Goal: Task Accomplishment & Management: Manage account settings

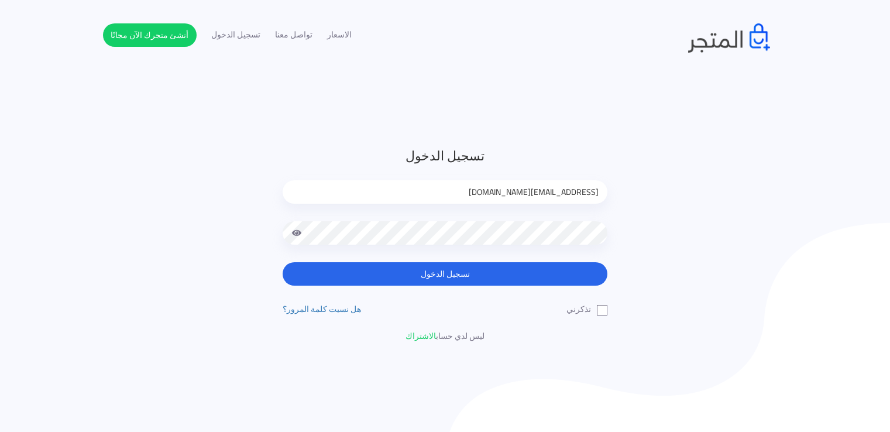
click at [456, 271] on button "تسجيل الدخول" at bounding box center [445, 273] width 325 height 23
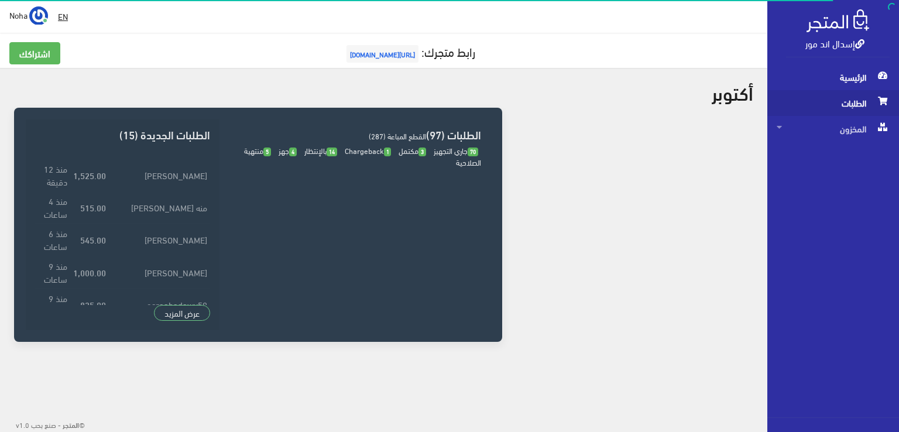
click at [852, 101] on span "الطلبات" at bounding box center [832, 103] width 113 height 26
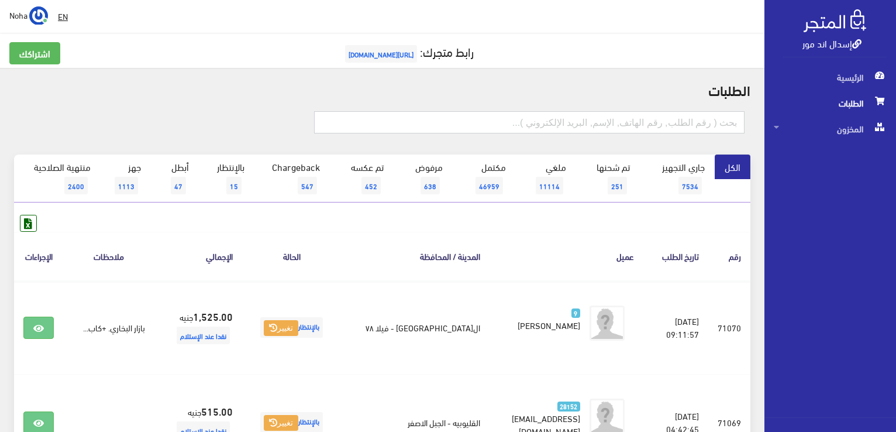
click at [652, 122] on input "text" at bounding box center [529, 122] width 431 height 22
click at [603, 122] on input "text" at bounding box center [529, 122] width 431 height 22
type input "71062"
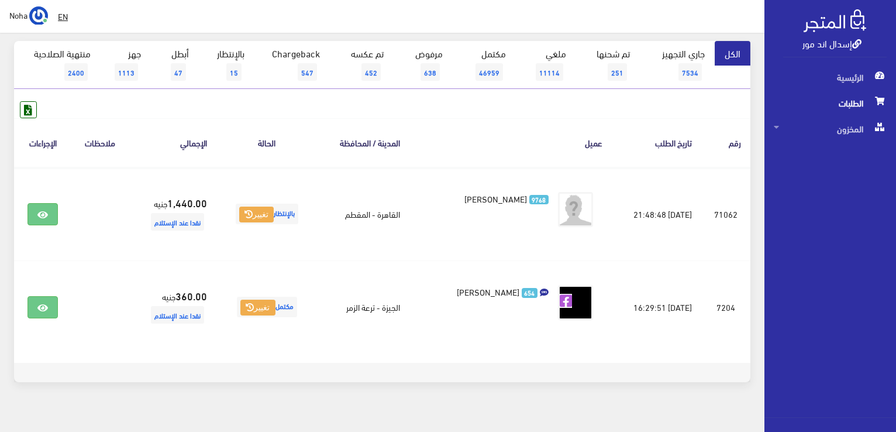
scroll to position [117, 0]
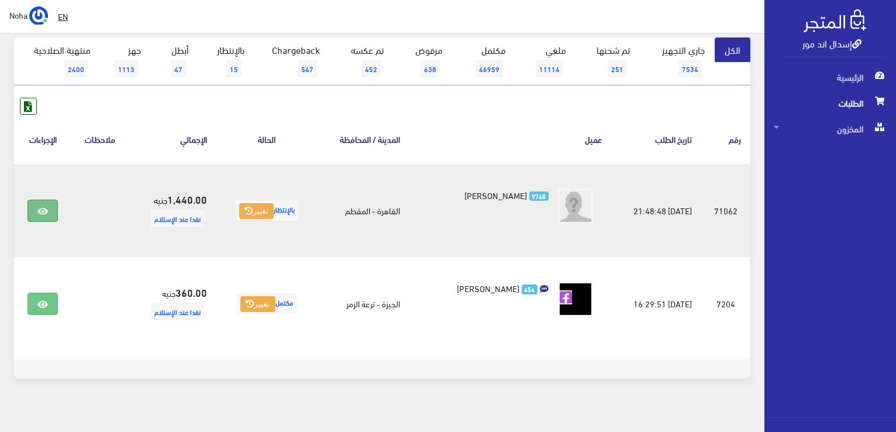
click at [42, 212] on icon at bounding box center [42, 211] width 11 height 9
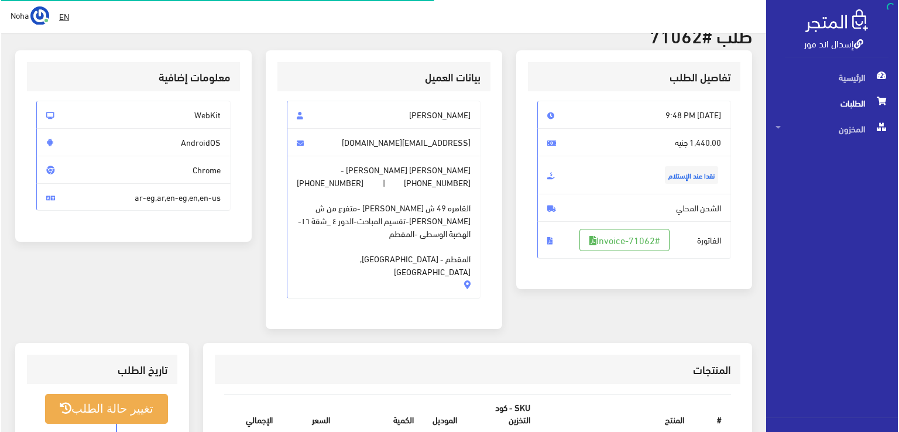
scroll to position [176, 0]
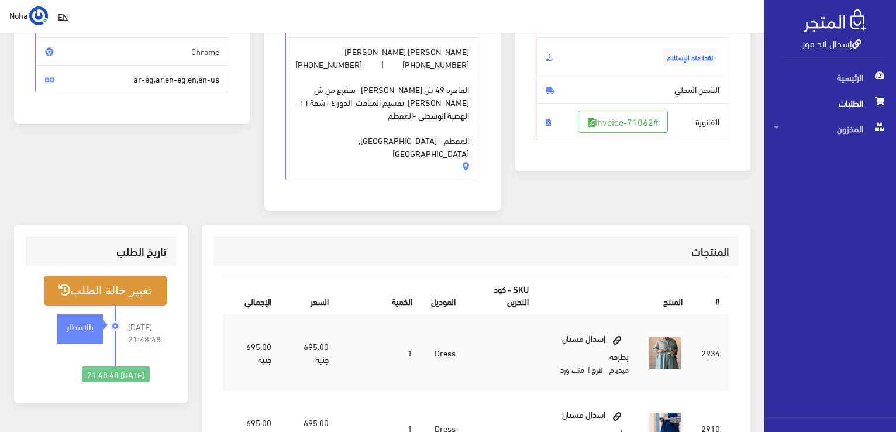
click at [149, 277] on button "تغيير حالة الطلب" at bounding box center [105, 291] width 123 height 30
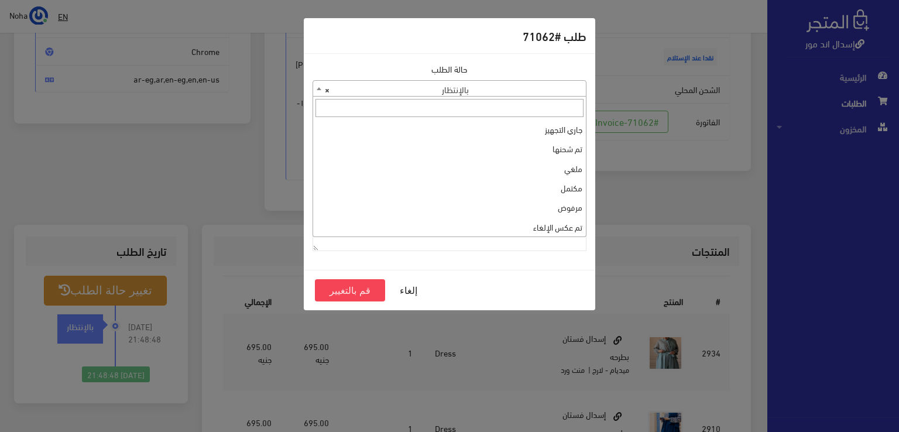
click at [317, 88] on b at bounding box center [319, 88] width 5 height 3
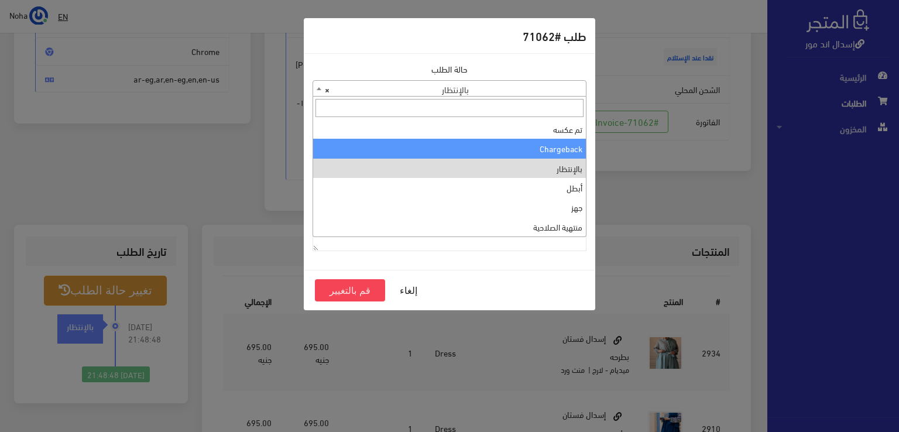
scroll to position [0, 0]
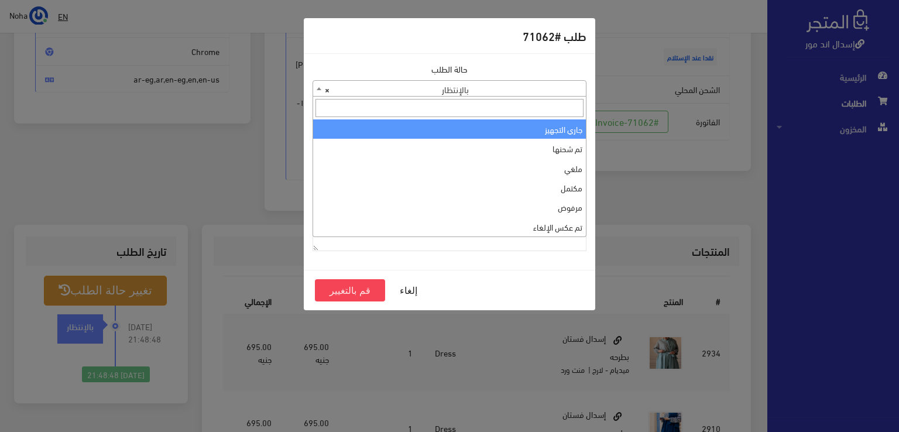
select select "1"
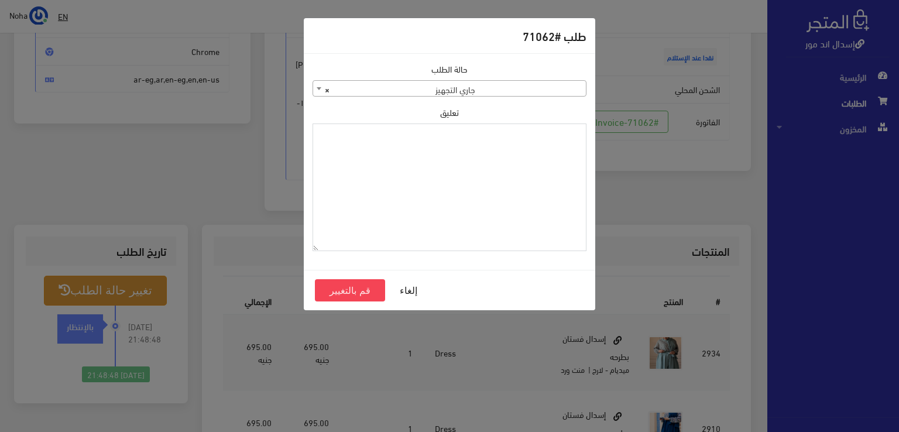
drag, startPoint x: 542, startPoint y: 140, endPoint x: 456, endPoint y: 169, distance: 90.8
click at [456, 169] on textarea "تعليق" at bounding box center [449, 187] width 274 height 128
drag, startPoint x: 542, startPoint y: 134, endPoint x: 587, endPoint y: 131, distance: 45.1
click at [587, 131] on div "حالة الطلب جاري التجهيز تم شحنها ملغي مكتمل مرفوض تم عكس الإلغاء فشل تم رد المب…" at bounding box center [449, 162] width 288 height 198
type textarea "1131881"
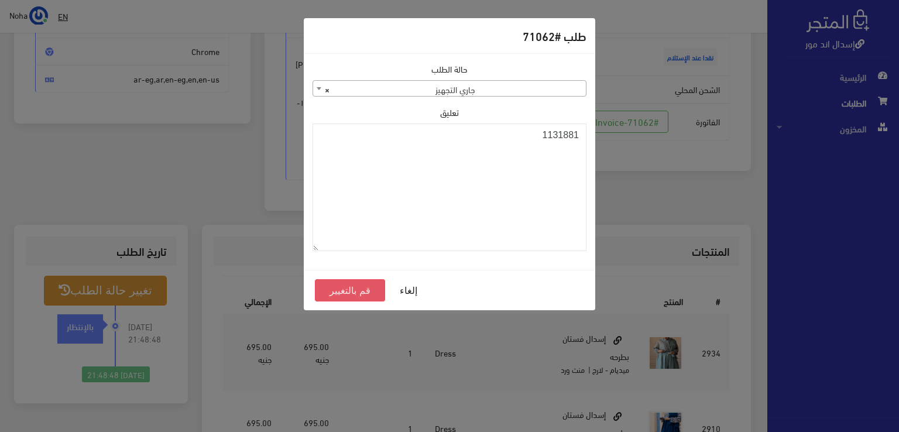
click at [365, 291] on button "قم بالتغيير" at bounding box center [350, 290] width 70 height 22
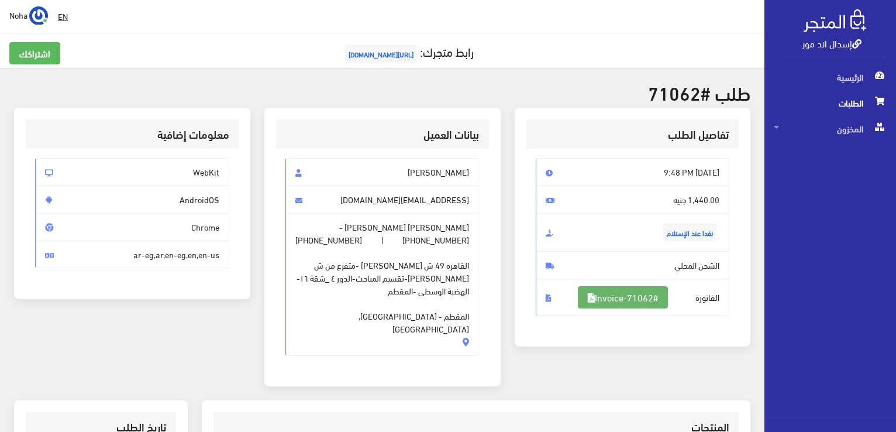
click at [637, 294] on link "#Invoice-71062" at bounding box center [623, 297] width 90 height 22
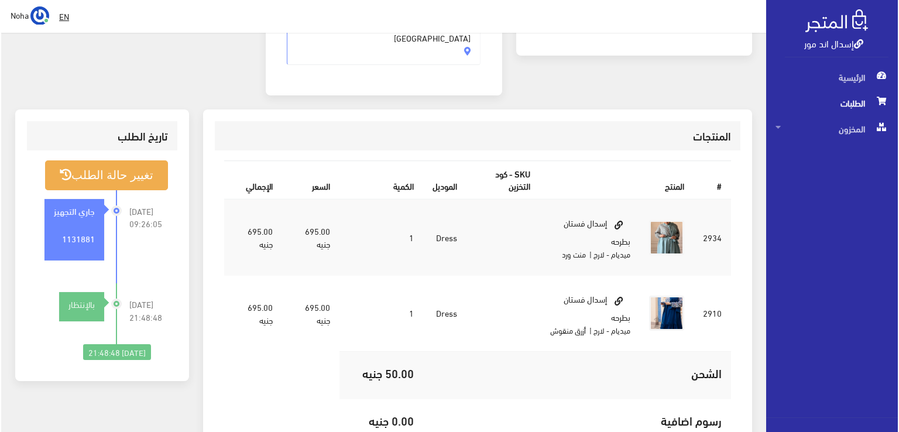
scroll to position [293, 0]
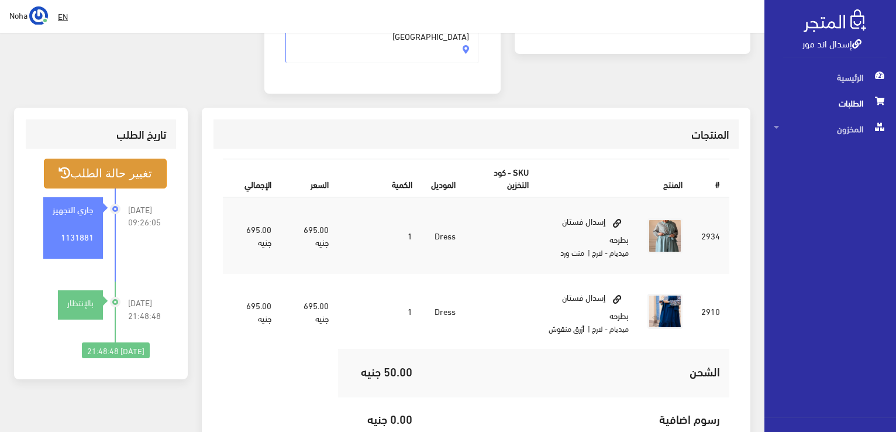
click at [115, 162] on button "تغيير حالة الطلب" at bounding box center [105, 174] width 123 height 30
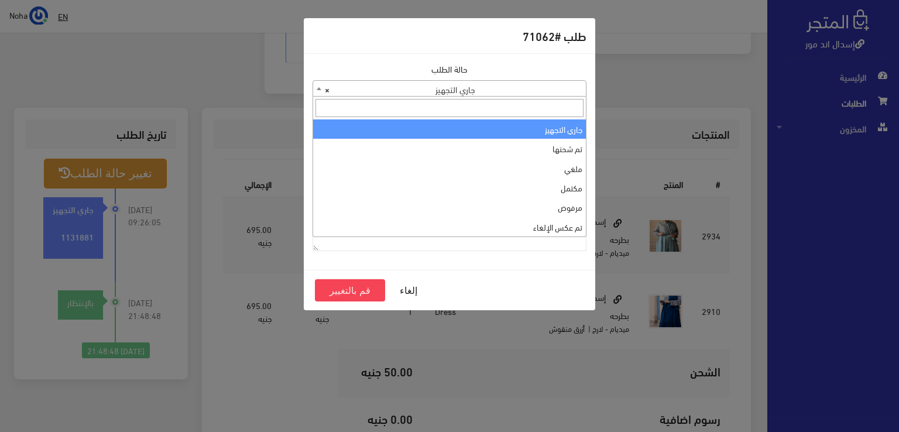
click at [321, 88] on b at bounding box center [319, 88] width 5 height 3
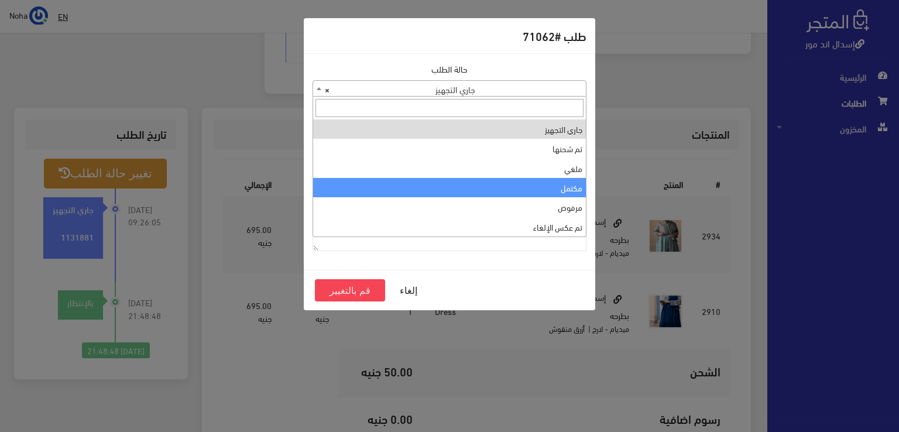
select select "4"
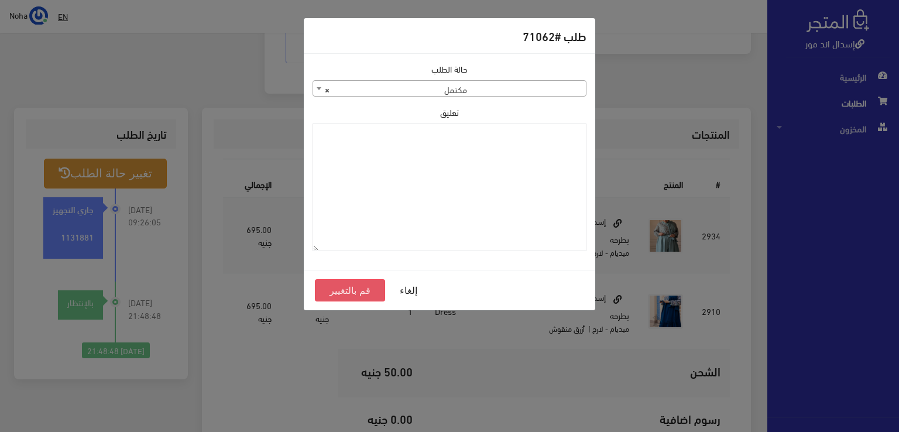
click at [358, 288] on button "قم بالتغيير" at bounding box center [350, 290] width 70 height 22
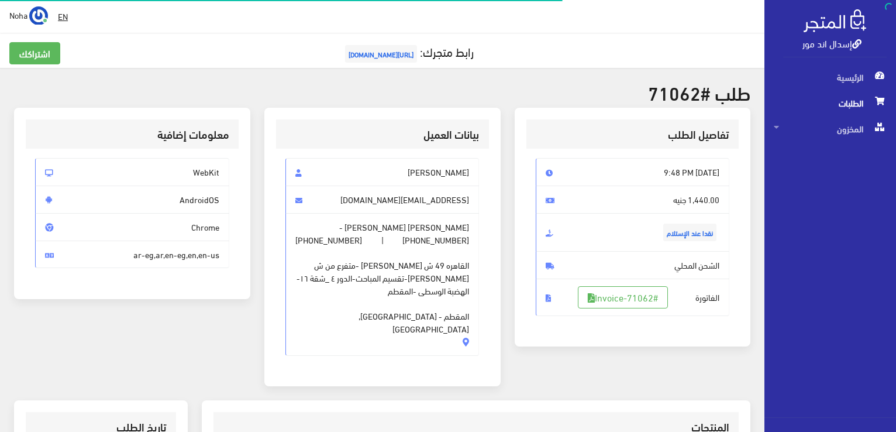
scroll to position [280, 0]
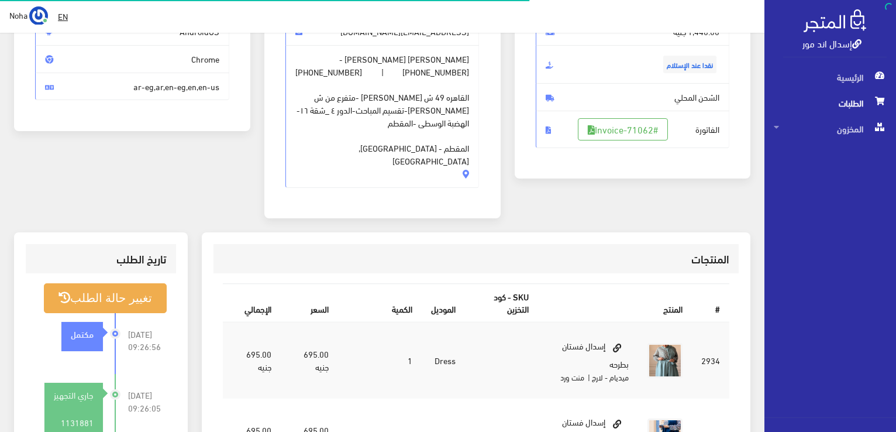
scroll to position [168, 0]
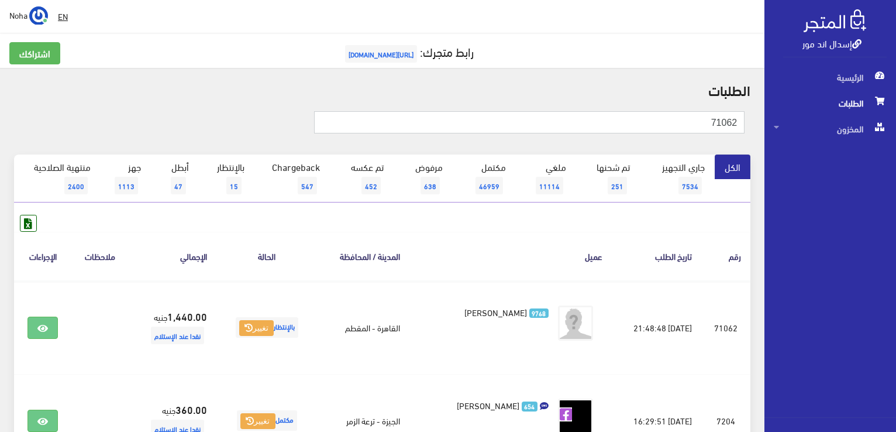
click at [704, 121] on input "71062" at bounding box center [529, 122] width 431 height 22
type input "7"
type input "71058"
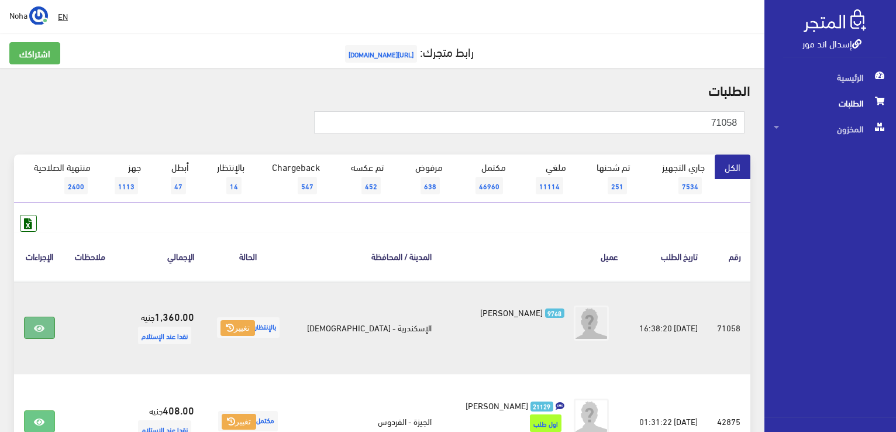
click at [44, 324] on icon at bounding box center [39, 328] width 11 height 9
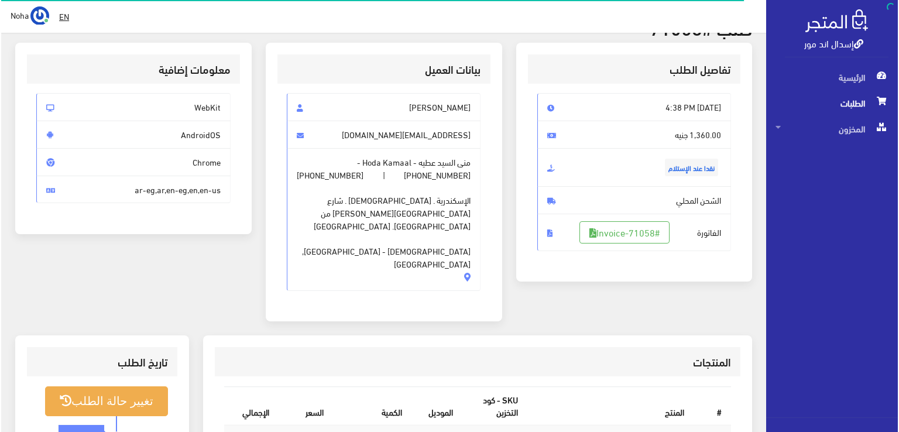
scroll to position [117, 0]
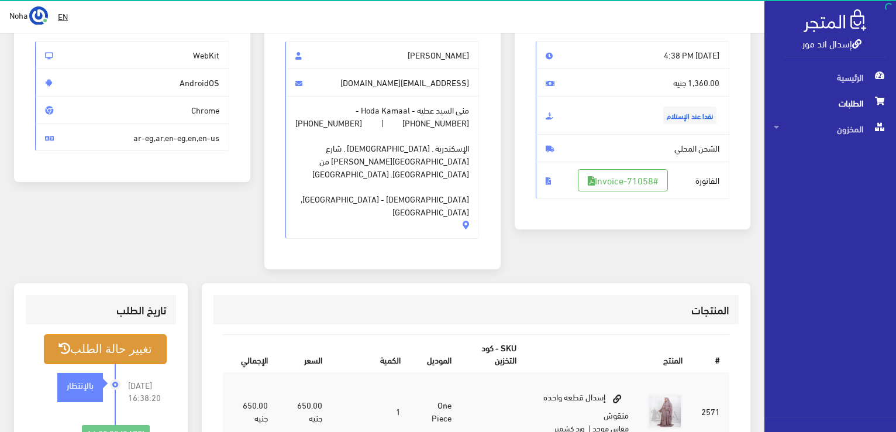
click at [132, 334] on button "تغيير حالة الطلب" at bounding box center [105, 349] width 123 height 30
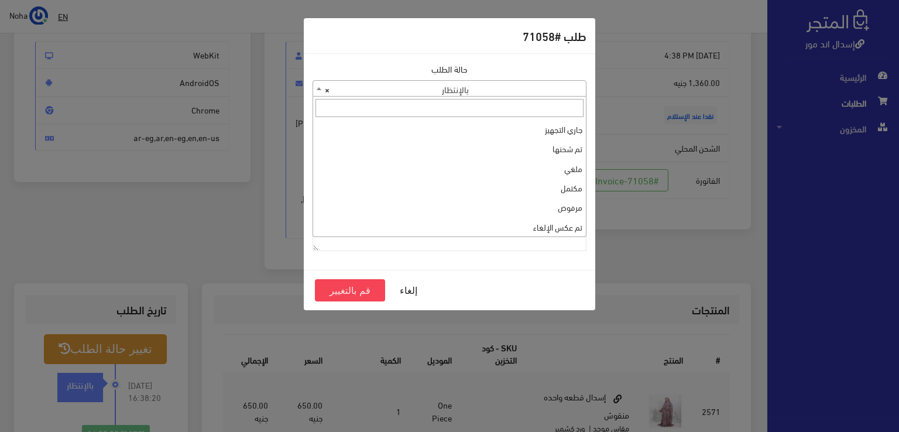
click at [315, 89] on span at bounding box center [319, 88] width 12 height 15
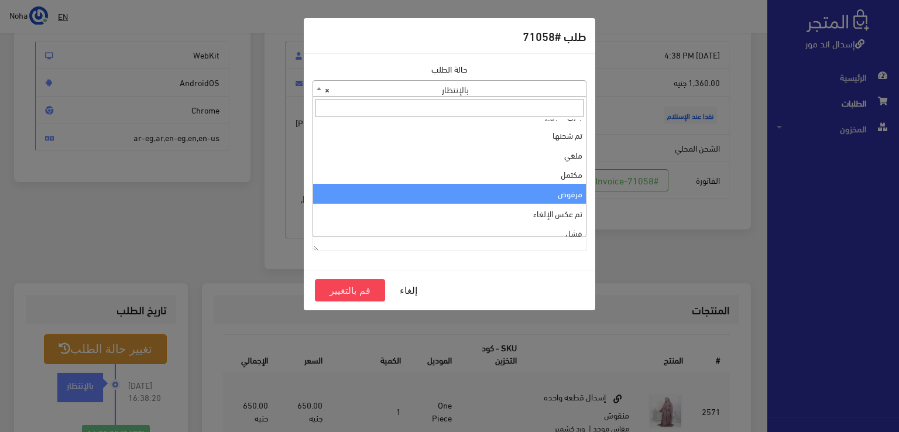
scroll to position [0, 0]
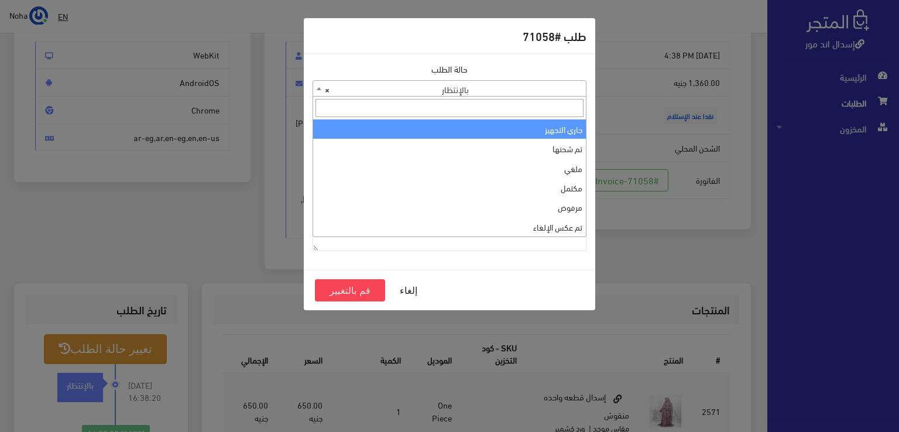
select select "1"
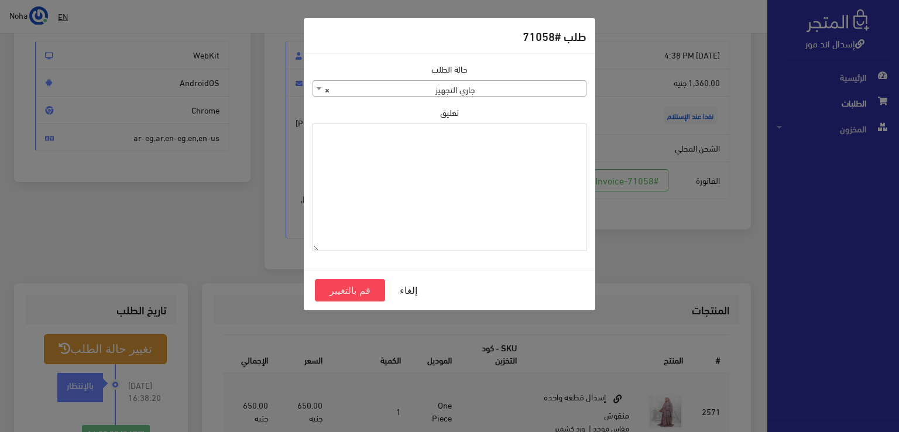
paste textarea "1131881"
type textarea "1131881"
click at [343, 292] on button "قم بالتغيير" at bounding box center [350, 290] width 70 height 22
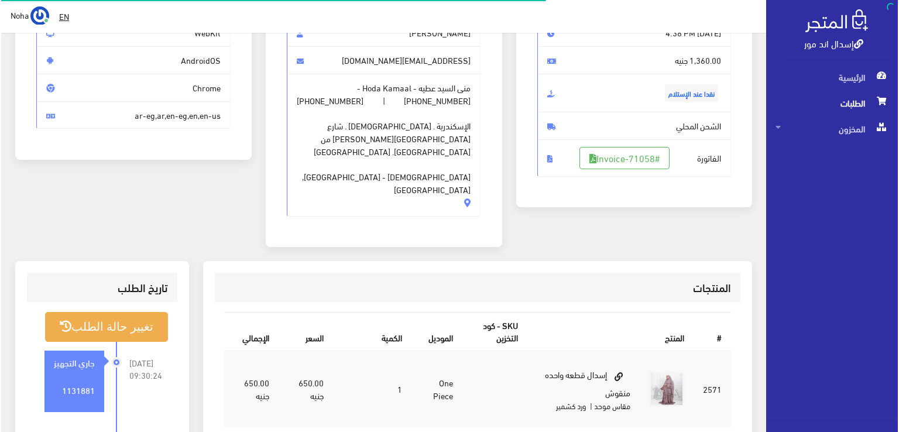
scroll to position [176, 0]
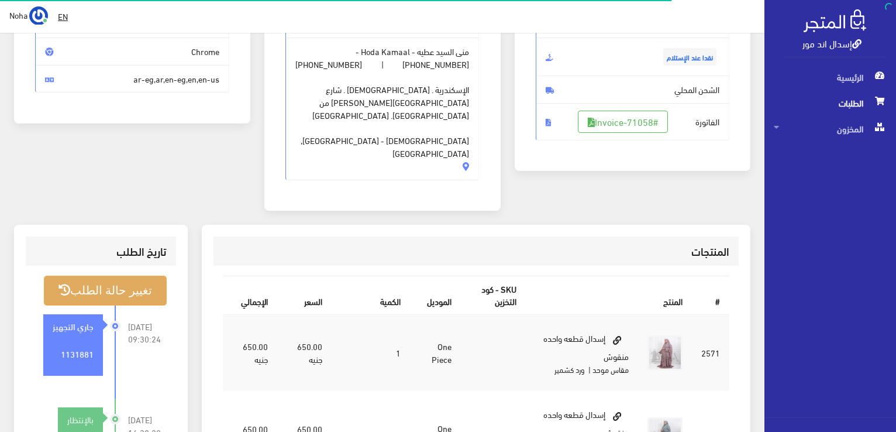
click at [111, 276] on button "تغيير حالة الطلب" at bounding box center [105, 291] width 123 height 30
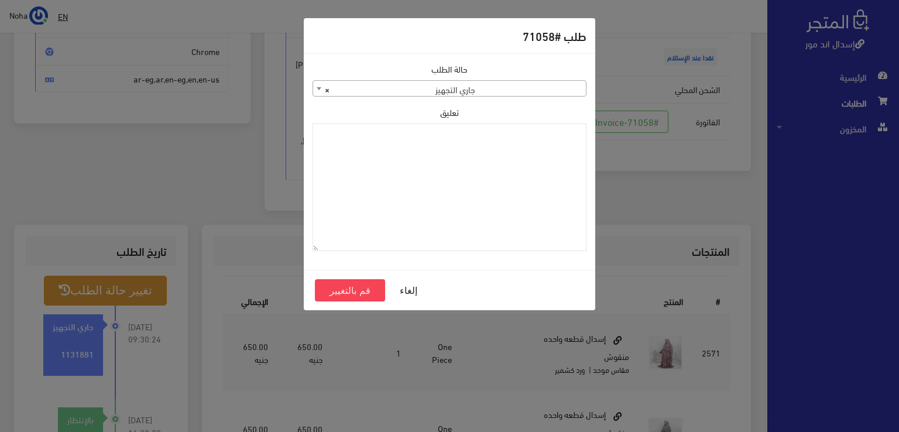
click at [314, 87] on span at bounding box center [319, 88] width 12 height 15
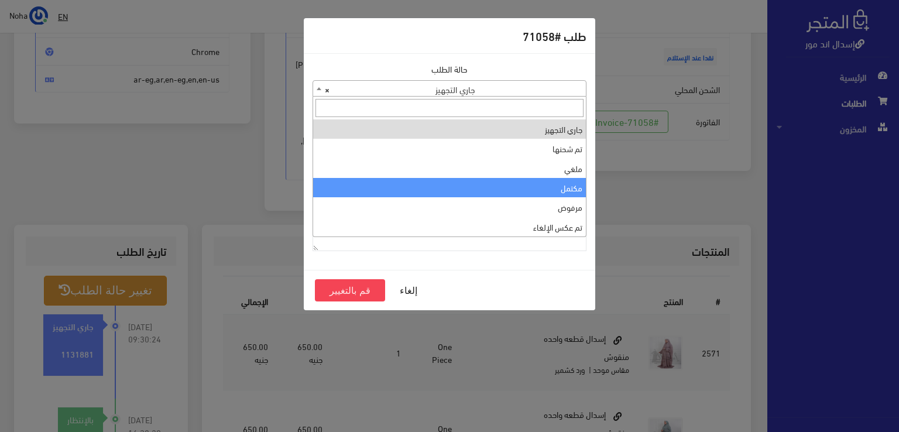
select select "4"
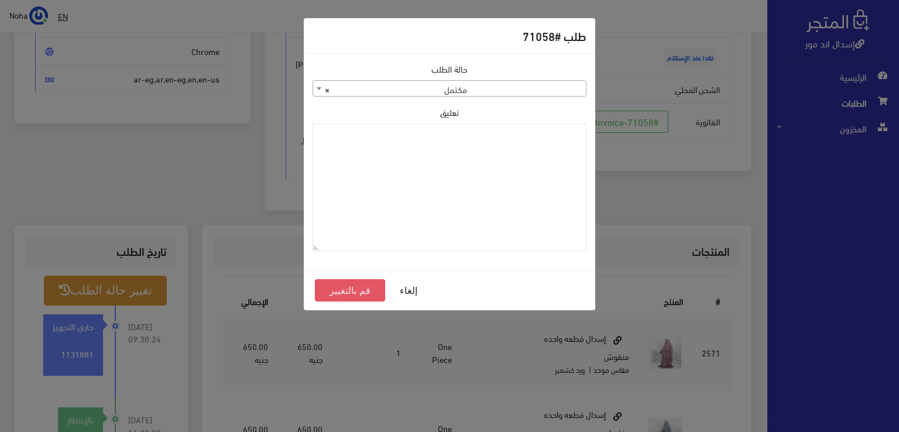
click at [349, 288] on button "قم بالتغيير" at bounding box center [350, 290] width 70 height 22
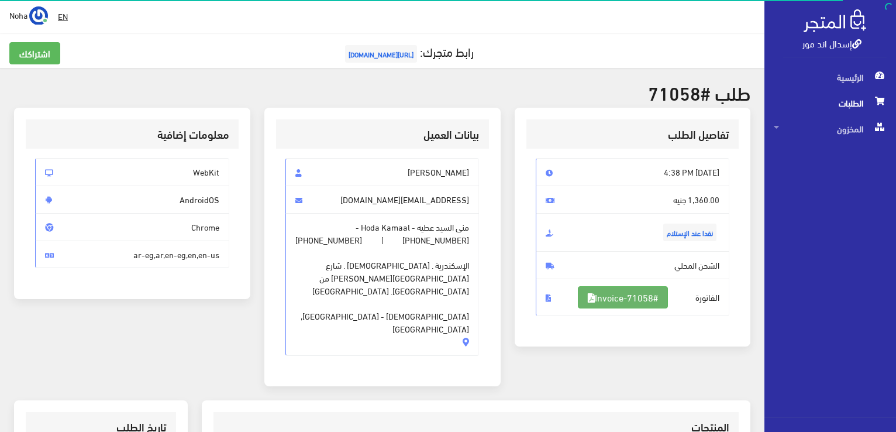
click at [625, 300] on link "#Invoice-71058" at bounding box center [623, 297] width 90 height 22
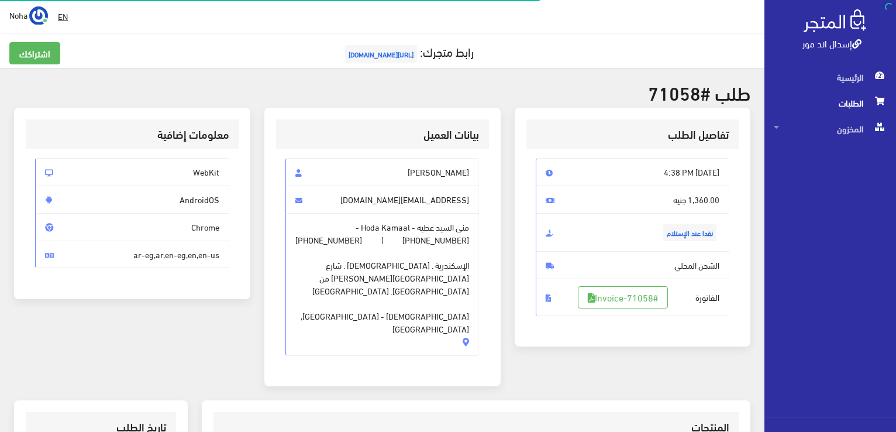
scroll to position [168, 0]
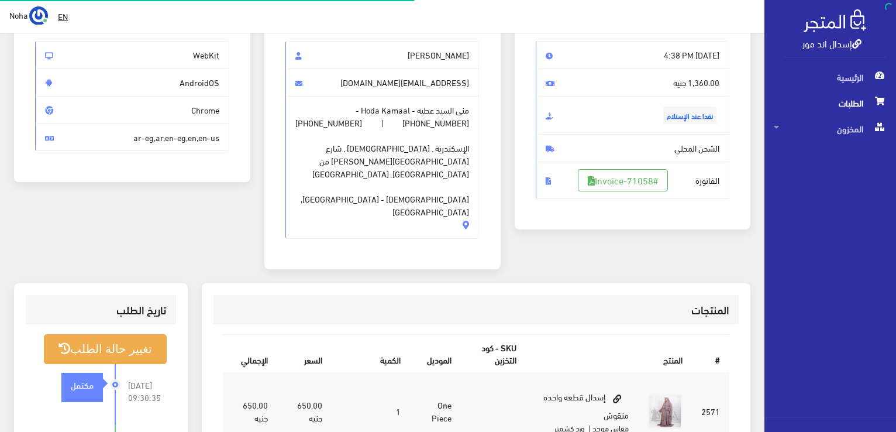
scroll to position [117, 0]
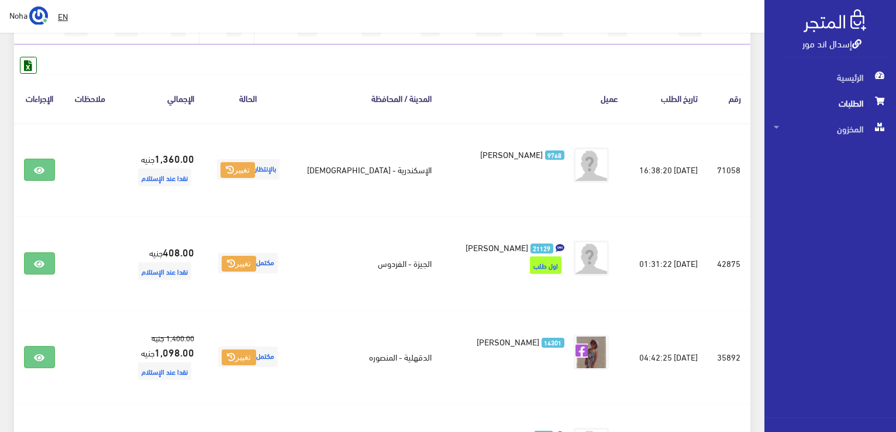
scroll to position [23, 0]
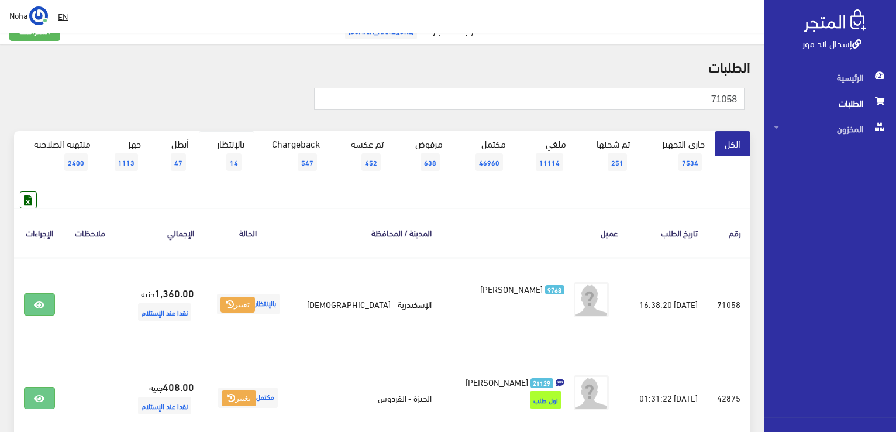
click at [228, 150] on link "بالإنتظار 14" at bounding box center [227, 155] width 56 height 48
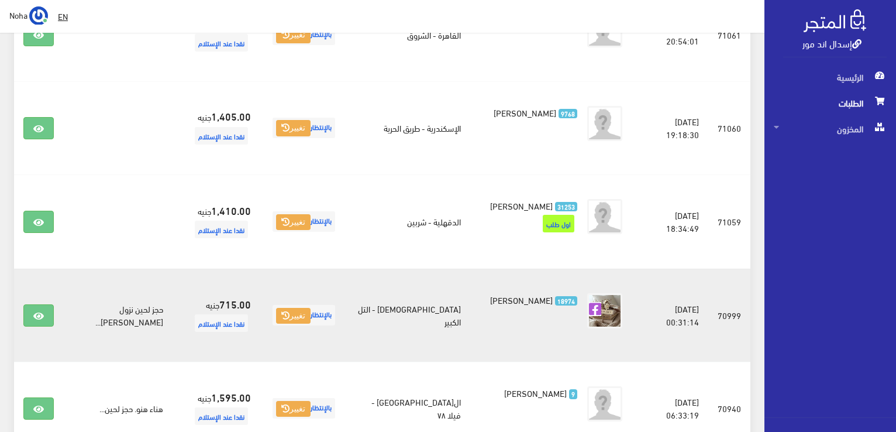
scroll to position [1037, 0]
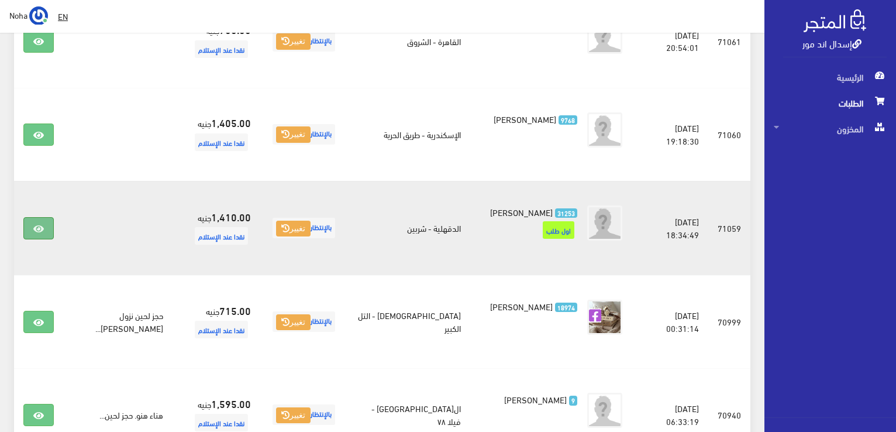
click at [42, 224] on icon at bounding box center [38, 228] width 11 height 9
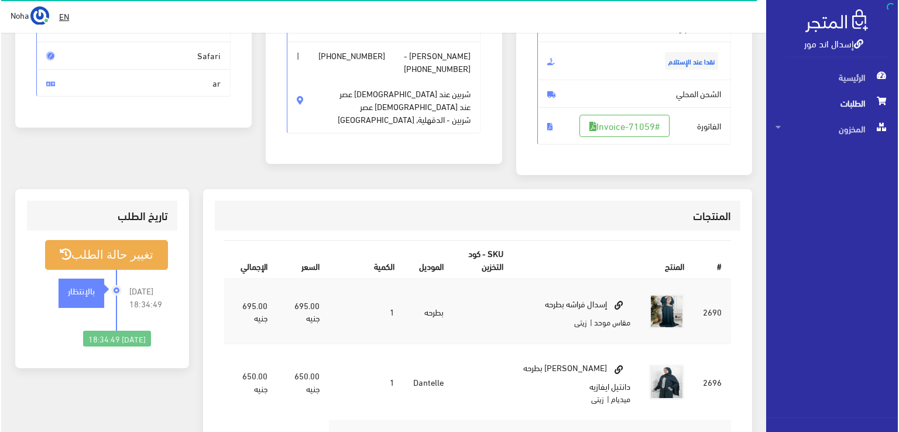
scroll to position [176, 0]
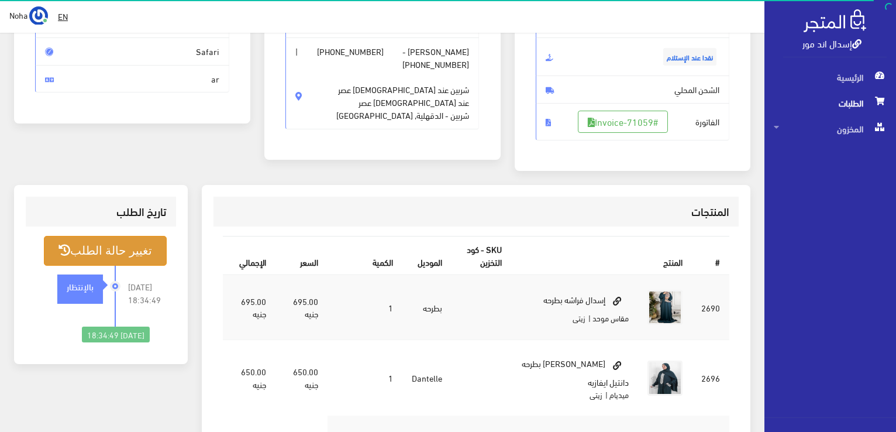
click at [139, 246] on button "تغيير حالة الطلب" at bounding box center [105, 251] width 123 height 30
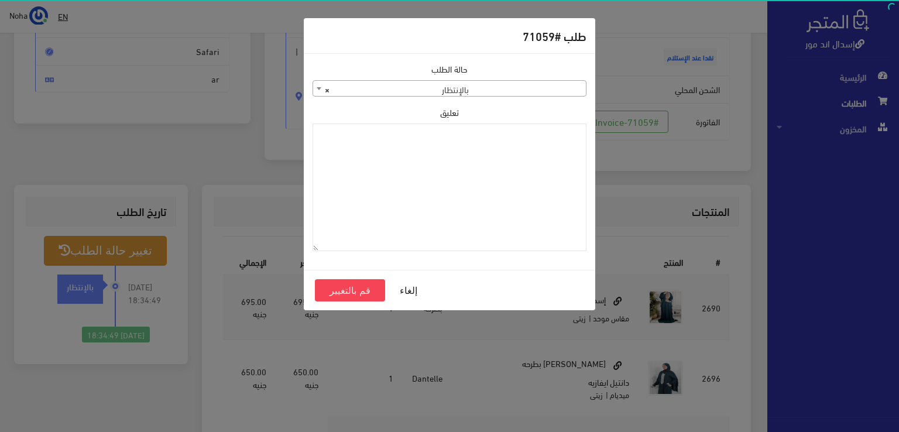
click at [317, 90] on b at bounding box center [319, 88] width 5 height 3
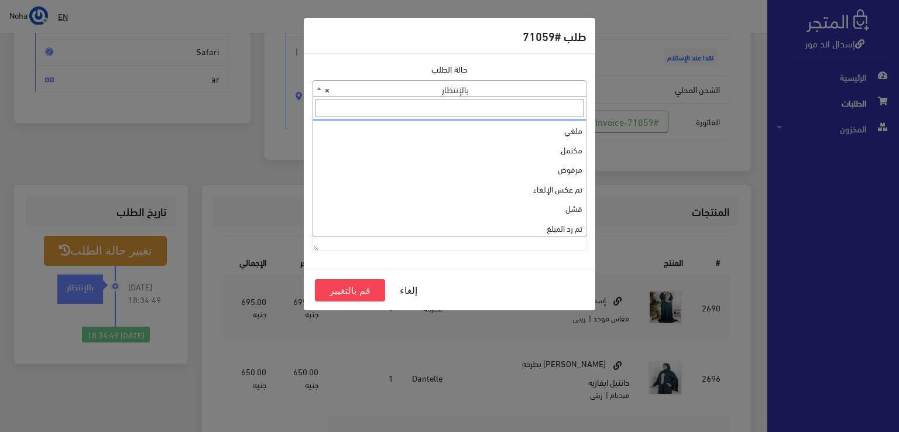
scroll to position [0, 0]
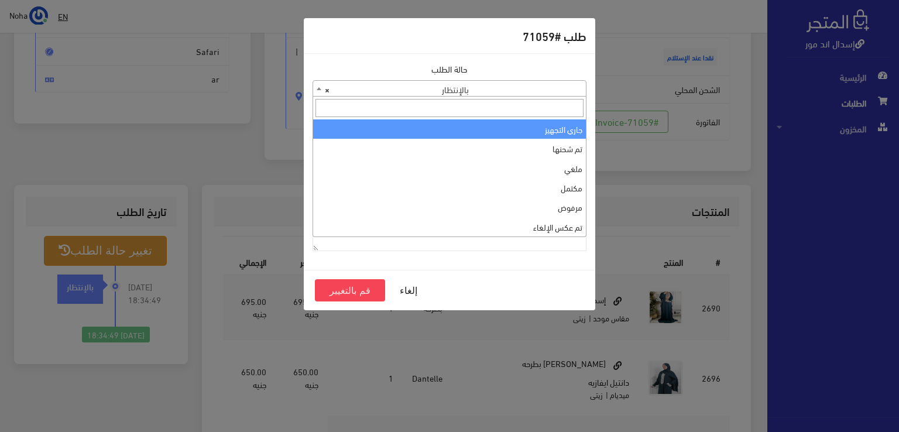
select select "1"
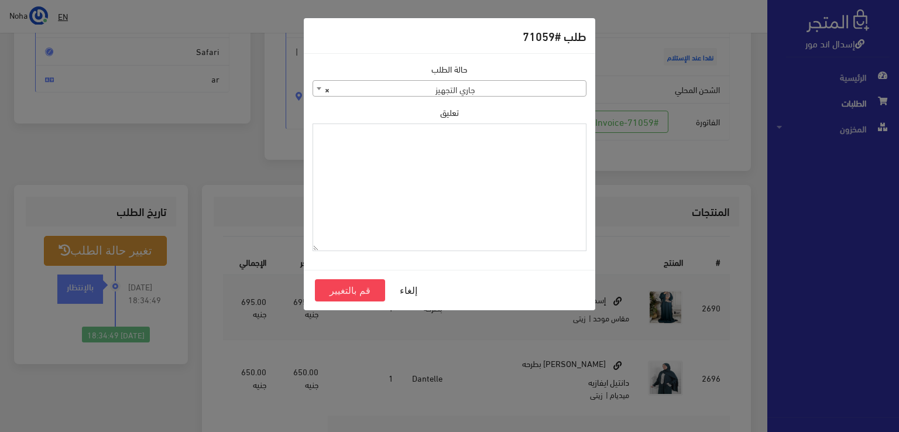
paste textarea "1131881"
type textarea "1131881"
click at [366, 285] on button "قم بالتغيير" at bounding box center [350, 290] width 70 height 22
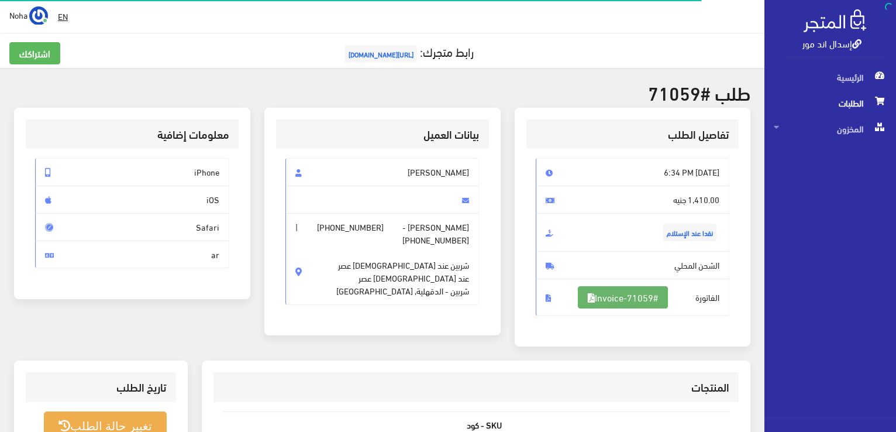
click at [625, 296] on link "#Invoice-71059" at bounding box center [623, 297] width 90 height 22
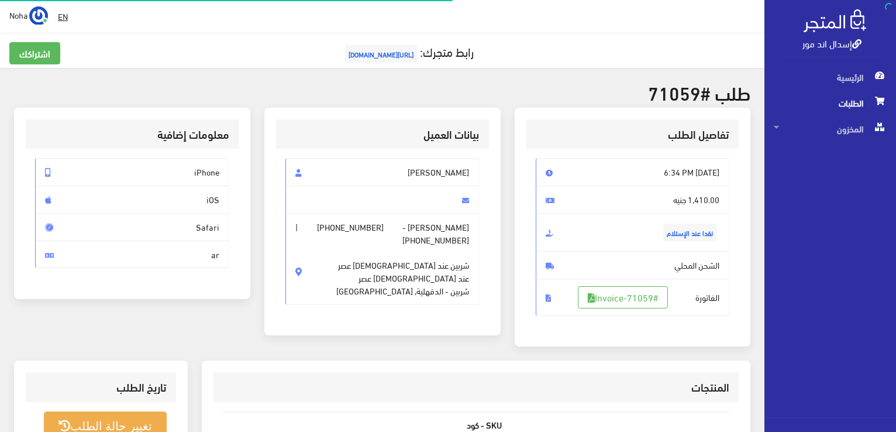
scroll to position [168, 0]
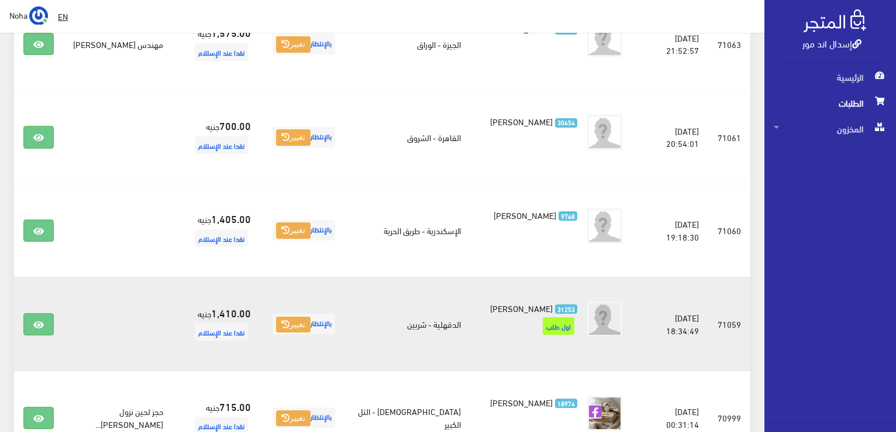
scroll to position [920, 0]
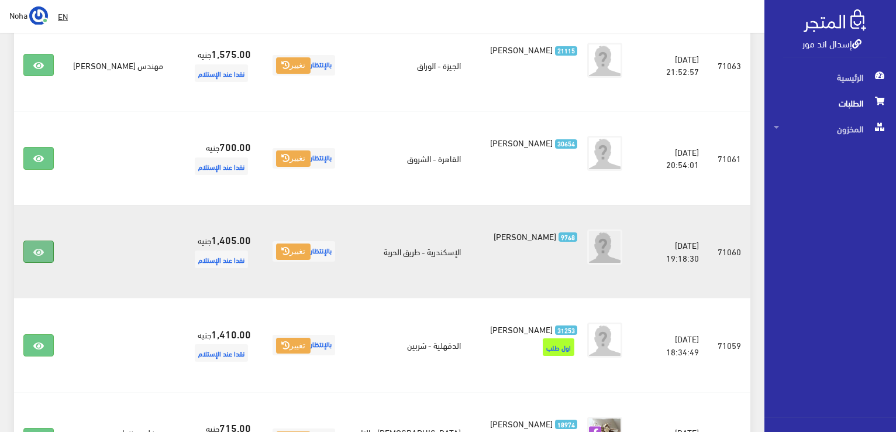
click at [39, 247] on icon at bounding box center [38, 251] width 11 height 9
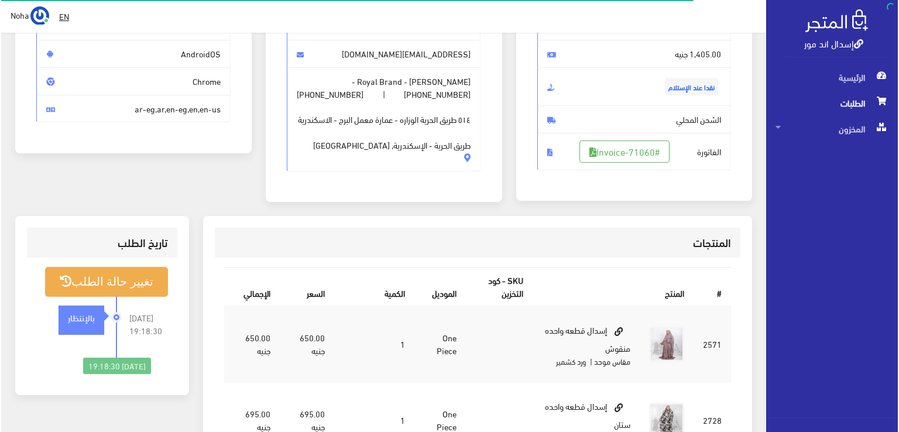
scroll to position [176, 0]
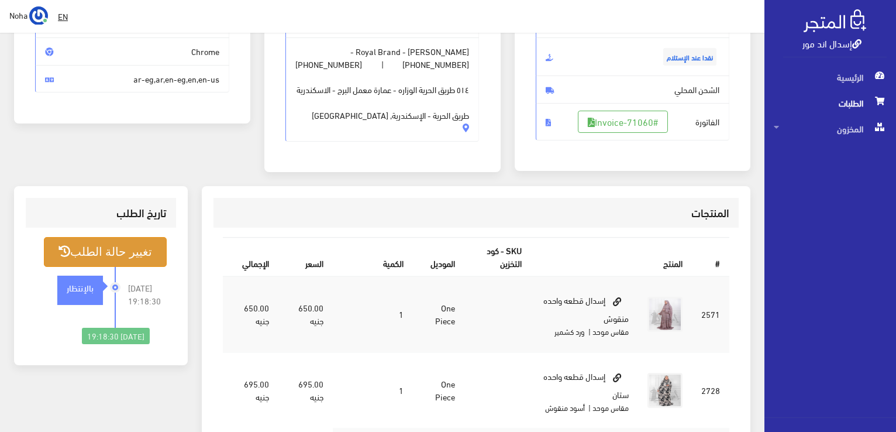
click at [136, 264] on button "تغيير حالة الطلب" at bounding box center [105, 252] width 123 height 30
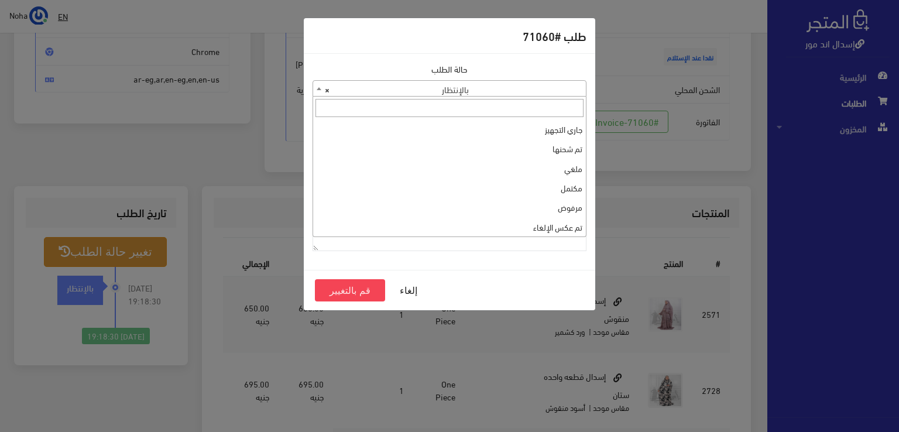
drag, startPoint x: 316, startPoint y: 87, endPoint x: 338, endPoint y: 116, distance: 36.4
click at [316, 88] on span at bounding box center [319, 88] width 12 height 15
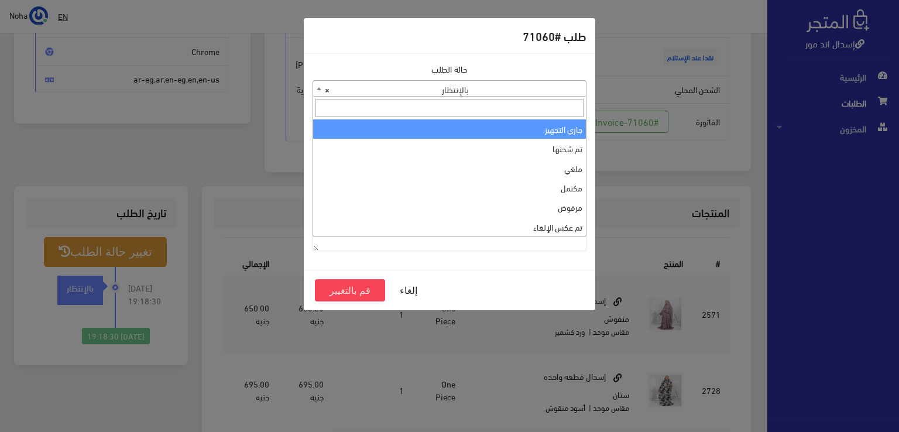
select select "1"
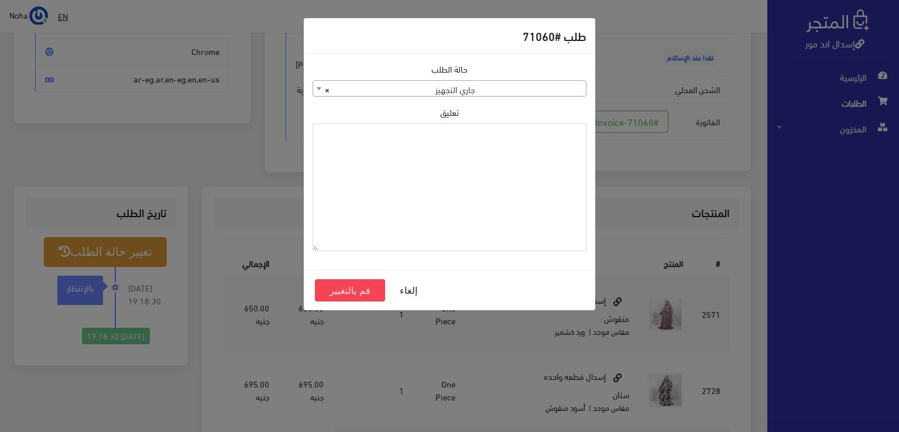
paste textarea "1131881"
type textarea "1131881"
click at [372, 291] on button "قم بالتغيير" at bounding box center [350, 290] width 70 height 22
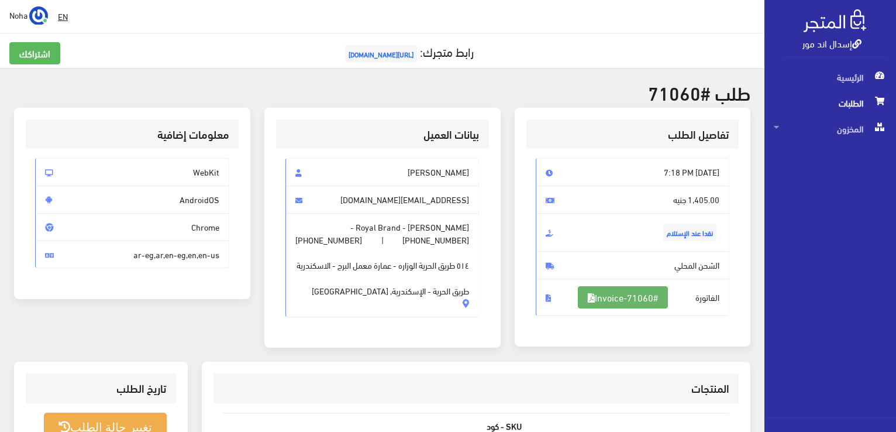
click at [646, 295] on link "#Invoice-71060" at bounding box center [623, 297] width 90 height 22
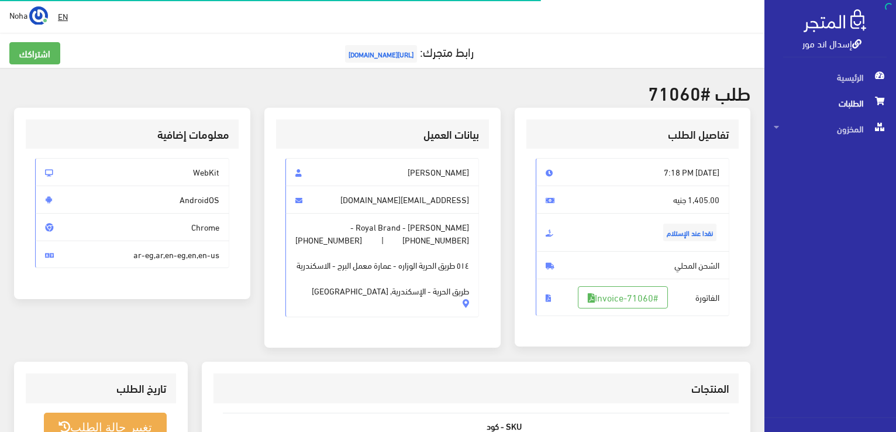
scroll to position [168, 0]
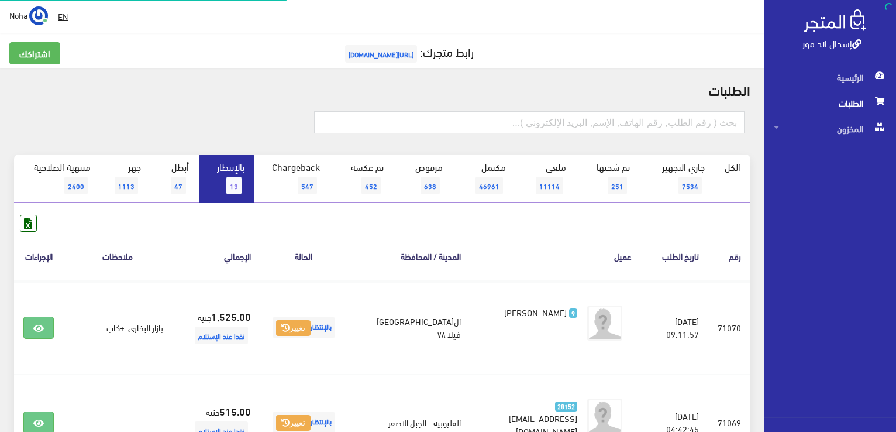
scroll to position [920, 0]
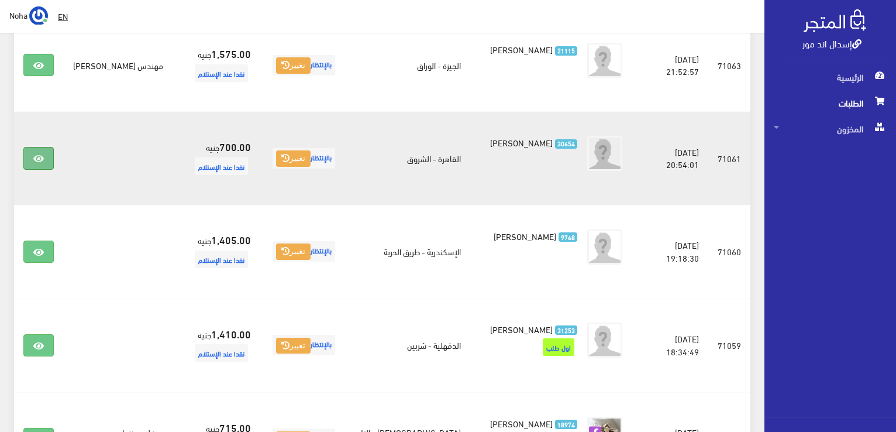
click at [45, 147] on link at bounding box center [38, 158] width 30 height 22
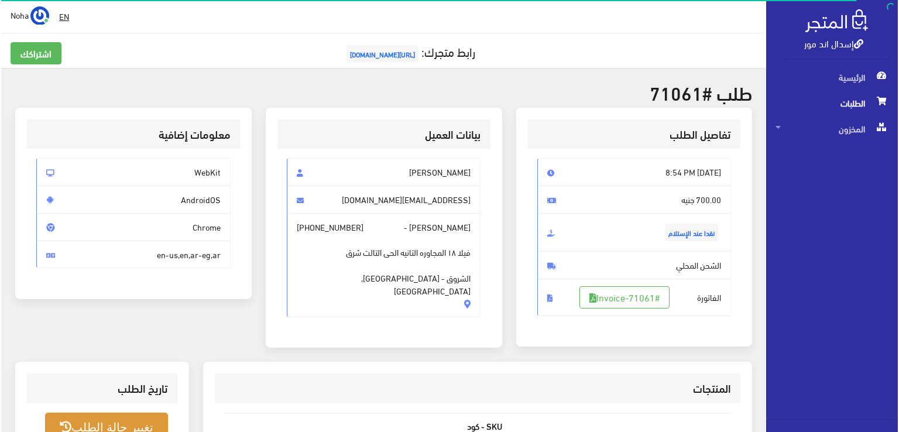
scroll to position [176, 0]
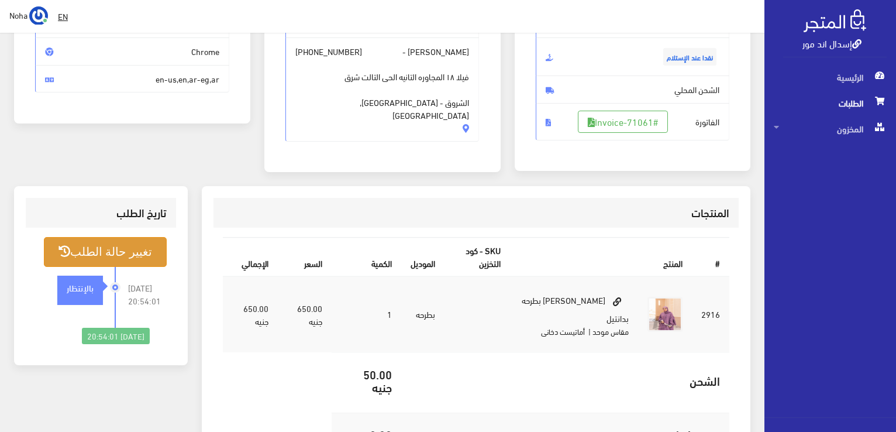
click at [120, 253] on button "تغيير حالة الطلب" at bounding box center [105, 252] width 123 height 30
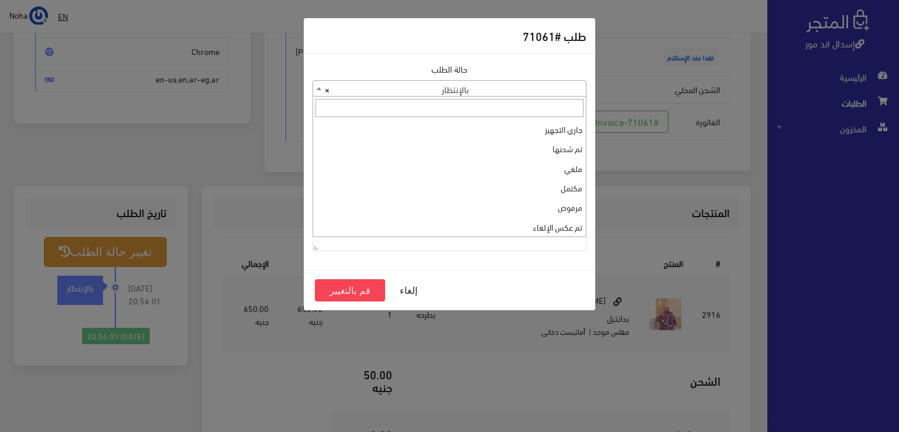
click at [318, 88] on b at bounding box center [319, 88] width 5 height 3
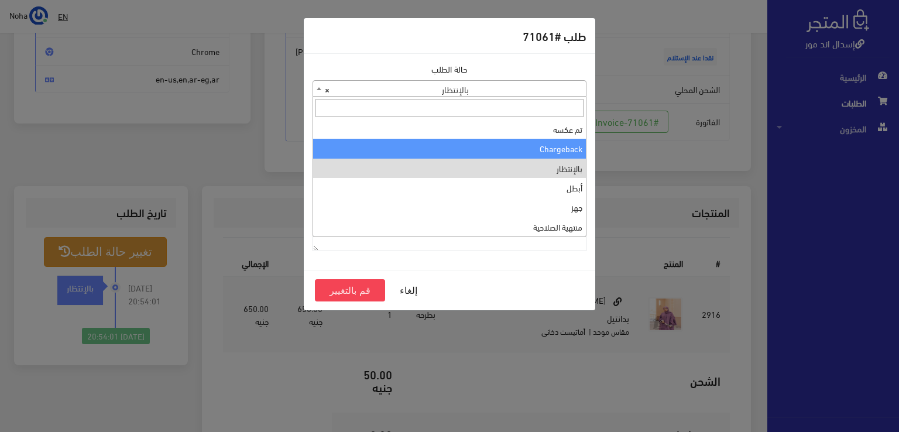
scroll to position [0, 0]
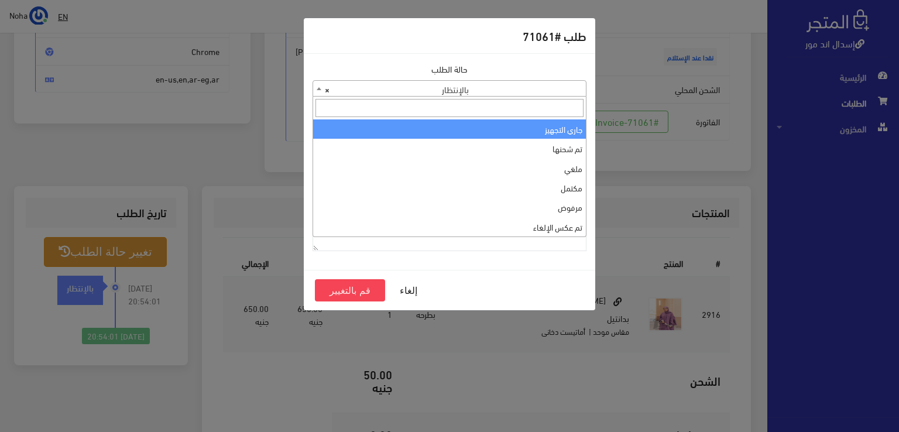
select select "1"
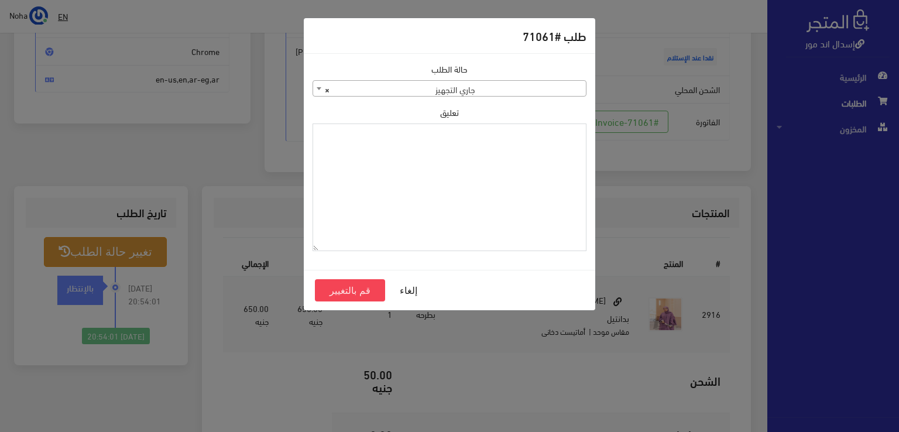
paste textarea "1131881"
type textarea "1131881"
click at [359, 288] on button "قم بالتغيير" at bounding box center [350, 290] width 70 height 22
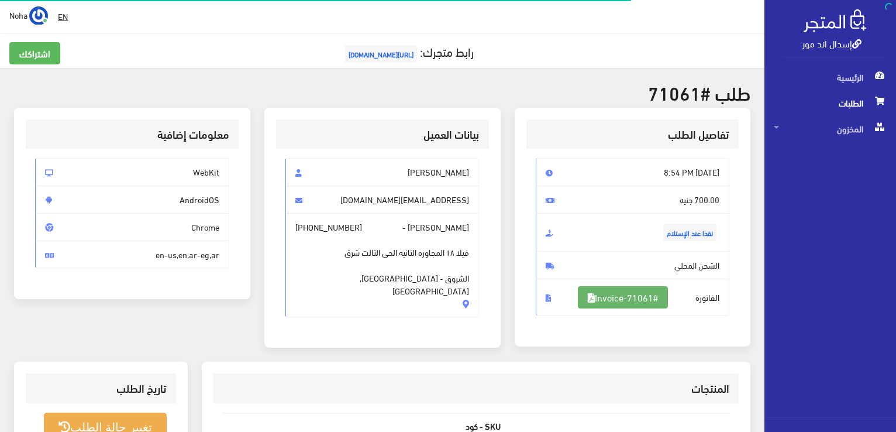
click at [644, 300] on link "#Invoice-71061" at bounding box center [623, 297] width 90 height 22
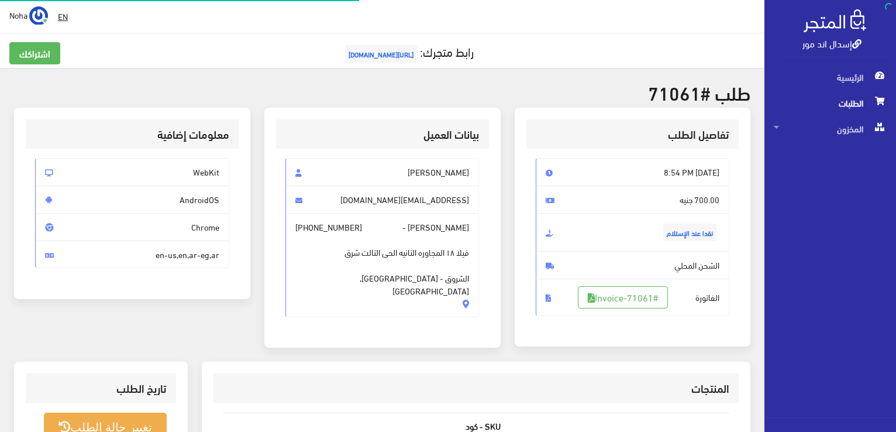
scroll to position [168, 0]
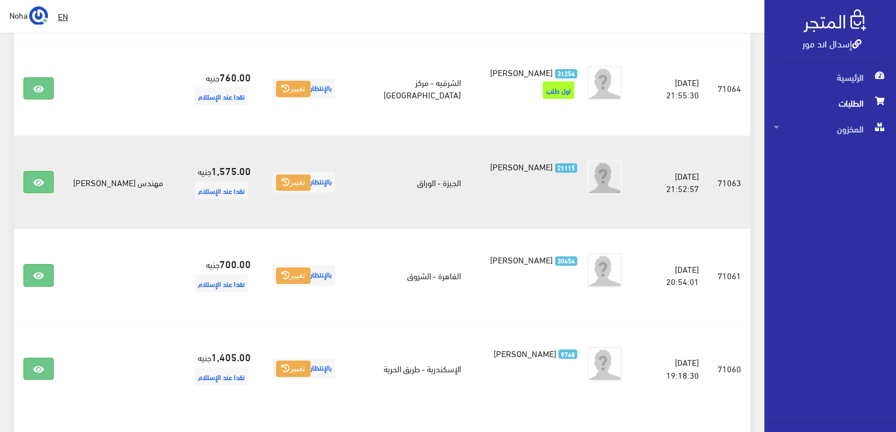
scroll to position [744, 0]
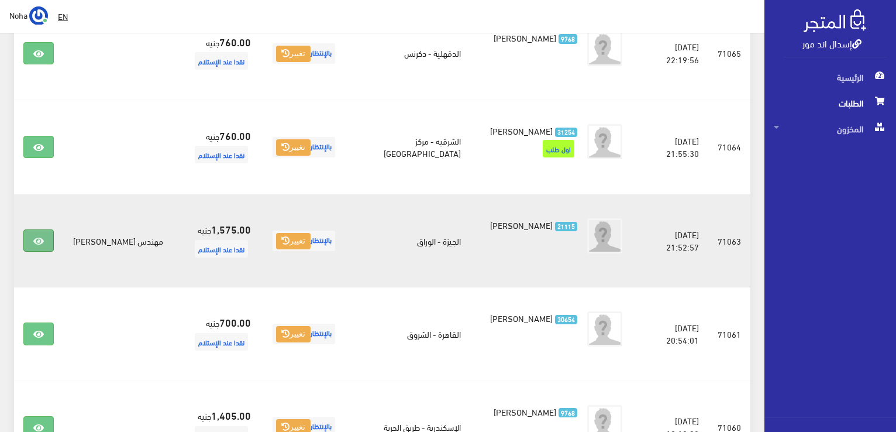
click at [39, 236] on icon at bounding box center [38, 240] width 11 height 9
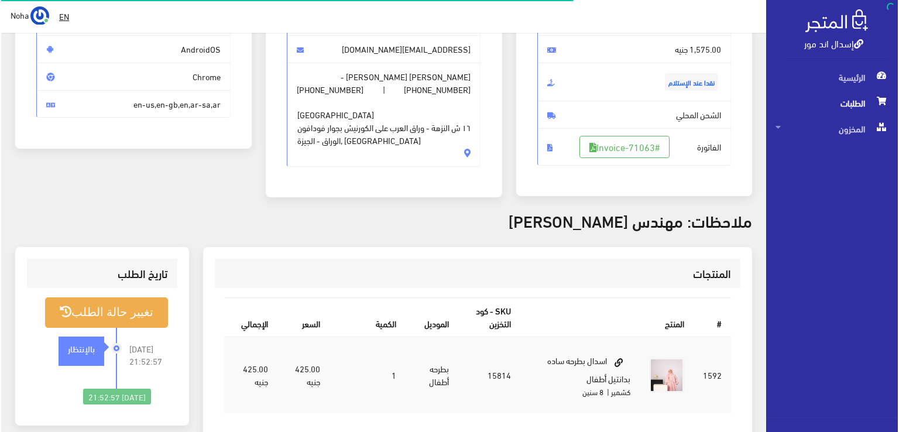
scroll to position [176, 0]
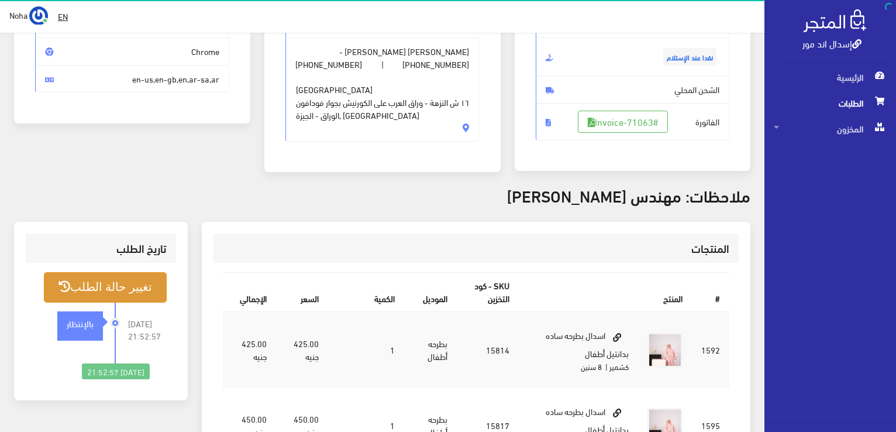
click at [143, 297] on button "تغيير حالة الطلب" at bounding box center [105, 287] width 123 height 30
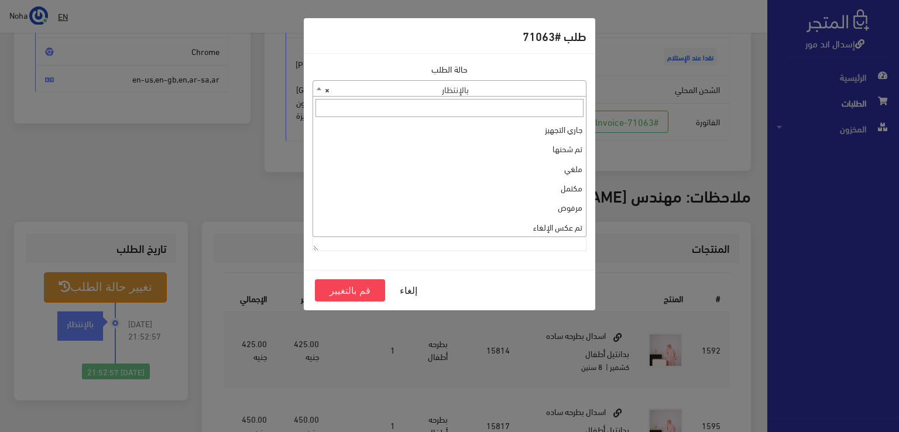
click at [317, 87] on b at bounding box center [319, 88] width 5 height 3
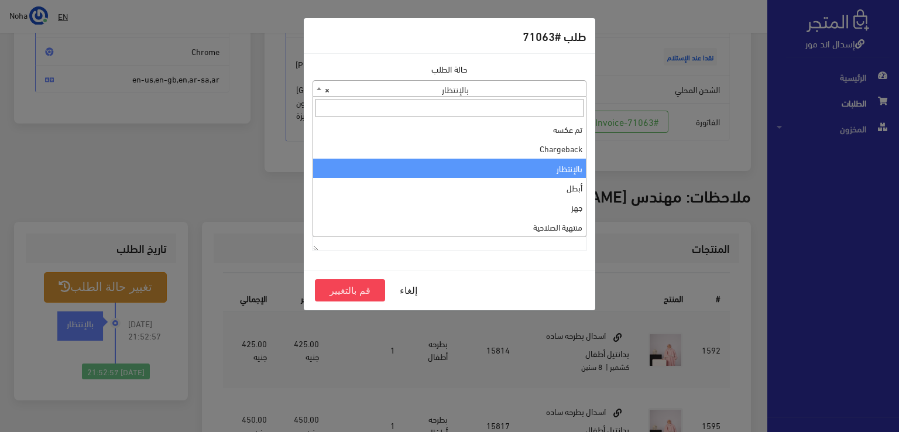
scroll to position [0, 0]
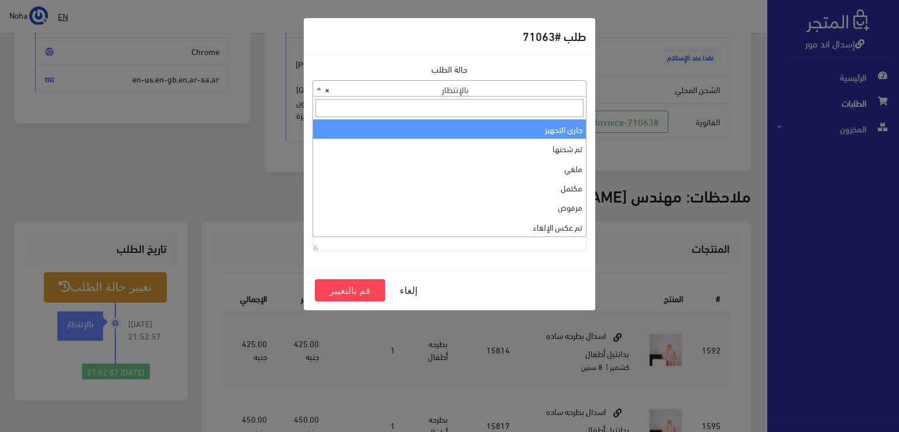
select select "1"
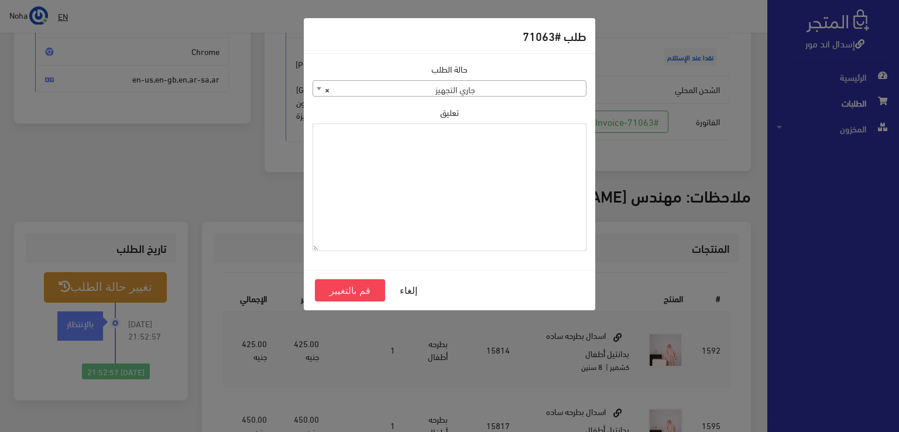
paste textarea "1131881"
type textarea "1131881"
click at [363, 288] on button "قم بالتغيير" at bounding box center [350, 290] width 70 height 22
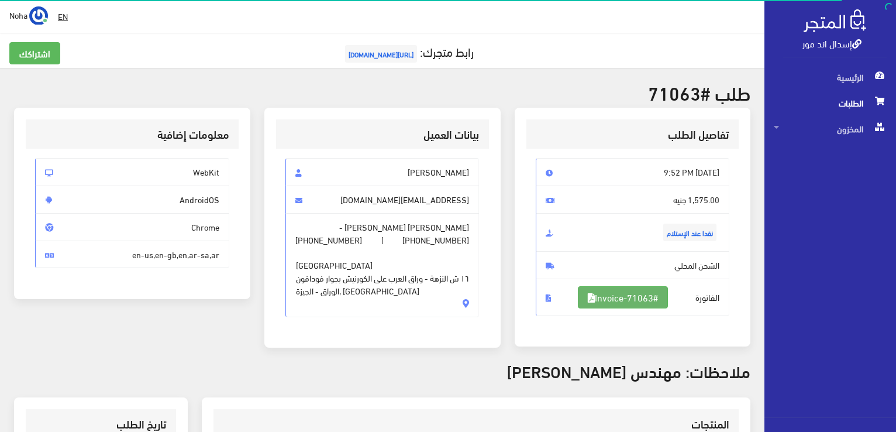
click at [648, 293] on link "#Invoice-71063" at bounding box center [623, 297] width 90 height 22
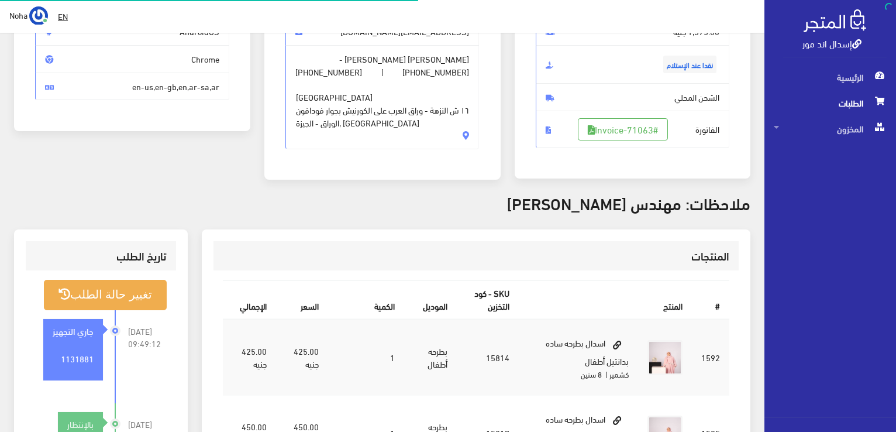
scroll to position [168, 0]
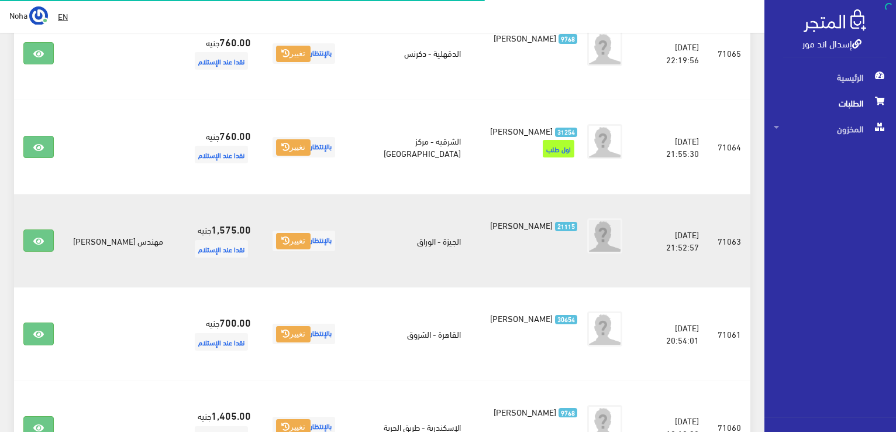
scroll to position [744, 0]
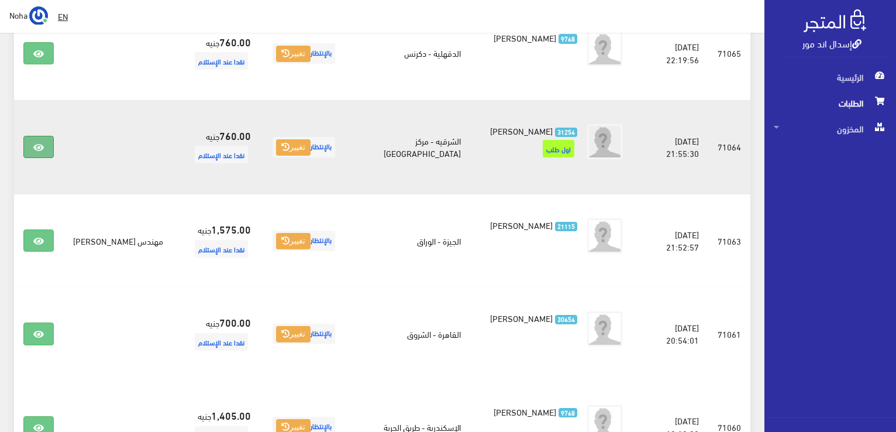
click at [32, 143] on link at bounding box center [38, 147] width 30 height 22
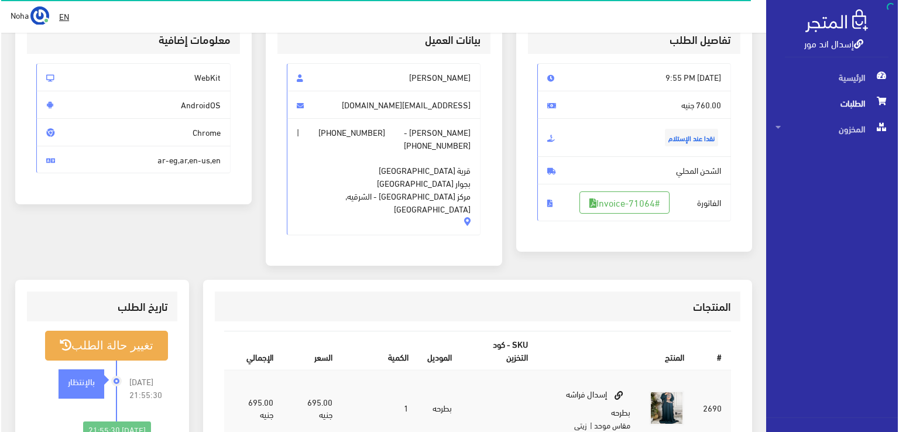
scroll to position [176, 0]
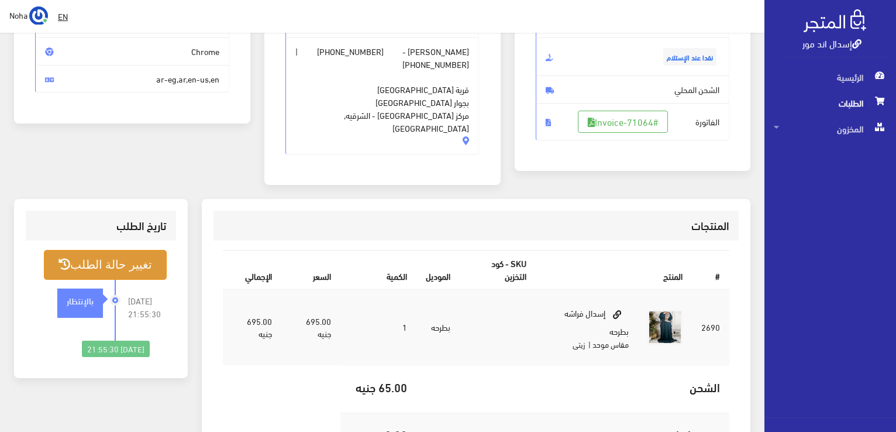
click at [148, 250] on button "تغيير حالة الطلب" at bounding box center [105, 265] width 123 height 30
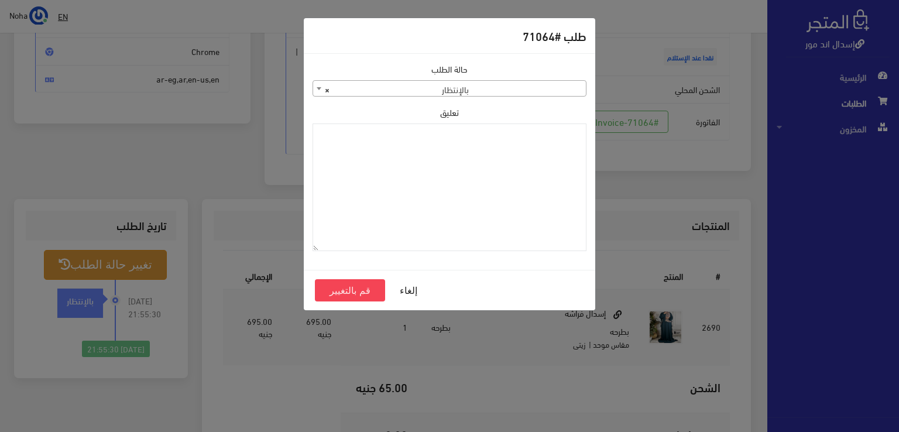
click at [317, 91] on span at bounding box center [319, 88] width 12 height 15
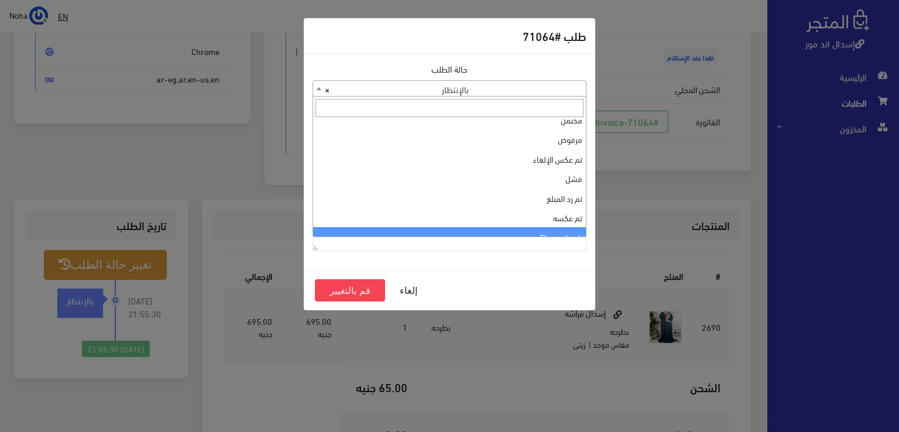
scroll to position [0, 0]
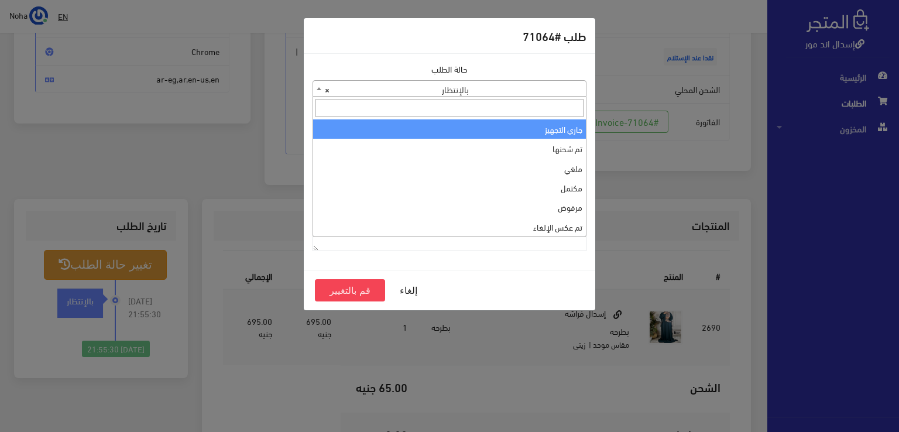
select select "1"
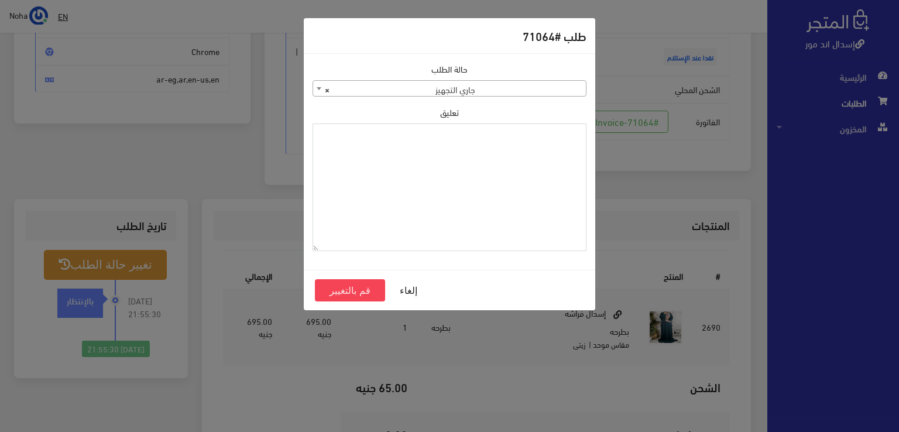
paste textarea "1131881"
type textarea "1131881"
click at [370, 286] on button "قم بالتغيير" at bounding box center [350, 290] width 70 height 22
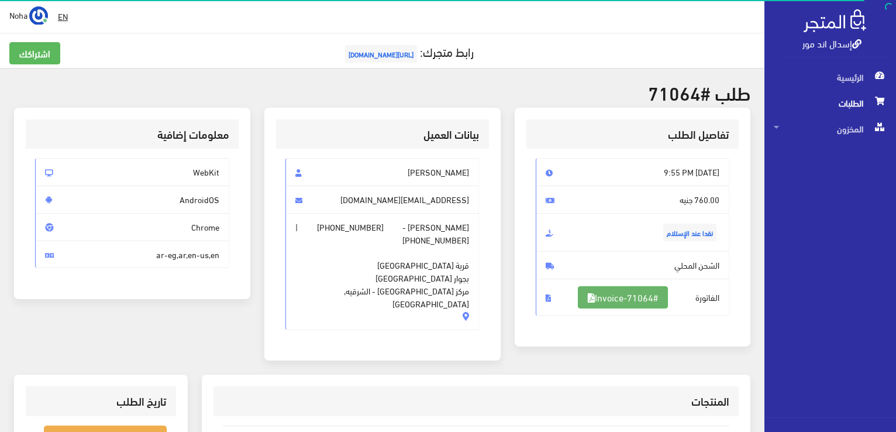
click at [654, 294] on link "#Invoice-71064" at bounding box center [623, 297] width 90 height 22
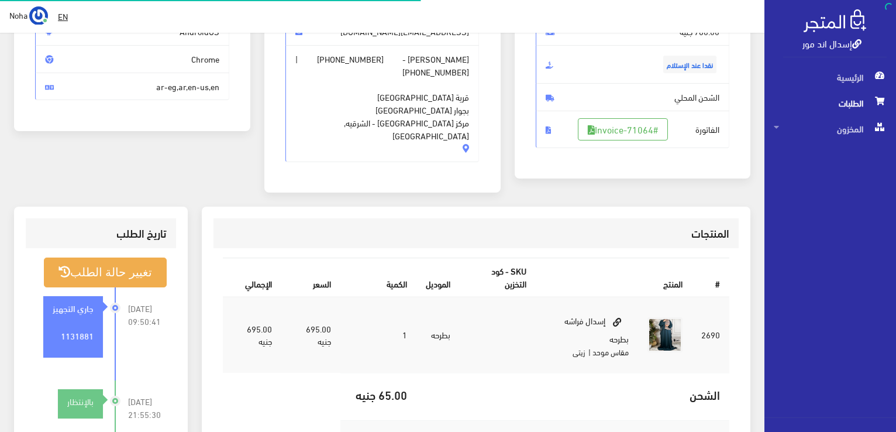
scroll to position [168, 0]
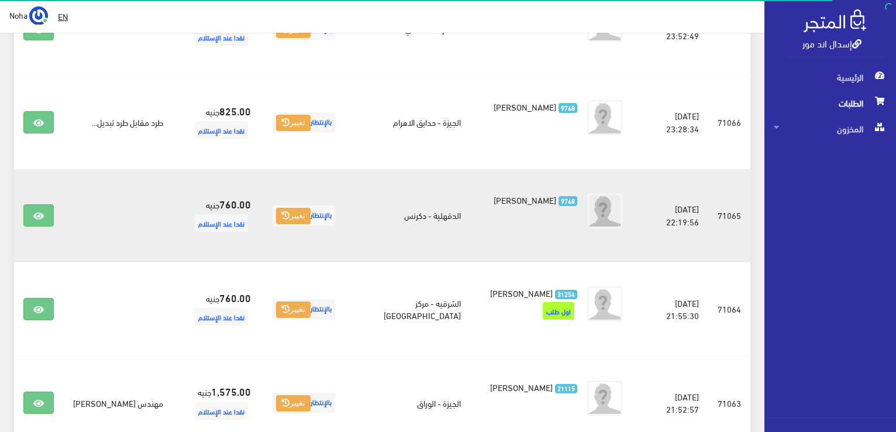
scroll to position [569, 0]
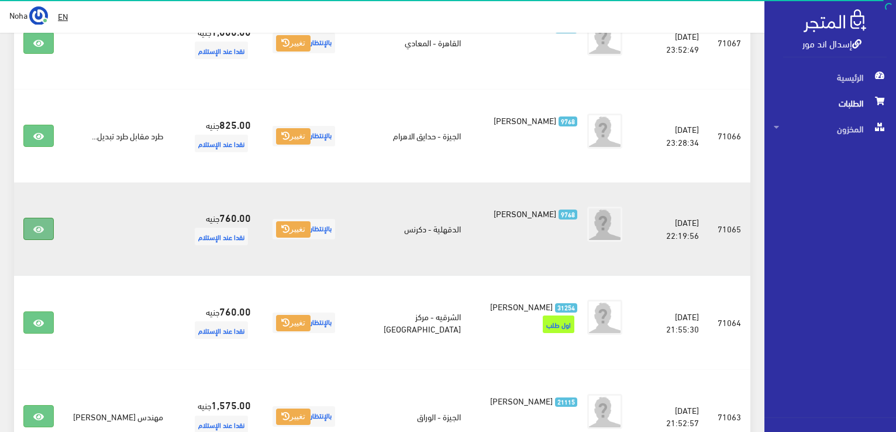
click at [35, 226] on icon at bounding box center [38, 229] width 11 height 9
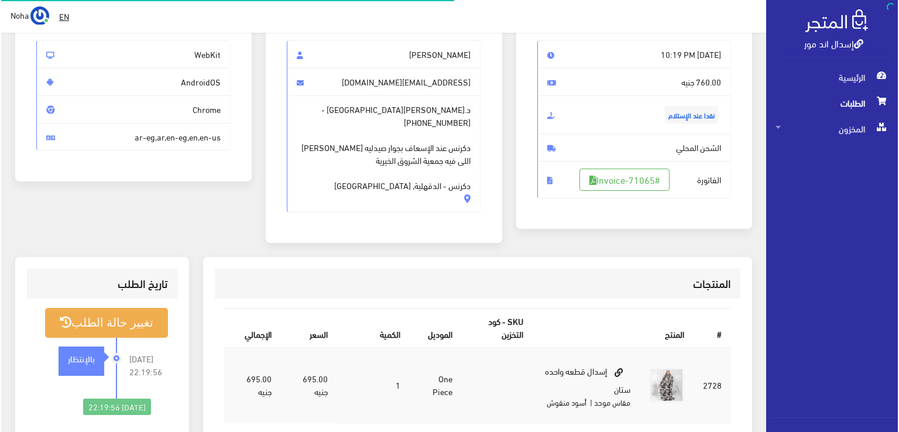
scroll to position [176, 0]
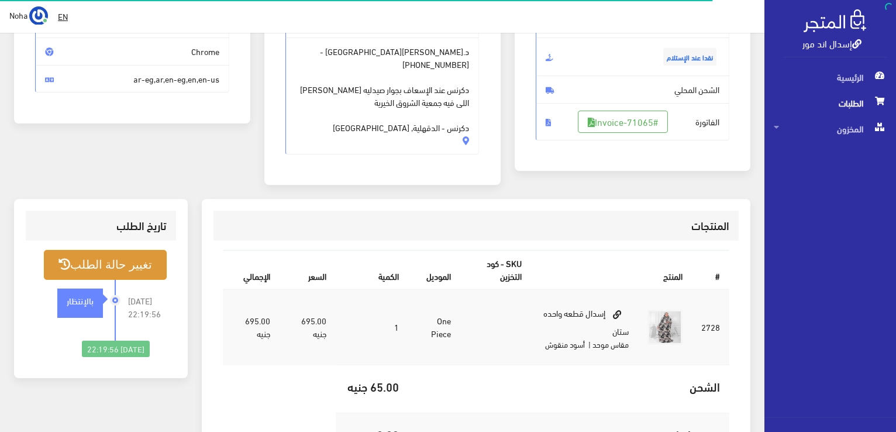
click at [133, 250] on button "تغيير حالة الطلب" at bounding box center [105, 265] width 123 height 30
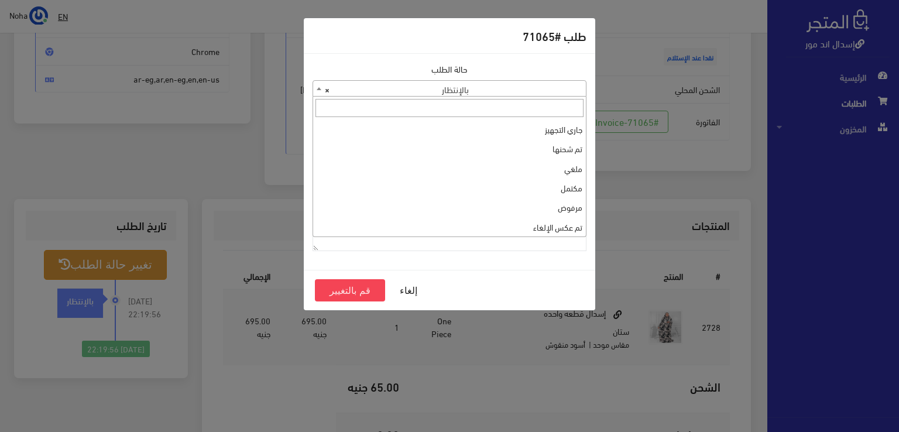
click at [317, 87] on b at bounding box center [319, 88] width 5 height 3
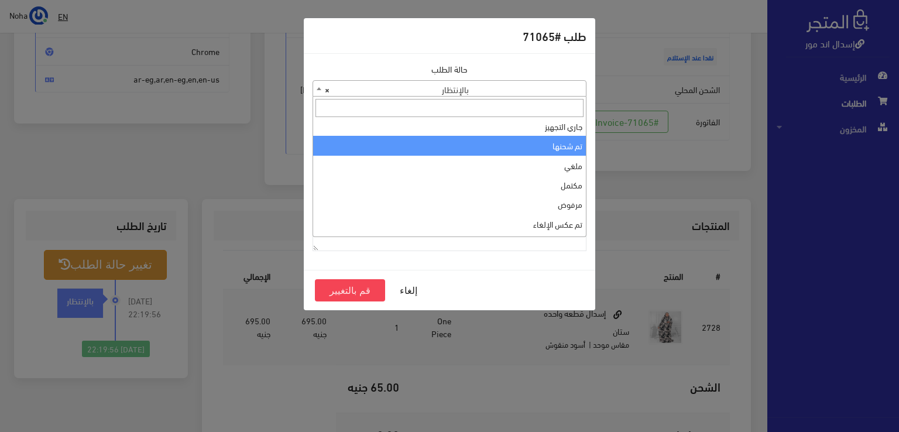
scroll to position [0, 0]
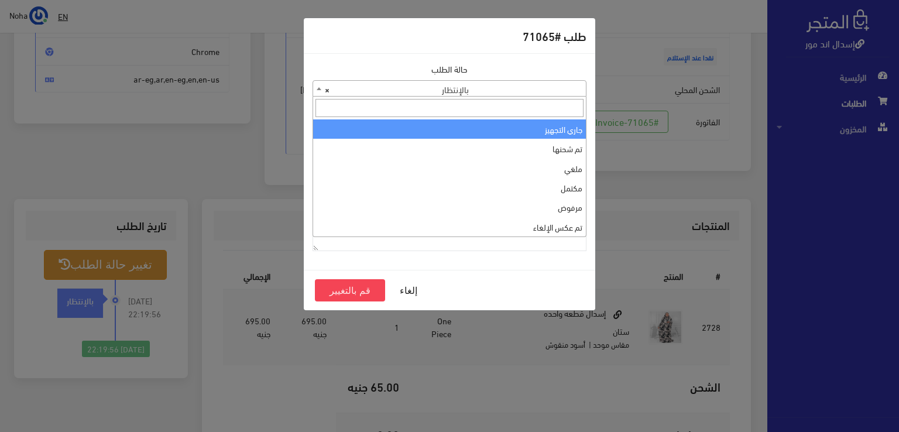
select select "1"
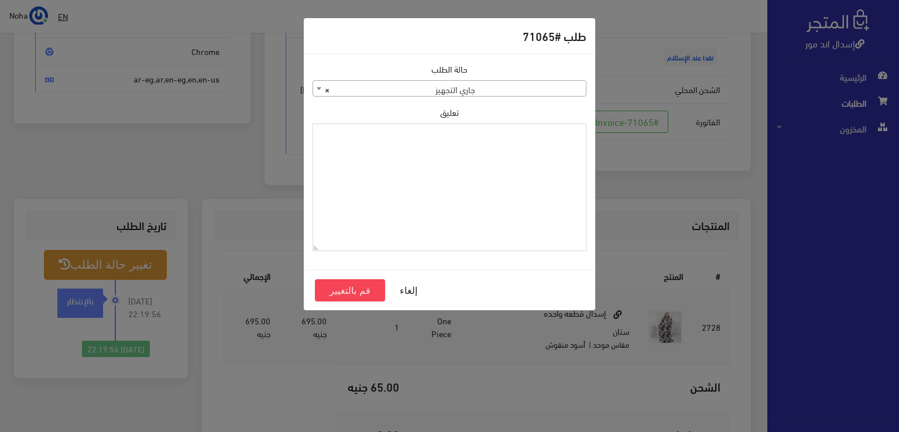
paste textarea "1131881"
type textarea "1131881"
click at [346, 286] on button "قم بالتغيير" at bounding box center [350, 290] width 70 height 22
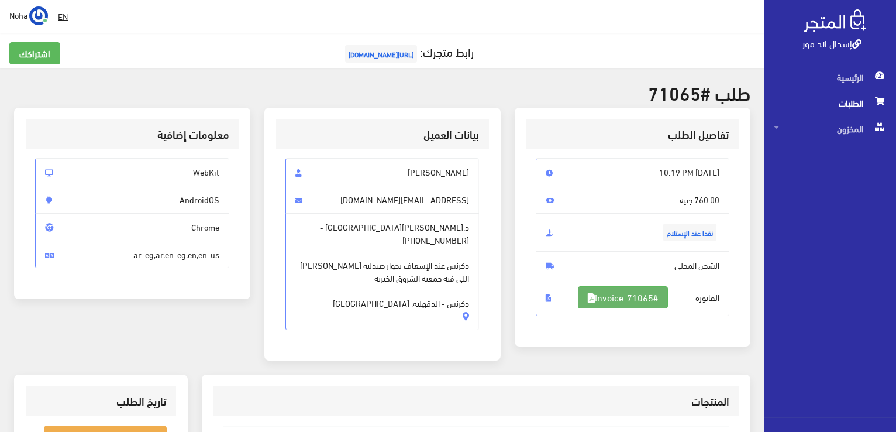
click at [648, 298] on link "#Invoice-71065" at bounding box center [623, 297] width 90 height 22
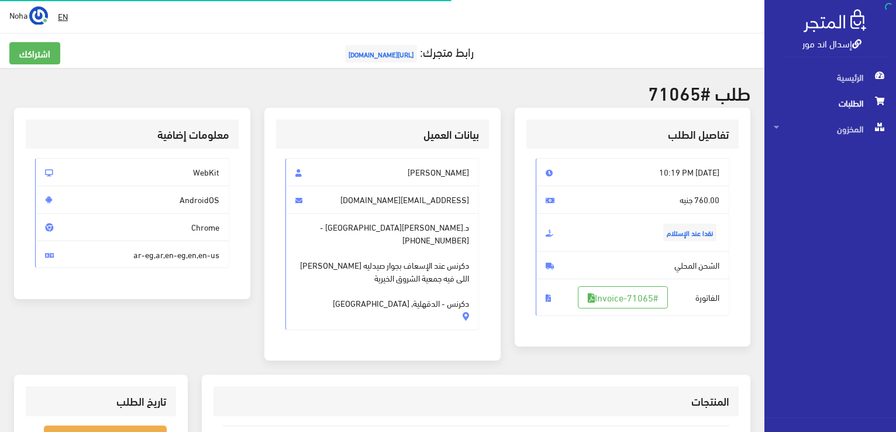
scroll to position [168, 0]
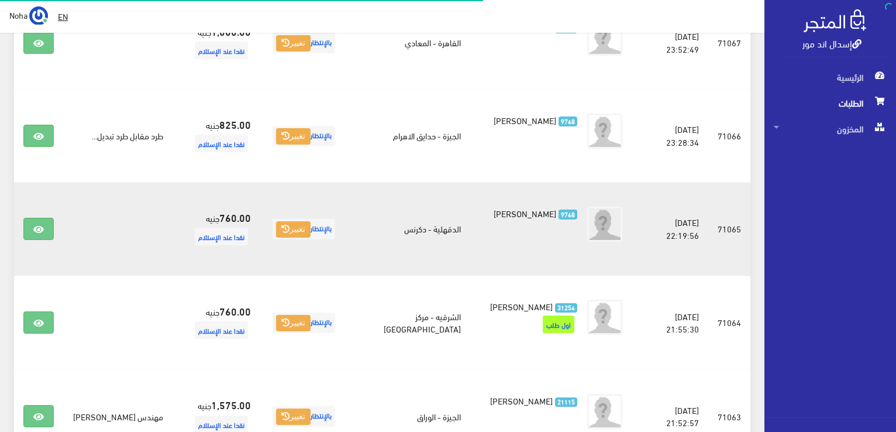
scroll to position [569, 0]
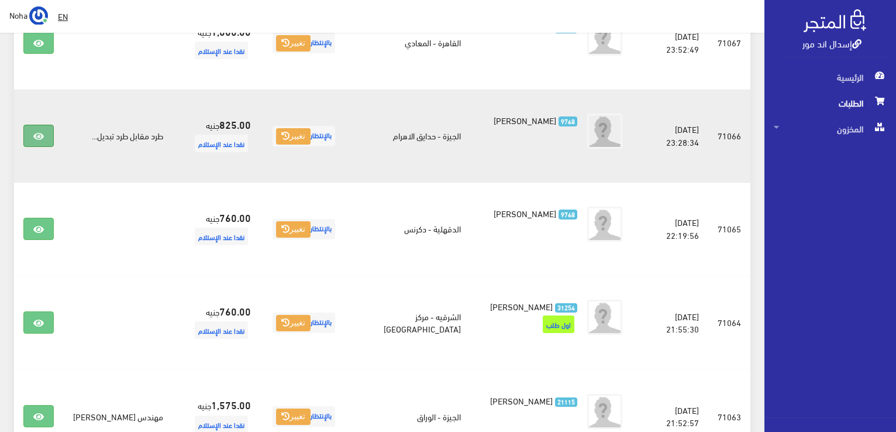
click at [40, 132] on icon at bounding box center [38, 136] width 11 height 9
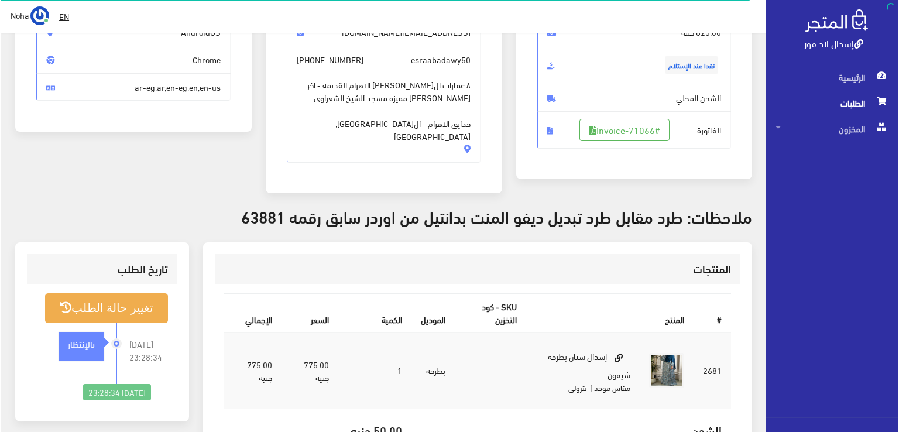
scroll to position [176, 0]
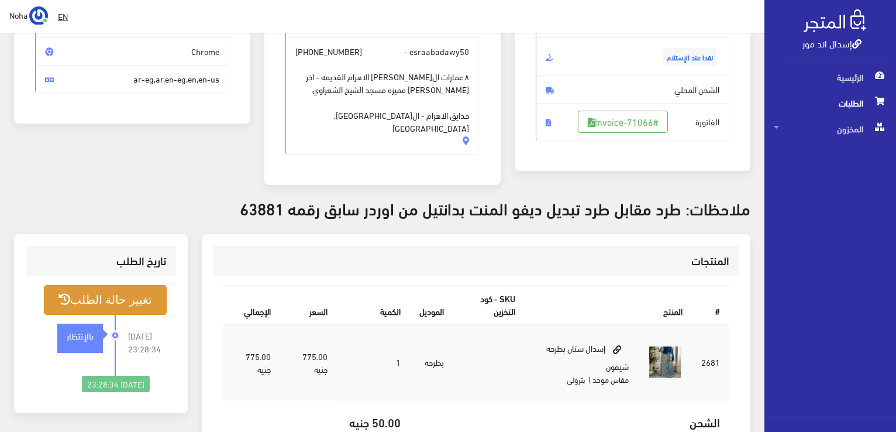
click at [135, 285] on button "تغيير حالة الطلب" at bounding box center [105, 300] width 123 height 30
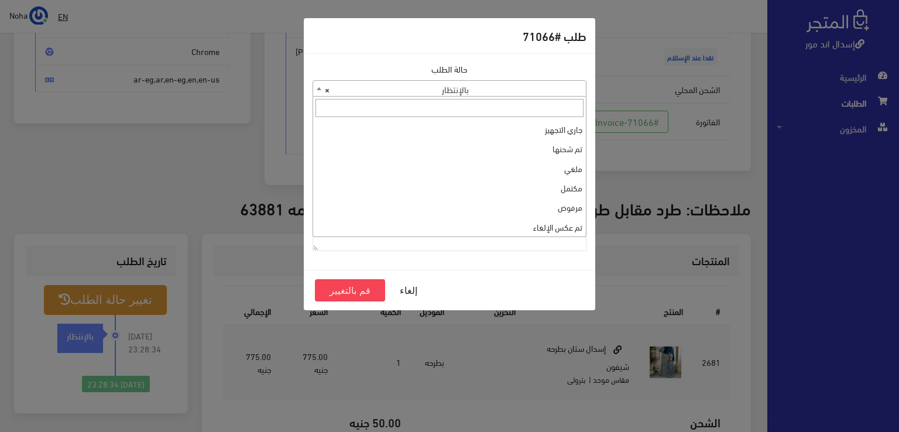
click at [319, 90] on span at bounding box center [319, 88] width 12 height 15
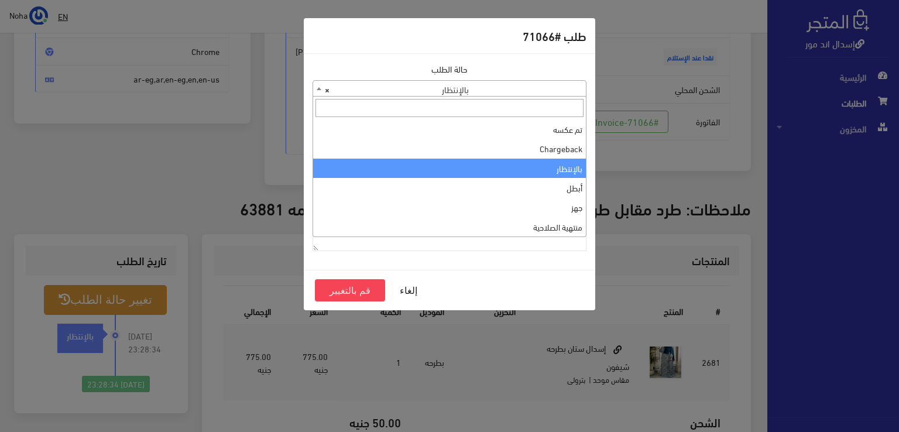
scroll to position [0, 0]
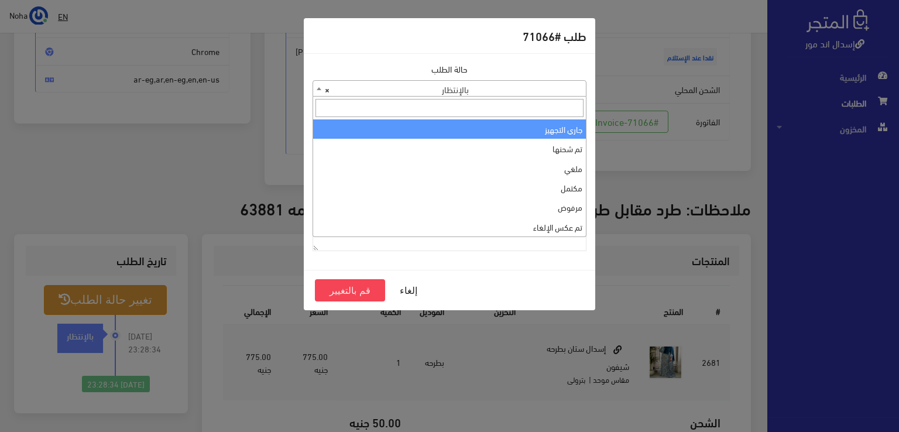
select select "1"
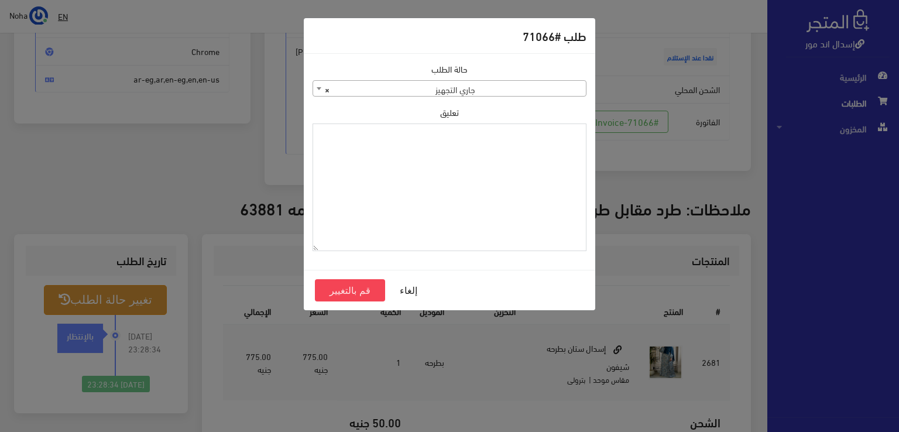
paste textarea "1131881"
type textarea "1131881"
click at [368, 286] on button "قم بالتغيير" at bounding box center [350, 290] width 70 height 22
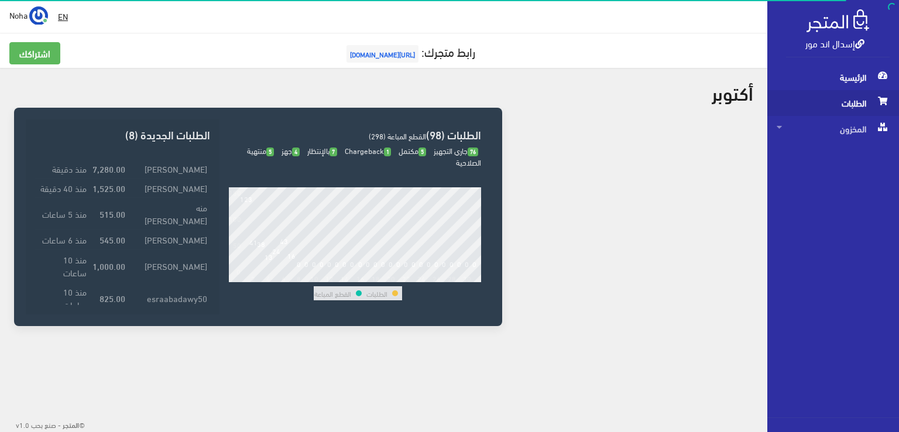
click at [850, 104] on span "الطلبات" at bounding box center [832, 103] width 113 height 26
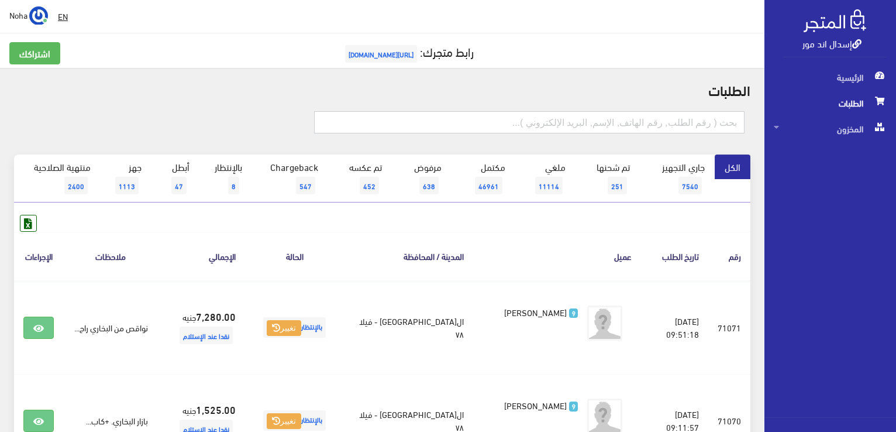
click at [707, 125] on input "text" at bounding box center [529, 122] width 431 height 22
type input "63881"
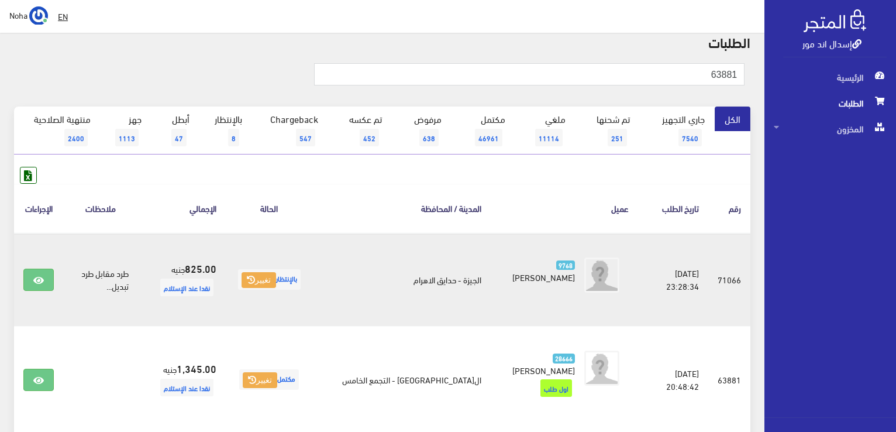
scroll to position [117, 0]
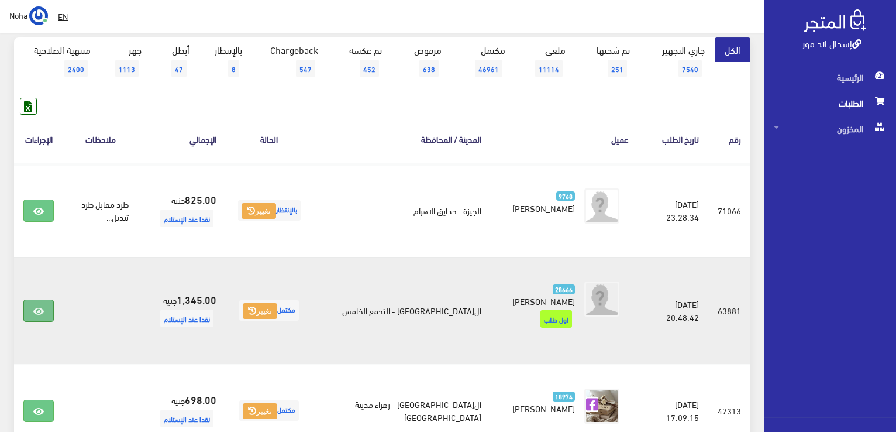
click at [44, 307] on link at bounding box center [38, 311] width 30 height 22
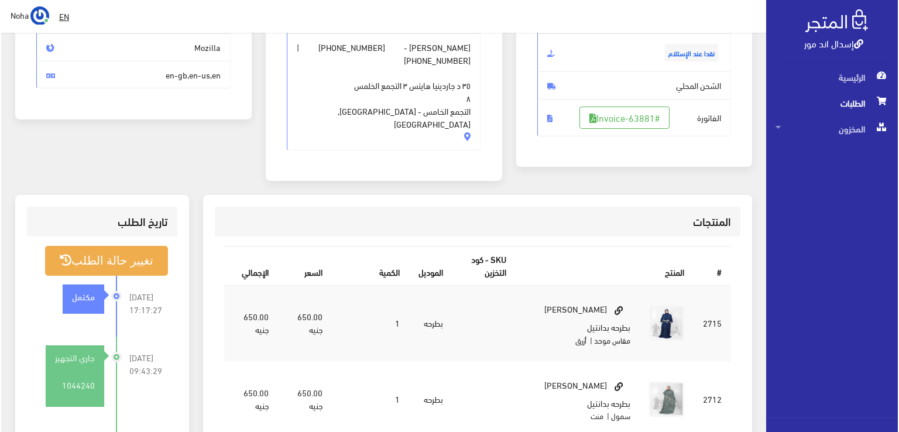
scroll to position [176, 0]
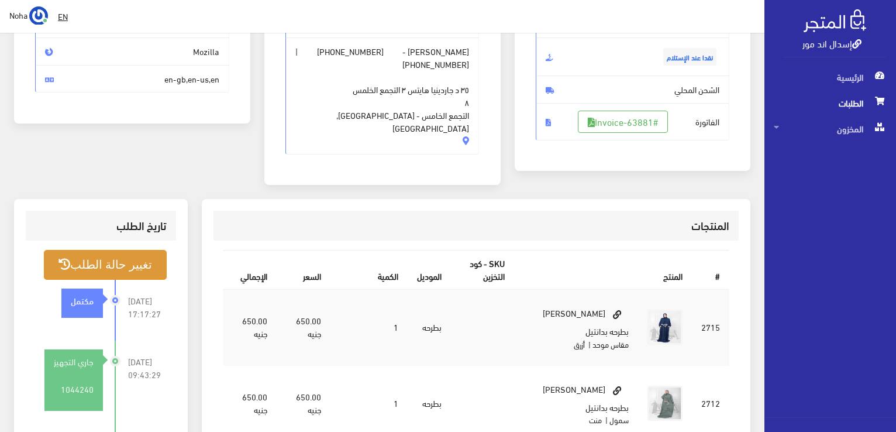
click at [121, 250] on button "تغيير حالة الطلب" at bounding box center [105, 265] width 123 height 30
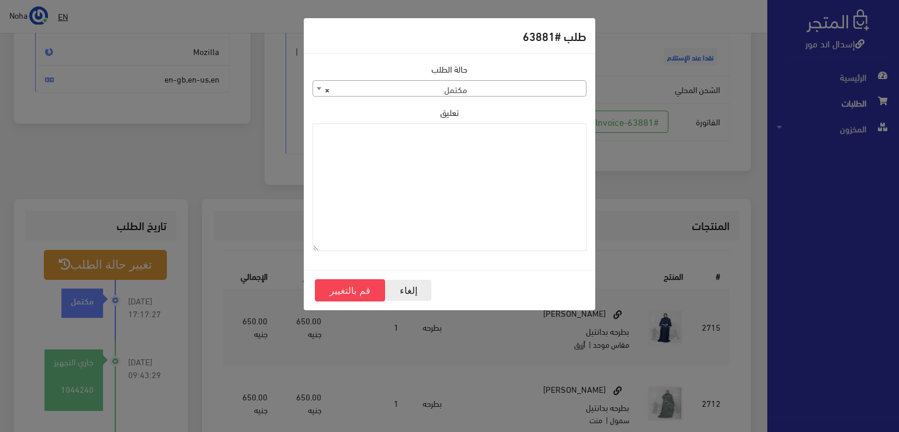
click at [407, 290] on button "إلغاء" at bounding box center [408, 290] width 47 height 22
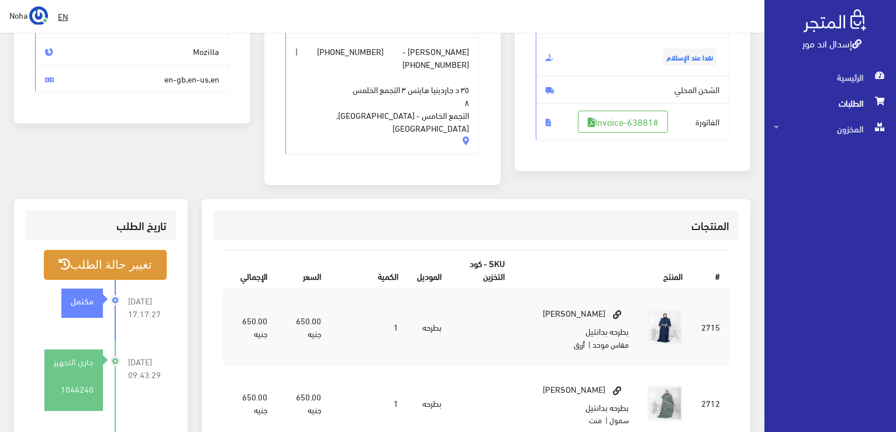
click at [115, 250] on button "تغيير حالة الطلب" at bounding box center [105, 265] width 123 height 30
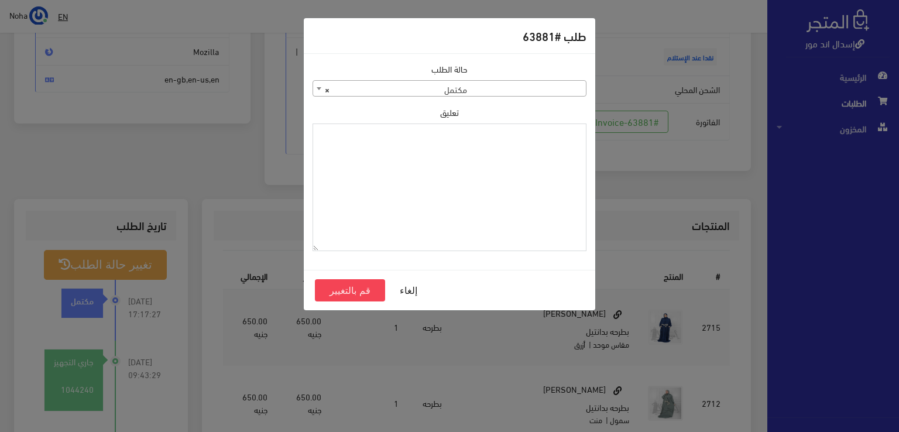
click at [564, 146] on textarea "تعليق" at bounding box center [449, 187] width 274 height 128
type textarea "j"
type textarea "تبديل ديفو ب اوردر 71066"
click at [366, 287] on button "قم بالتغيير" at bounding box center [350, 290] width 70 height 22
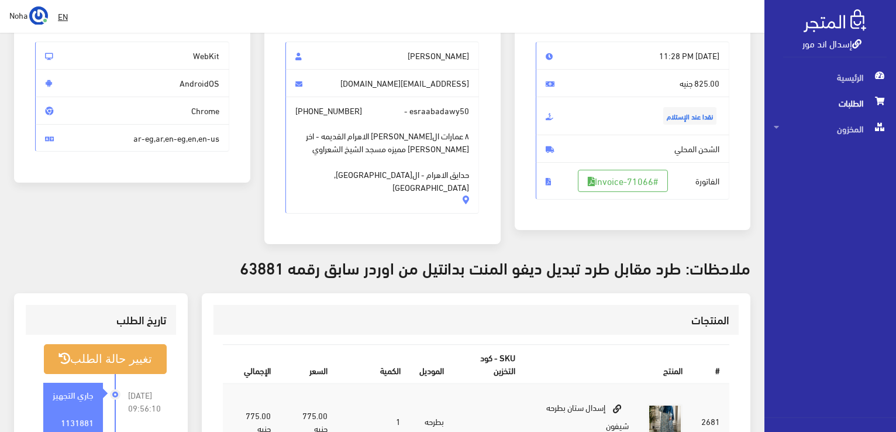
scroll to position [117, 0]
click at [631, 177] on link "#Invoice-71066" at bounding box center [623, 180] width 90 height 22
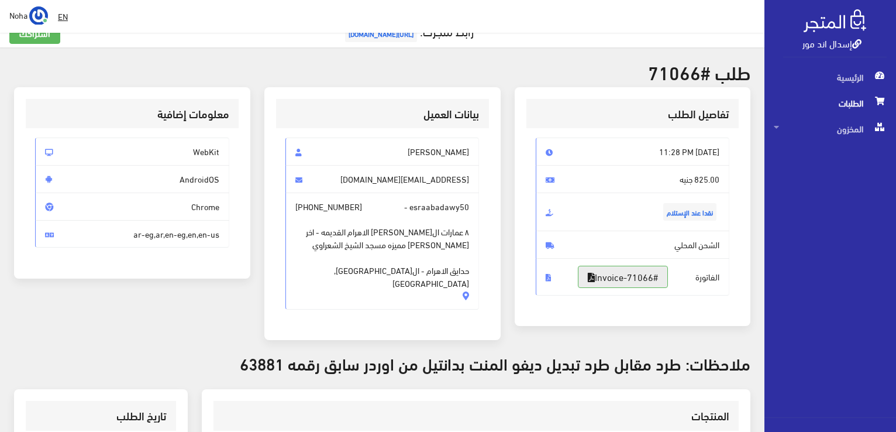
scroll to position [0, 0]
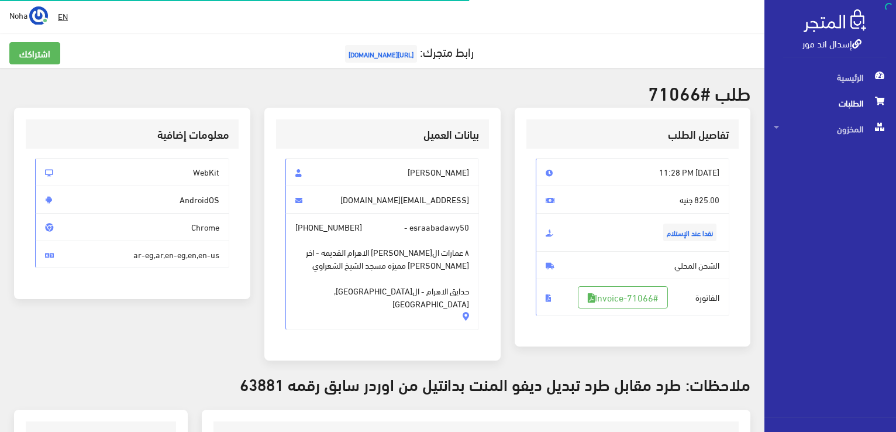
scroll to position [168, 0]
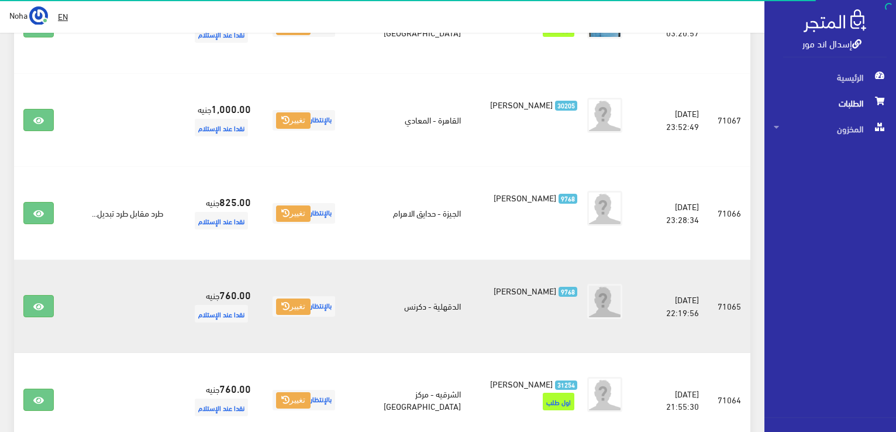
scroll to position [452, 0]
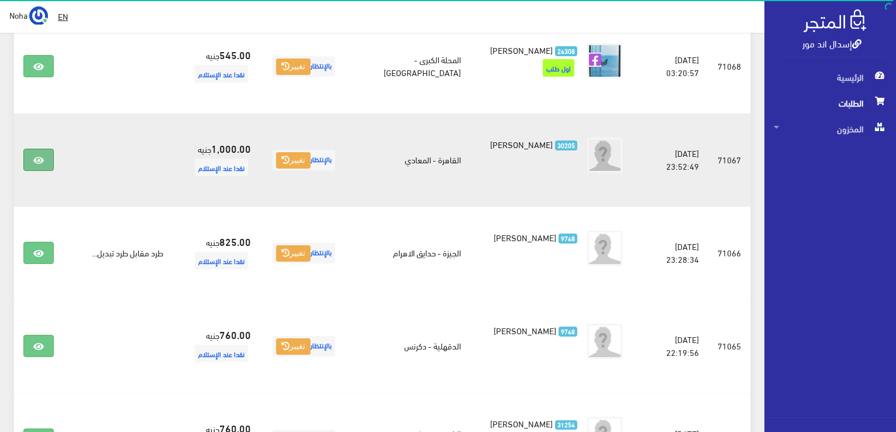
click at [36, 156] on icon at bounding box center [38, 160] width 11 height 9
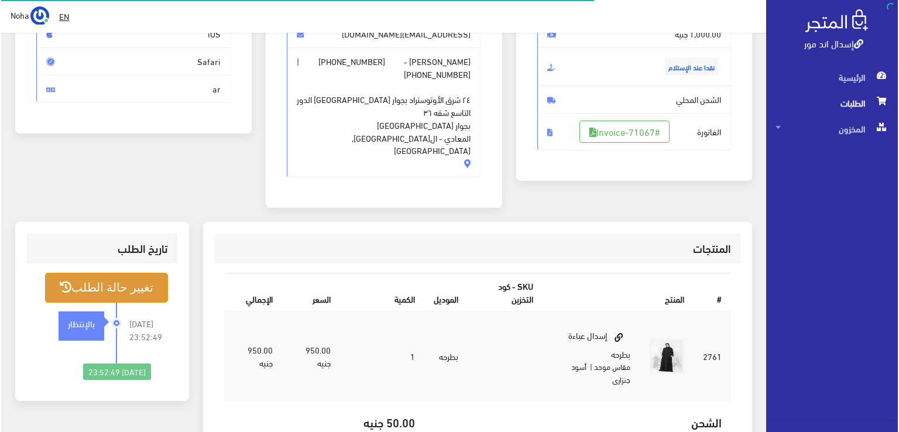
scroll to position [176, 0]
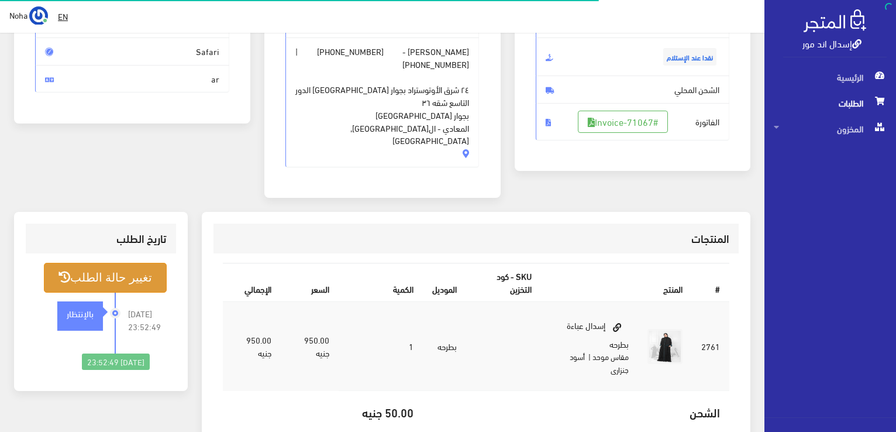
click at [134, 263] on button "تغيير حالة الطلب" at bounding box center [105, 278] width 123 height 30
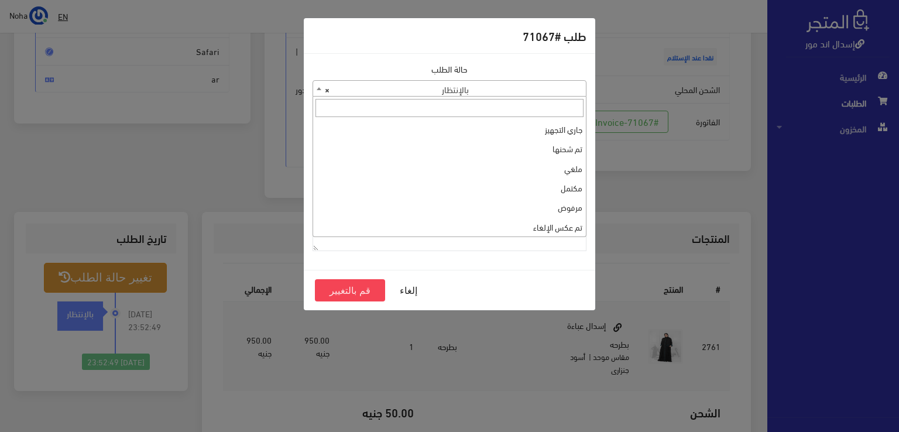
click at [319, 90] on b at bounding box center [319, 88] width 5 height 3
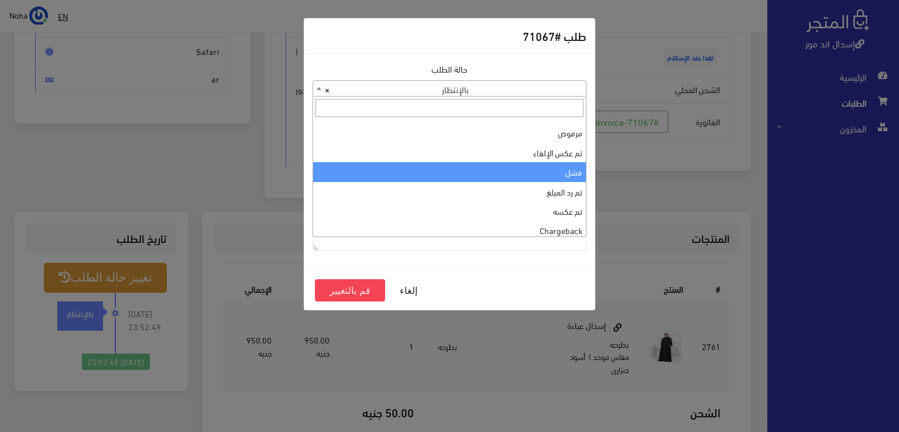
scroll to position [0, 0]
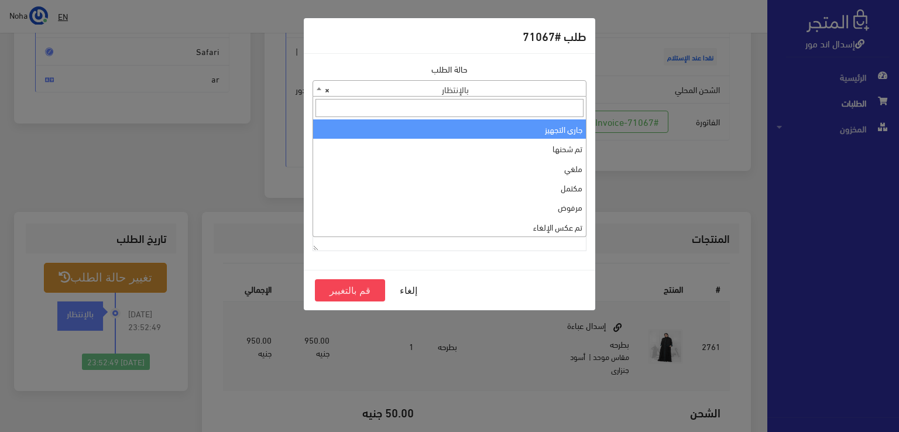
select select "1"
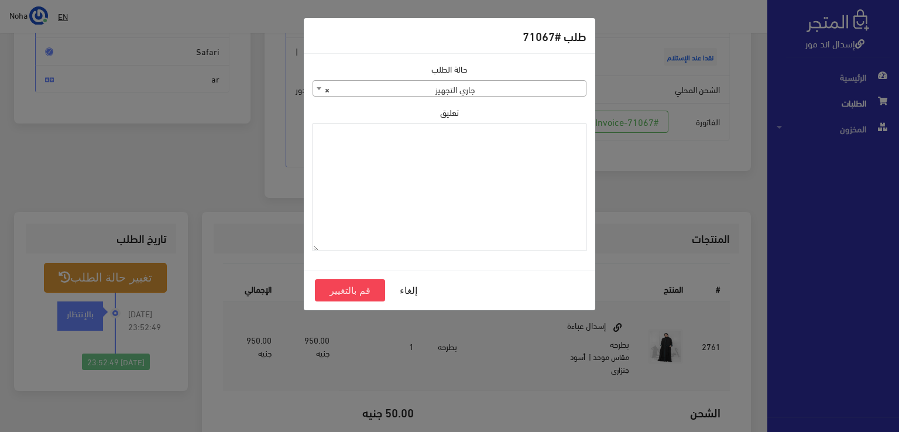
paste textarea "1131881"
type textarea "1131881"
click at [376, 284] on button "قم بالتغيير" at bounding box center [350, 290] width 70 height 22
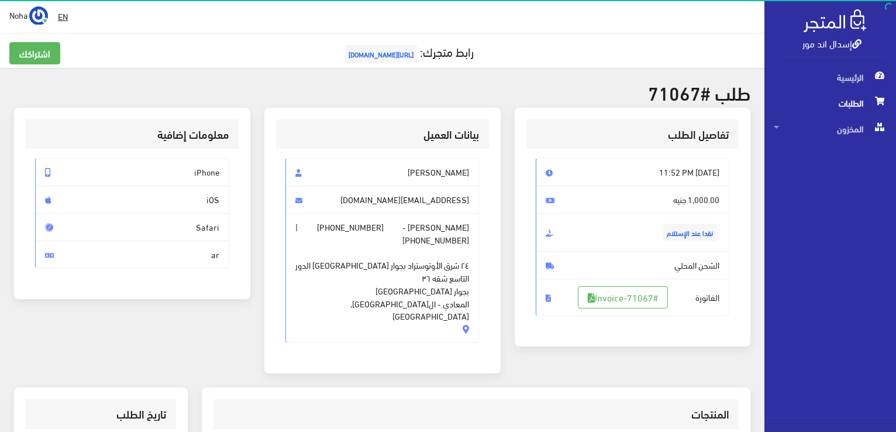
scroll to position [117, 0]
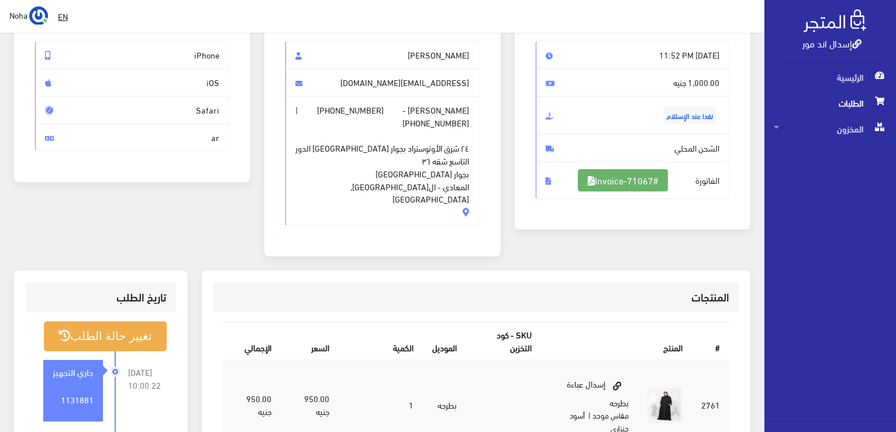
click at [644, 178] on link "#Invoice-71067" at bounding box center [623, 180] width 90 height 22
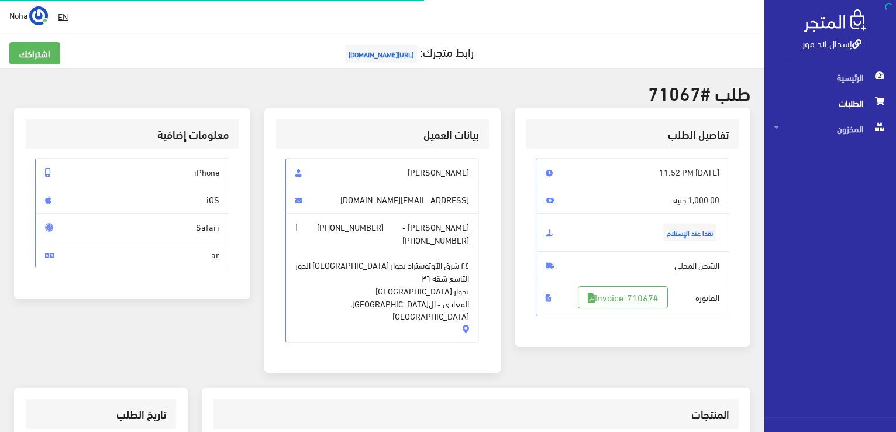
scroll to position [168, 0]
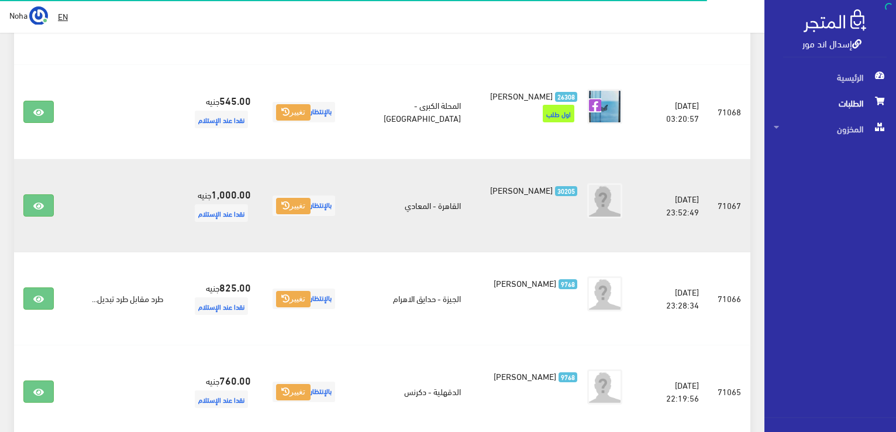
scroll to position [393, 0]
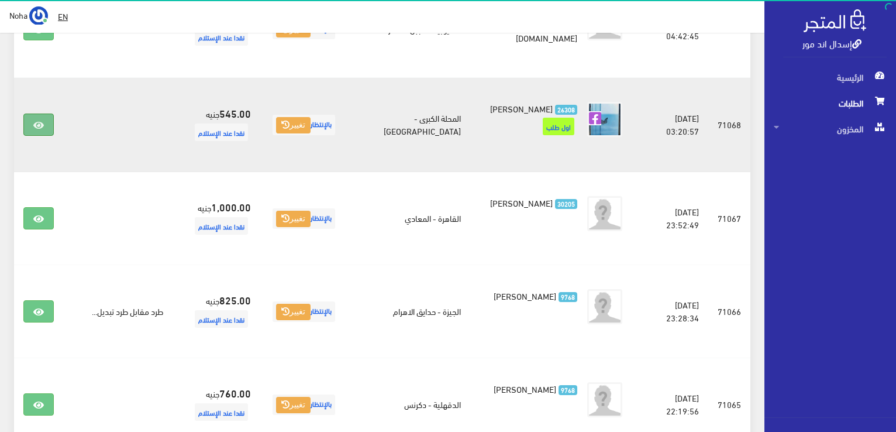
click at [39, 121] on icon at bounding box center [38, 125] width 11 height 9
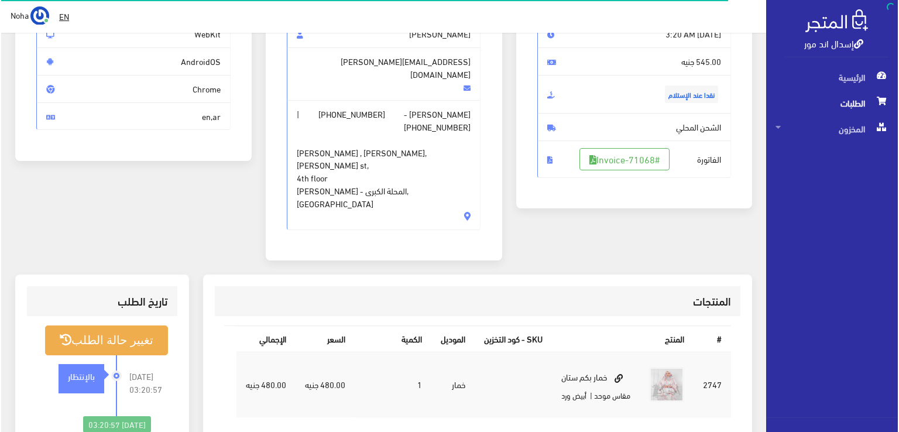
scroll to position [176, 0]
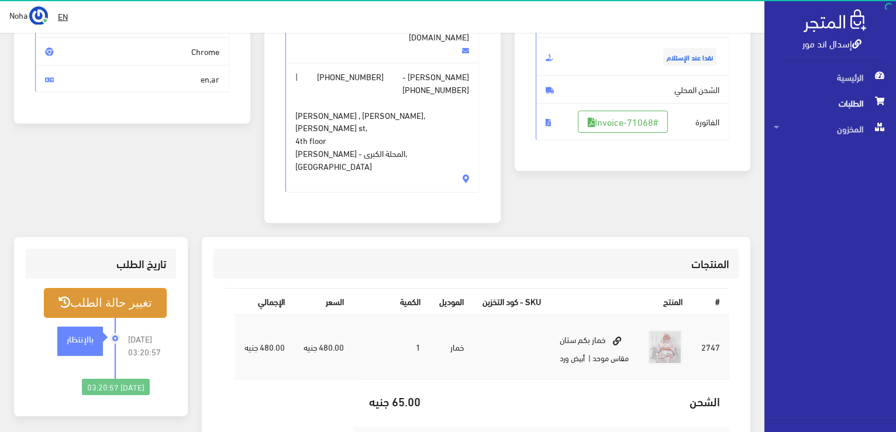
click at [146, 288] on button "تغيير حالة الطلب" at bounding box center [105, 303] width 123 height 30
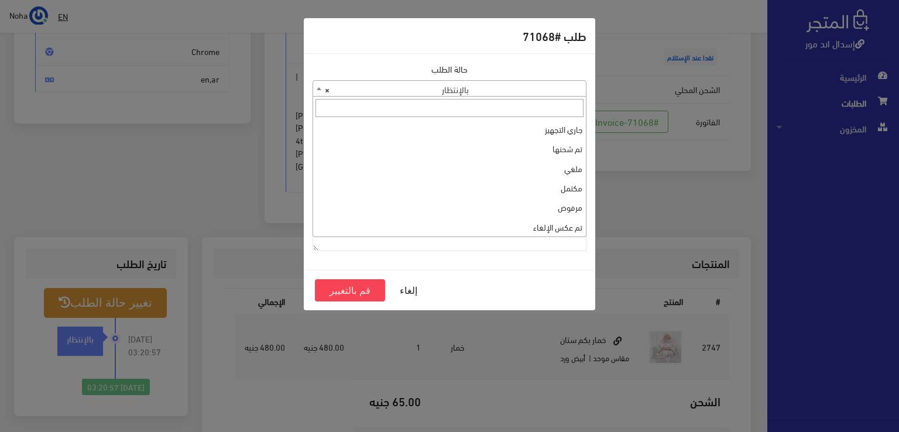
click at [319, 88] on b at bounding box center [319, 88] width 5 height 3
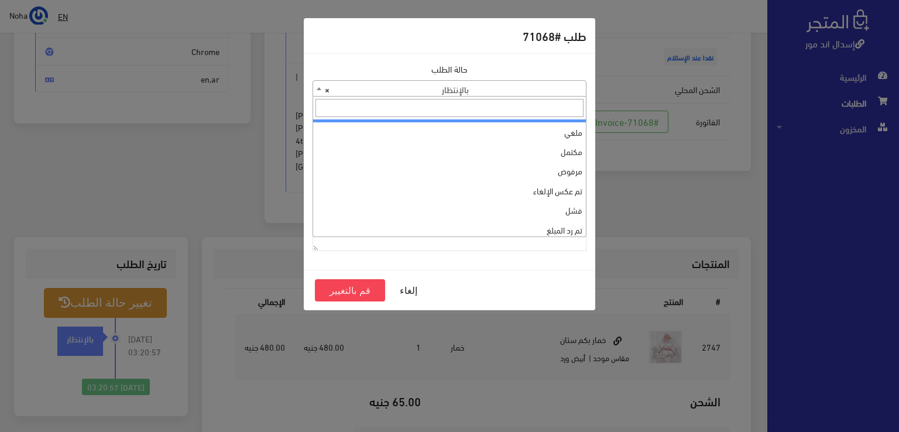
scroll to position [0, 0]
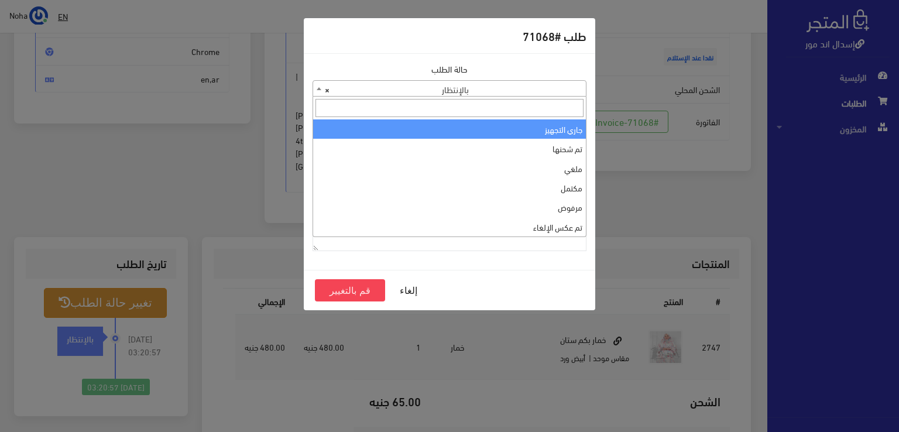
select select "1"
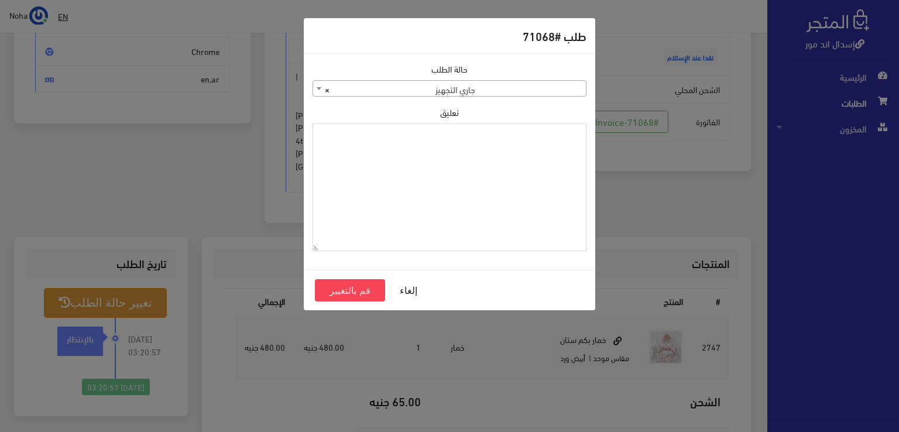
paste textarea "1131881"
type textarea "1131881"
click at [363, 292] on button "قم بالتغيير" at bounding box center [350, 290] width 70 height 22
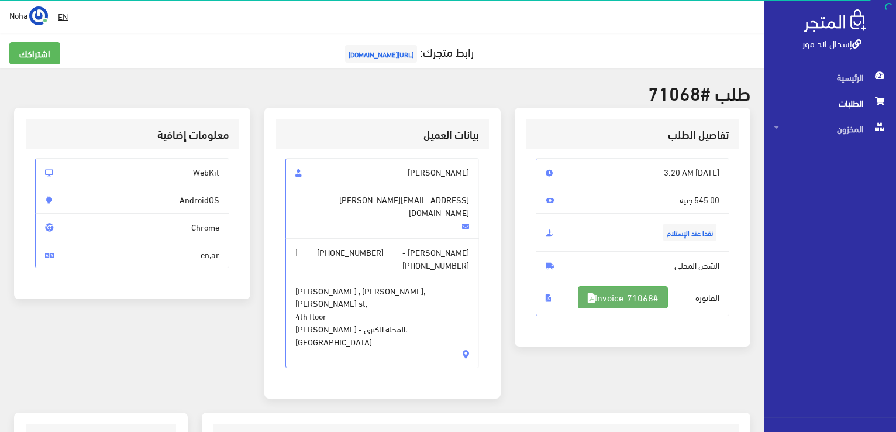
click at [655, 291] on link "#Invoice-71068" at bounding box center [623, 297] width 90 height 22
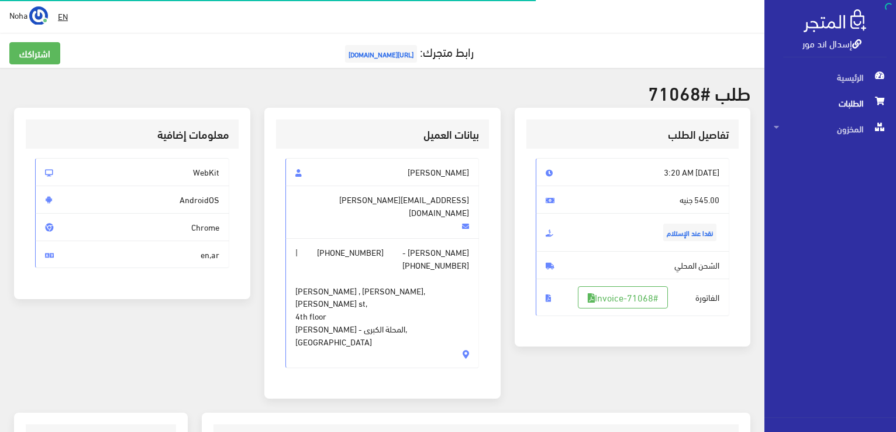
scroll to position [168, 0]
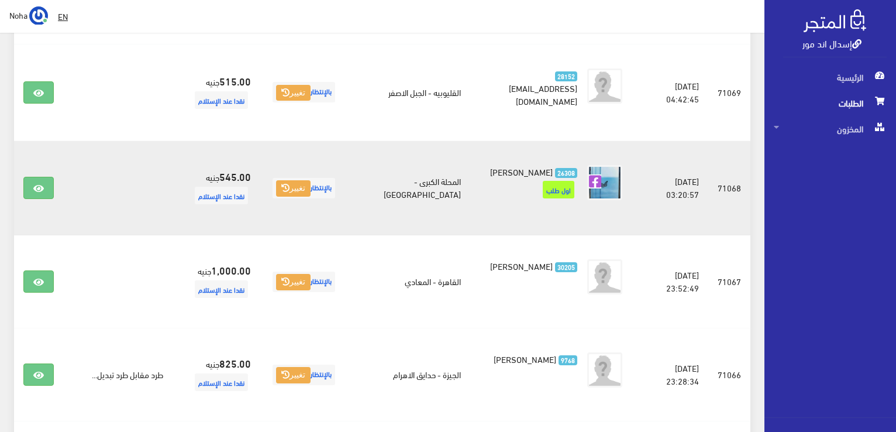
scroll to position [218, 0]
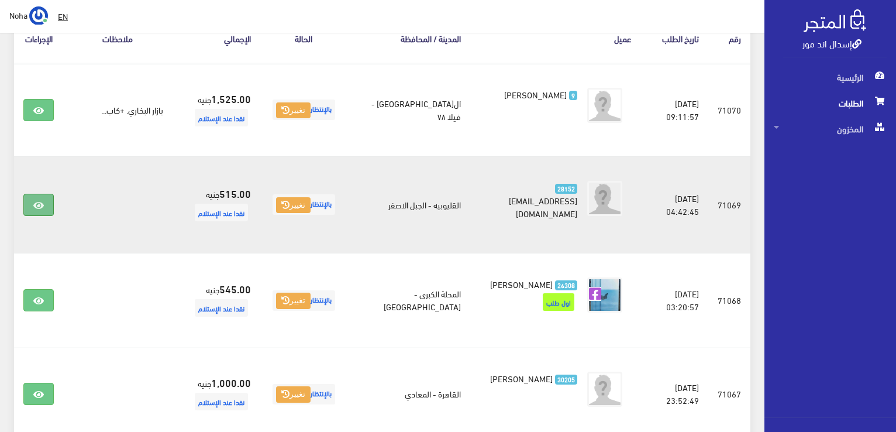
click at [33, 196] on link at bounding box center [38, 205] width 30 height 22
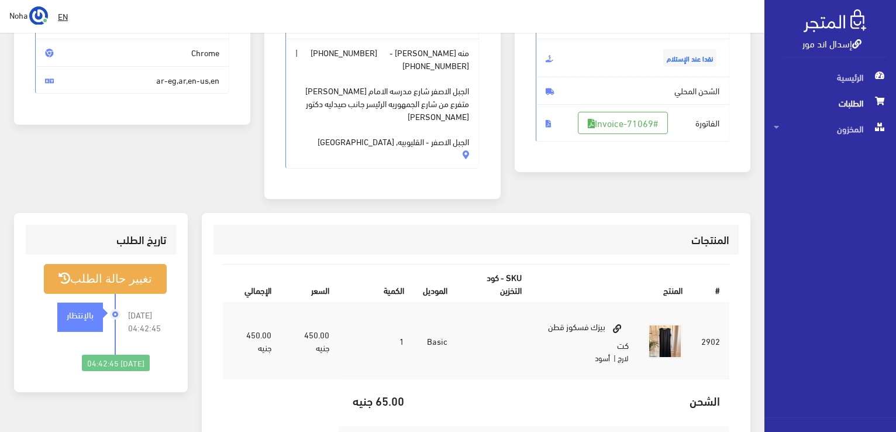
scroll to position [176, 0]
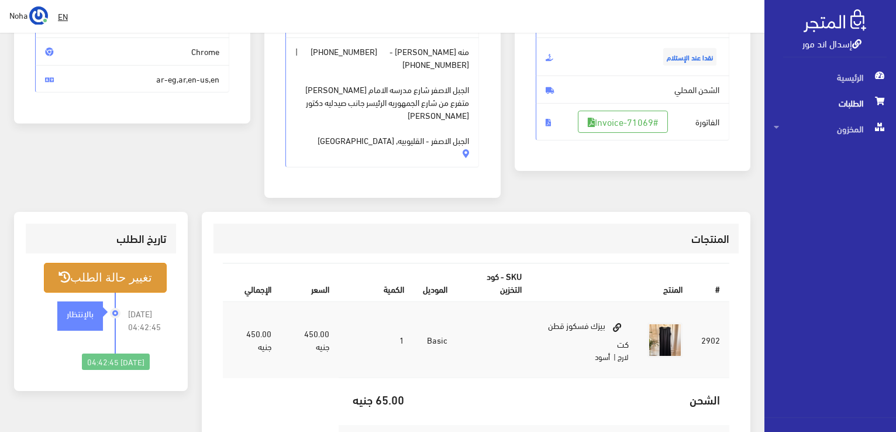
click at [152, 263] on button "تغيير حالة الطلب" at bounding box center [105, 278] width 123 height 30
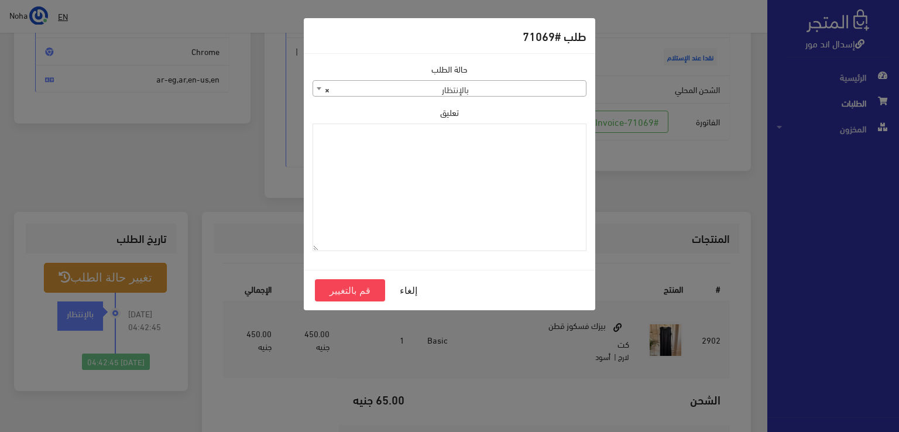
click at [223, 151] on div "طلب #71069 حالة الطلب جاري التجهيز تم شحنها ملغي مكتمل مرفوض تم عكس الإلغاء فشل…" at bounding box center [449, 216] width 899 height 432
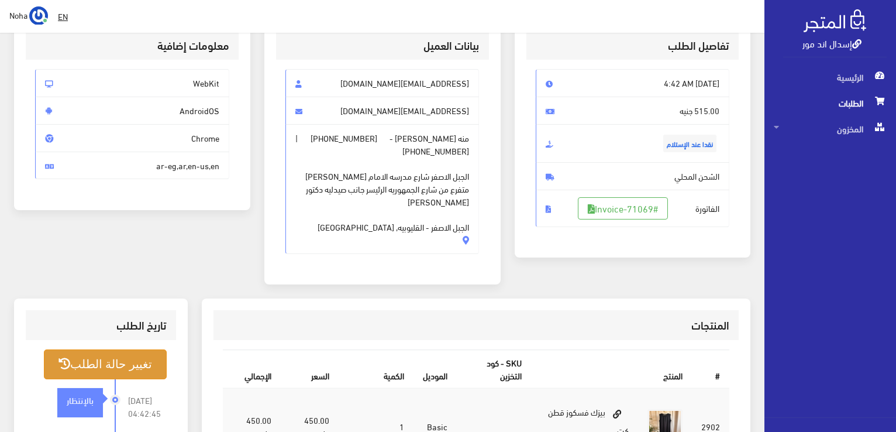
scroll to position [117, 0]
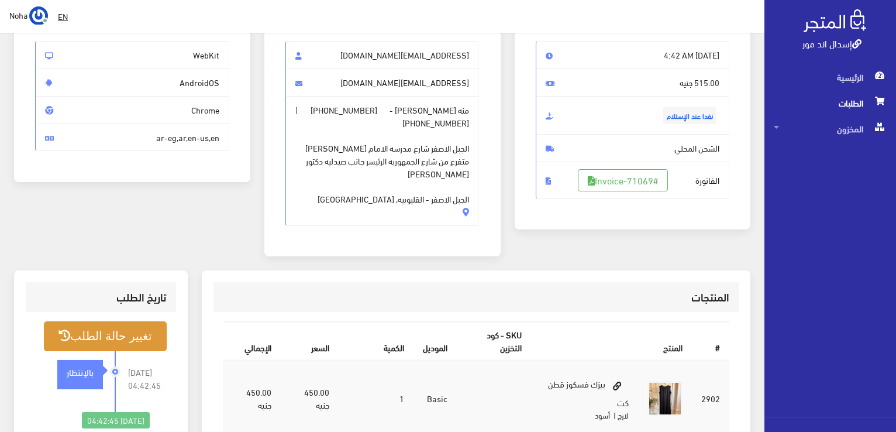
click at [137, 321] on button "تغيير حالة الطلب" at bounding box center [105, 336] width 123 height 30
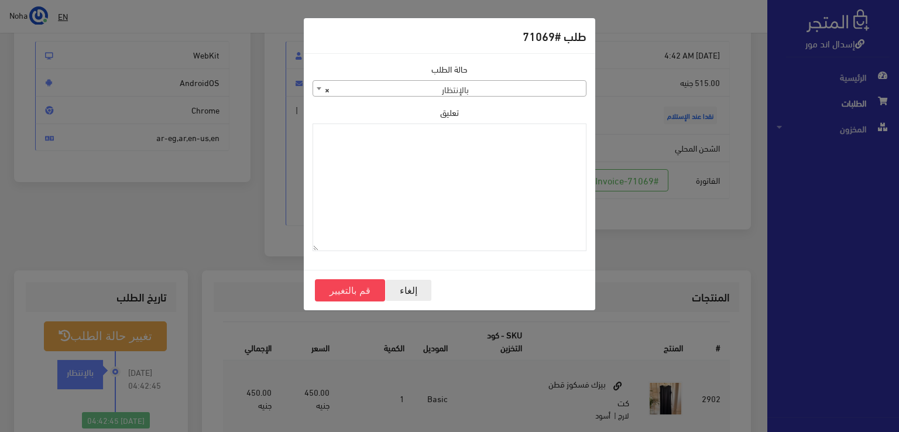
click at [413, 288] on button "إلغاء" at bounding box center [408, 290] width 47 height 22
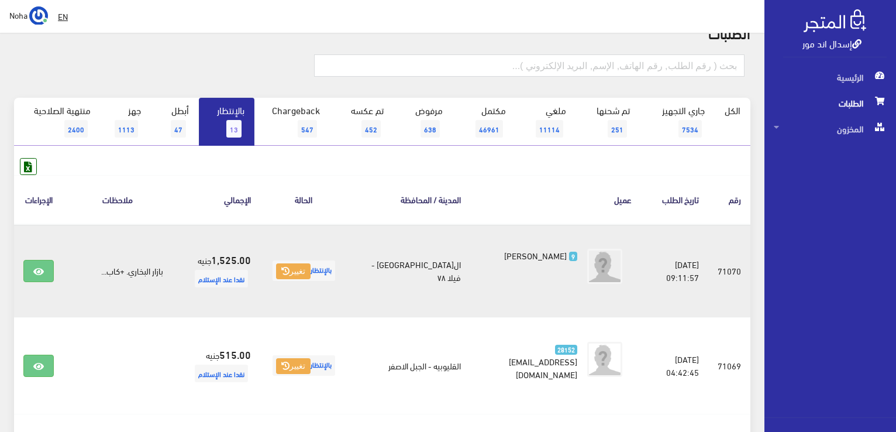
scroll to position [42, 0]
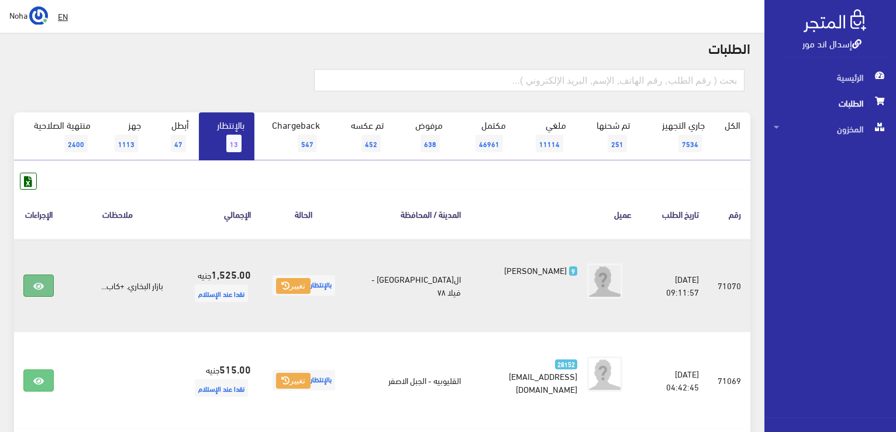
click at [41, 284] on icon at bounding box center [38, 285] width 11 height 9
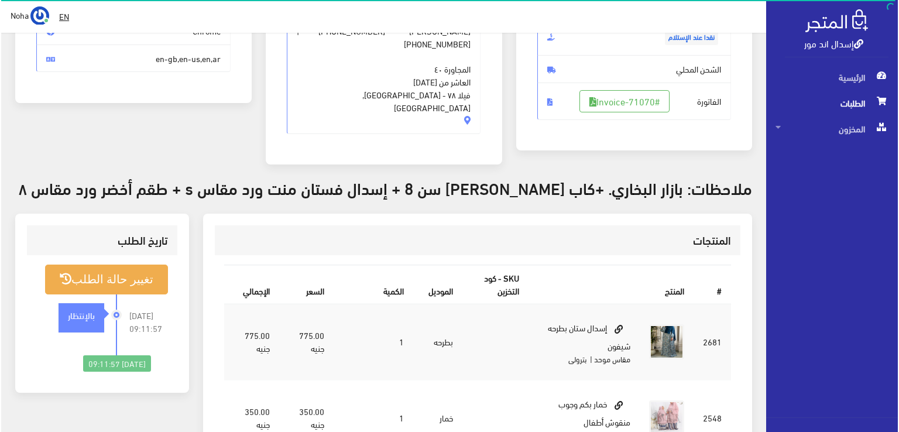
scroll to position [234, 0]
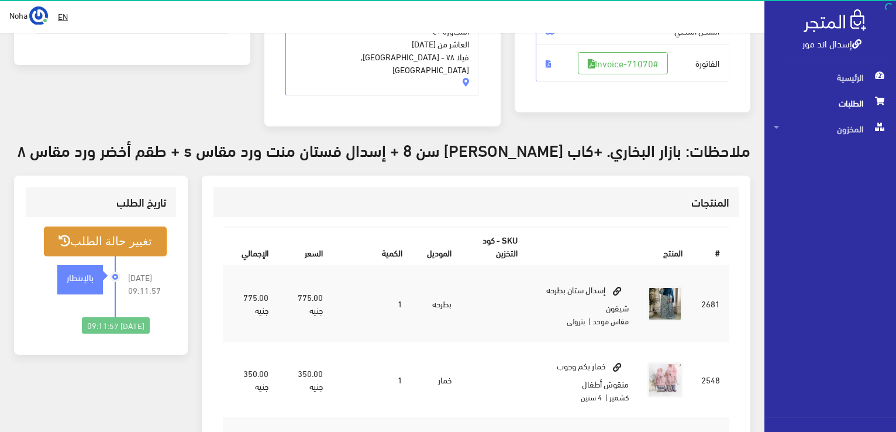
click at [130, 226] on button "تغيير حالة الطلب" at bounding box center [105, 241] width 123 height 30
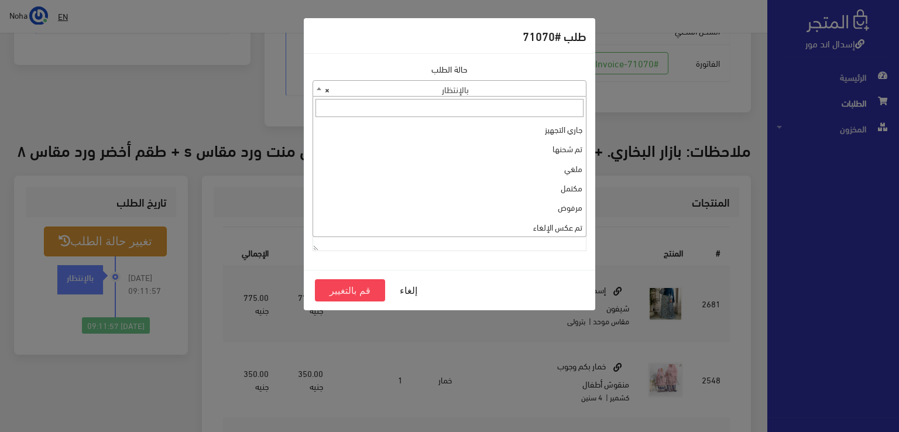
click at [321, 88] on b at bounding box center [319, 88] width 5 height 3
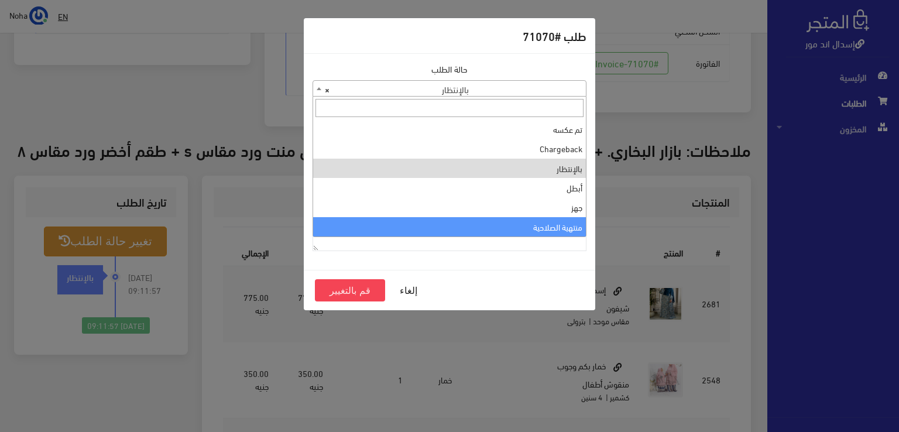
select select "14"
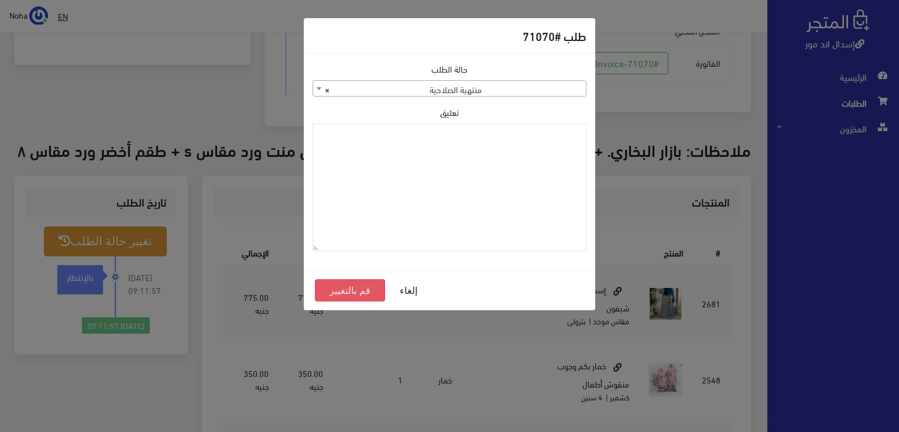
click at [363, 291] on button "قم بالتغيير" at bounding box center [350, 290] width 70 height 22
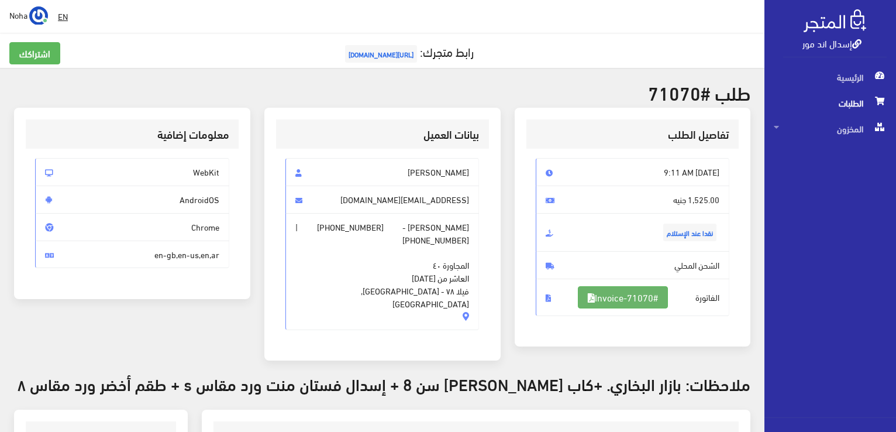
click at [635, 293] on link "#Invoice-71070" at bounding box center [623, 297] width 90 height 22
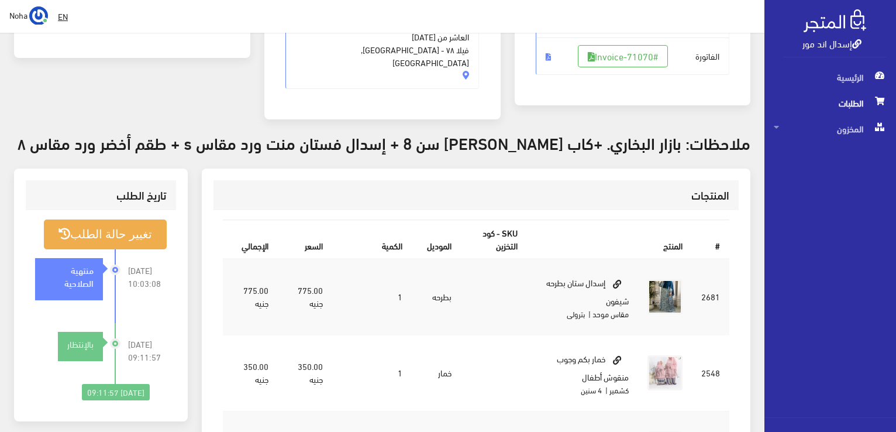
scroll to position [230, 0]
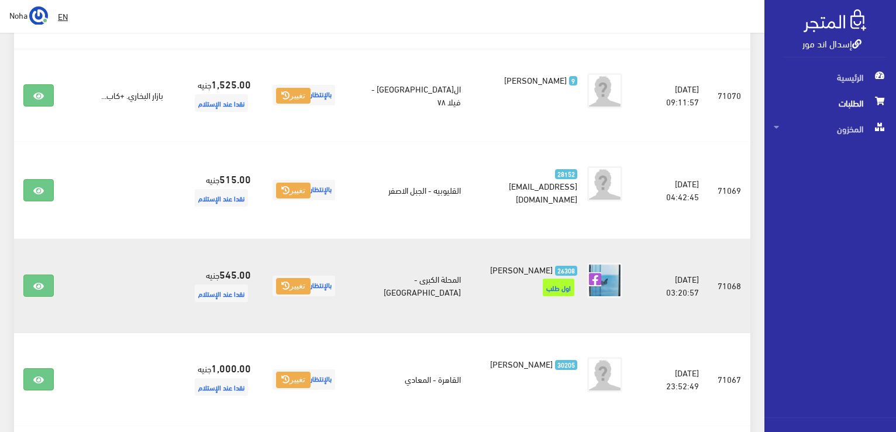
scroll to position [176, 0]
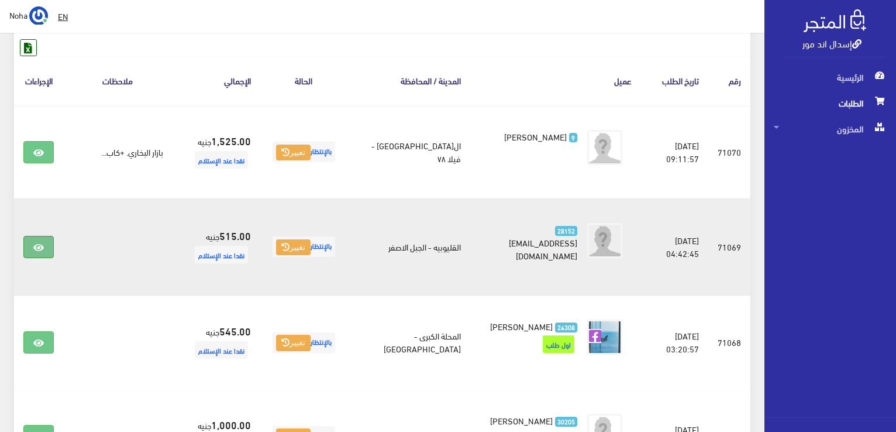
click at [35, 243] on icon at bounding box center [38, 247] width 11 height 9
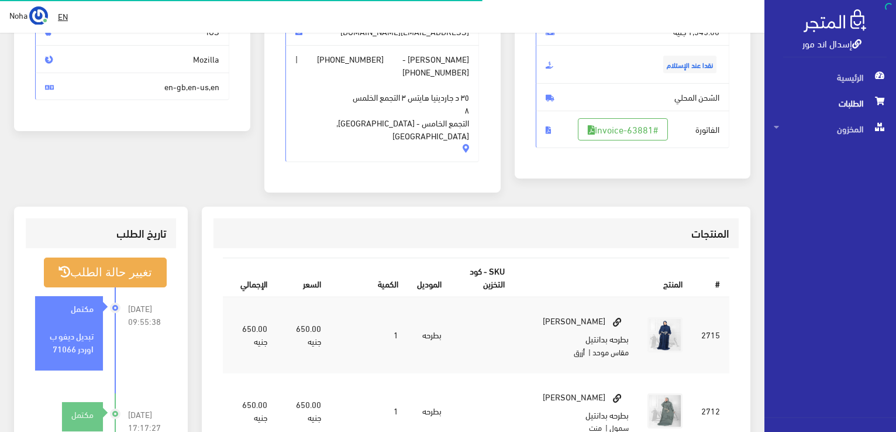
scroll to position [168, 0]
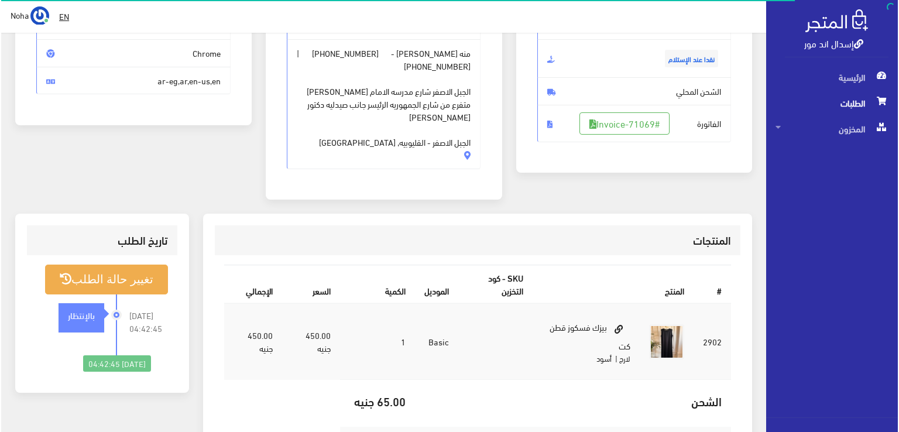
scroll to position [176, 0]
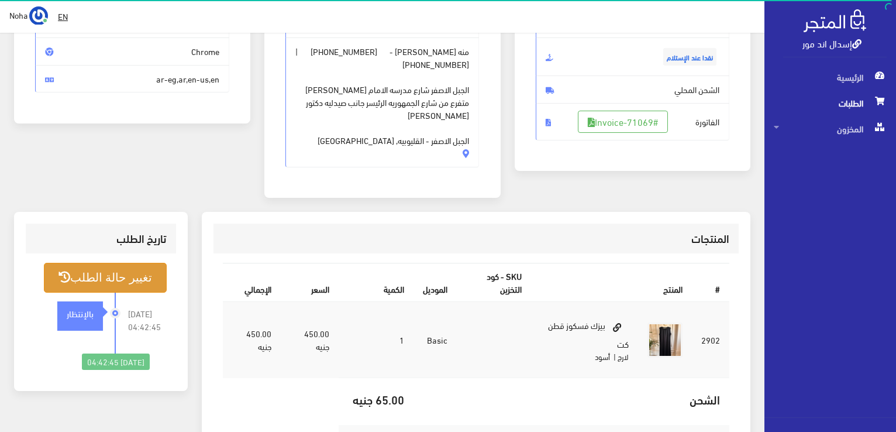
click at [140, 263] on button "تغيير حالة الطلب" at bounding box center [105, 278] width 123 height 30
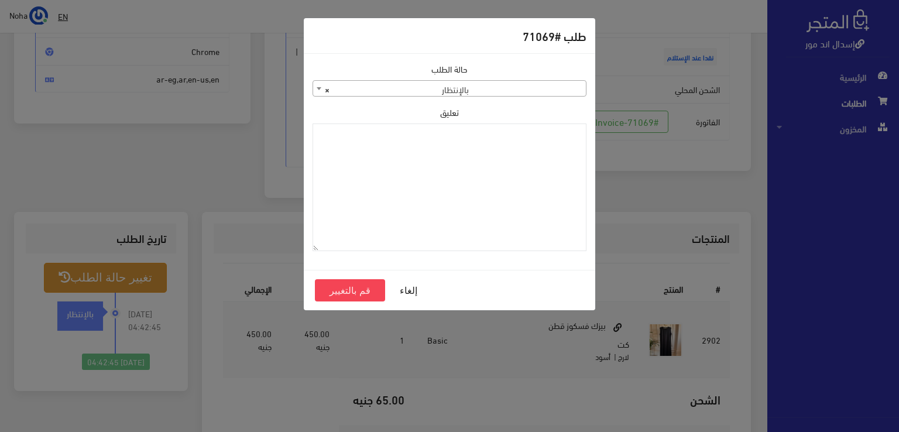
click at [321, 89] on span at bounding box center [319, 88] width 12 height 15
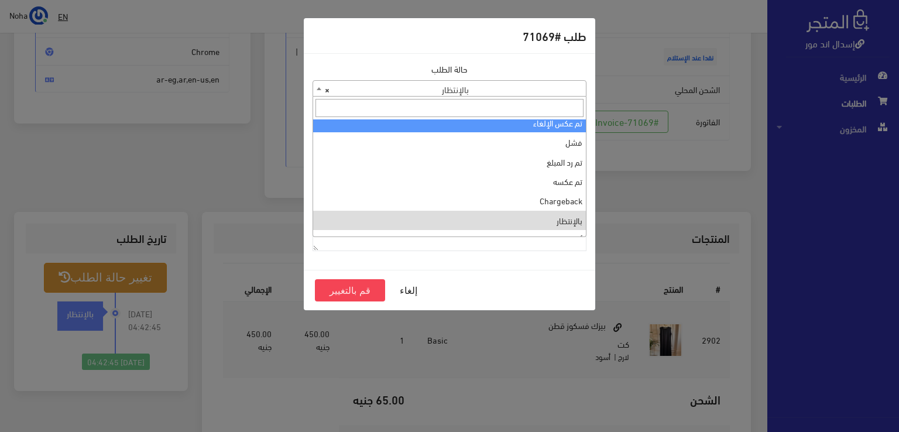
scroll to position [0, 0]
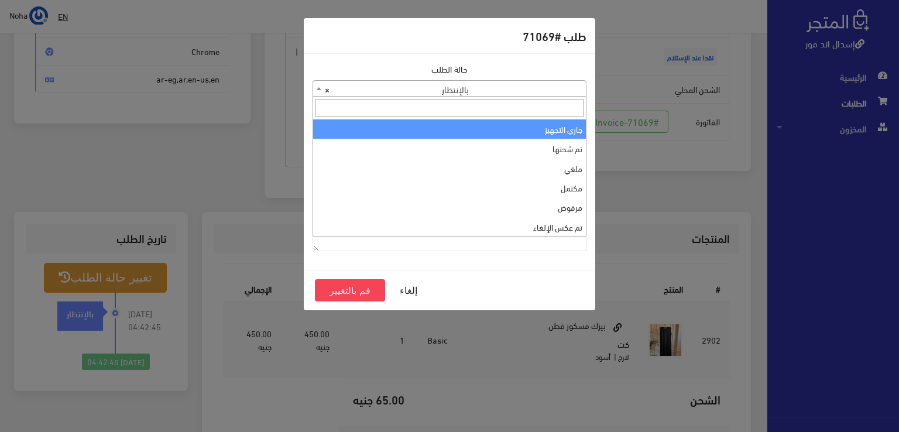
select select "1"
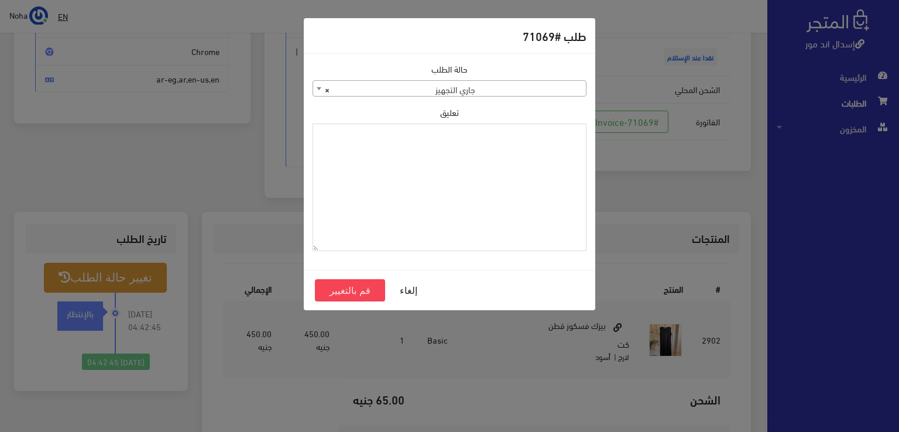
paste textarea "1131881"
type textarea "1131881"
click at [371, 289] on button "قم بالتغيير" at bounding box center [350, 290] width 70 height 22
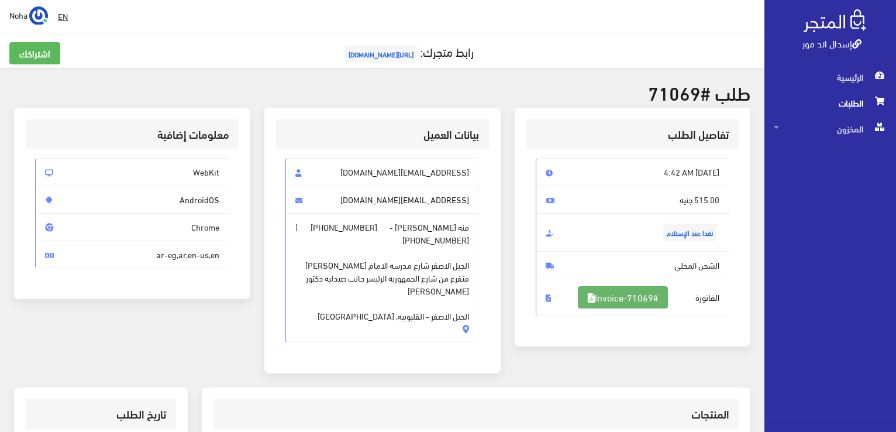
click at [644, 295] on link "#Invoice-71069" at bounding box center [623, 297] width 90 height 22
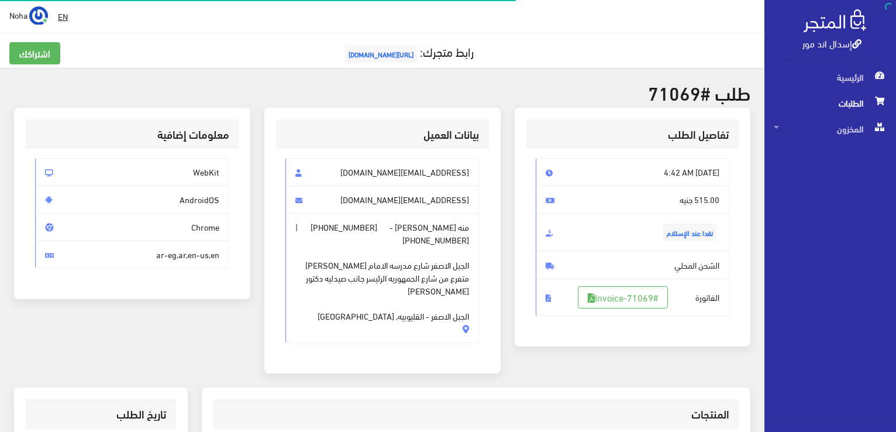
scroll to position [168, 0]
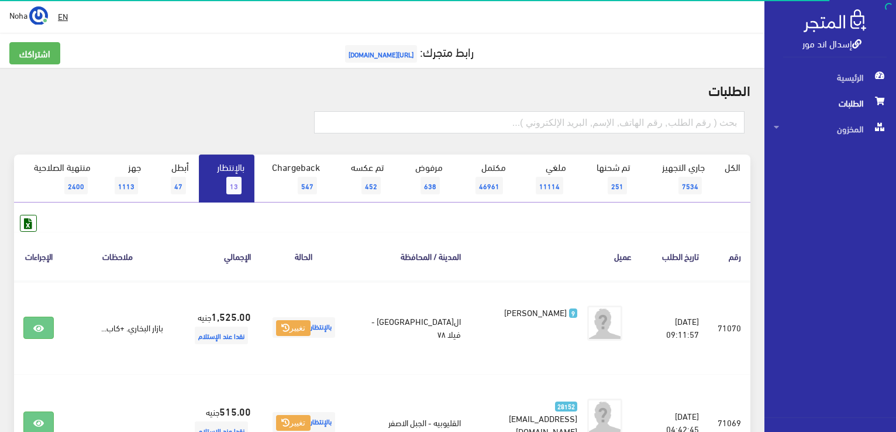
click at [228, 183] on span "13" at bounding box center [233, 186] width 15 height 18
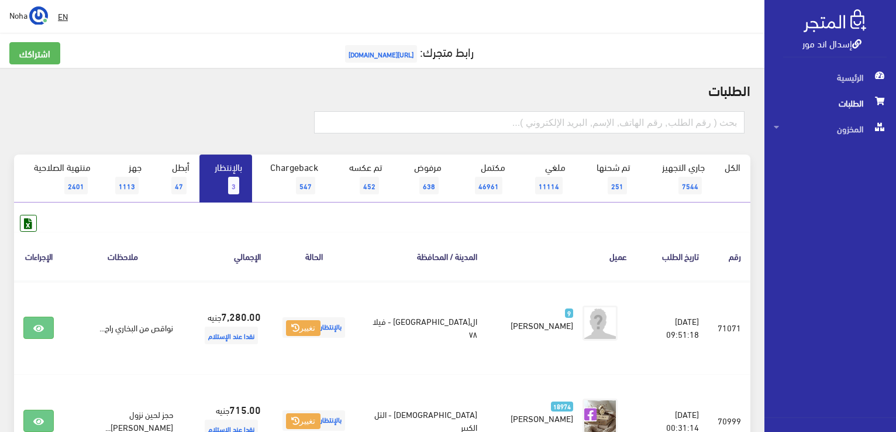
click at [229, 172] on link "بالإنتظار 3" at bounding box center [226, 178] width 53 height 48
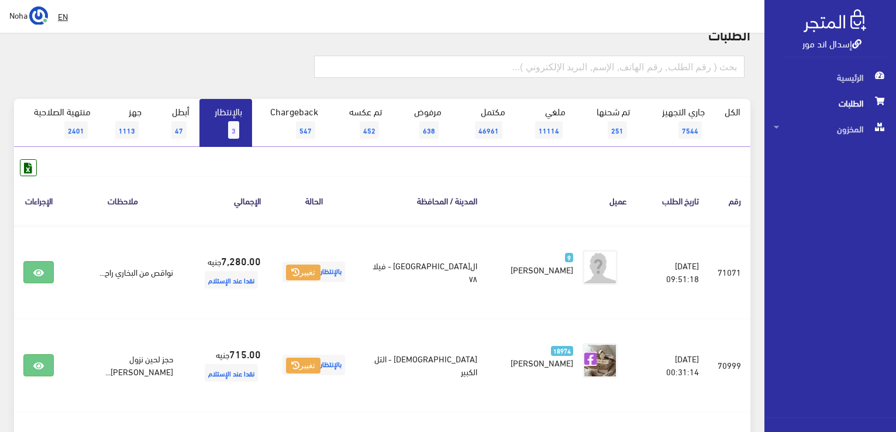
scroll to position [117, 0]
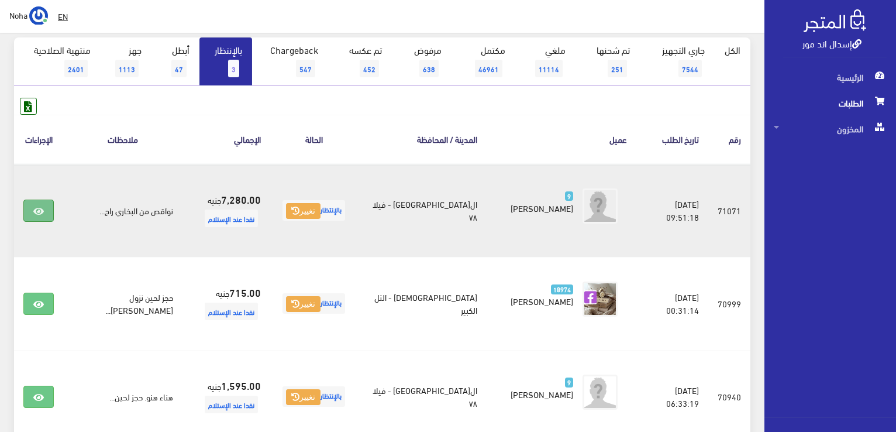
click at [42, 211] on icon at bounding box center [38, 211] width 11 height 9
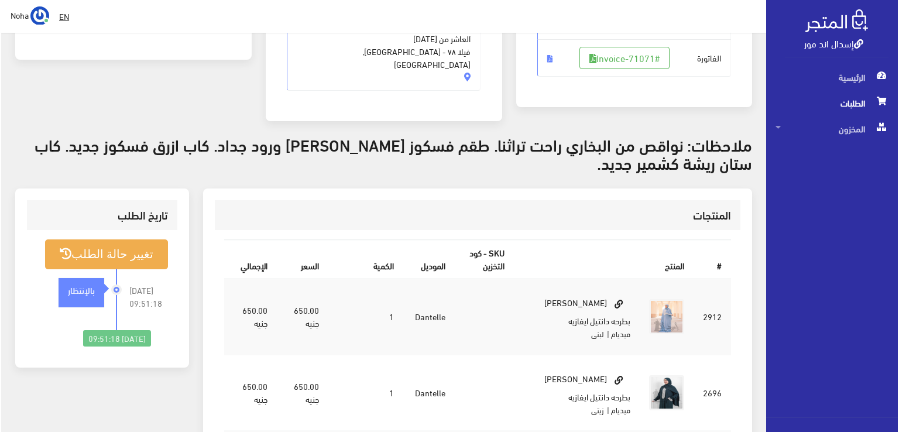
scroll to position [293, 0]
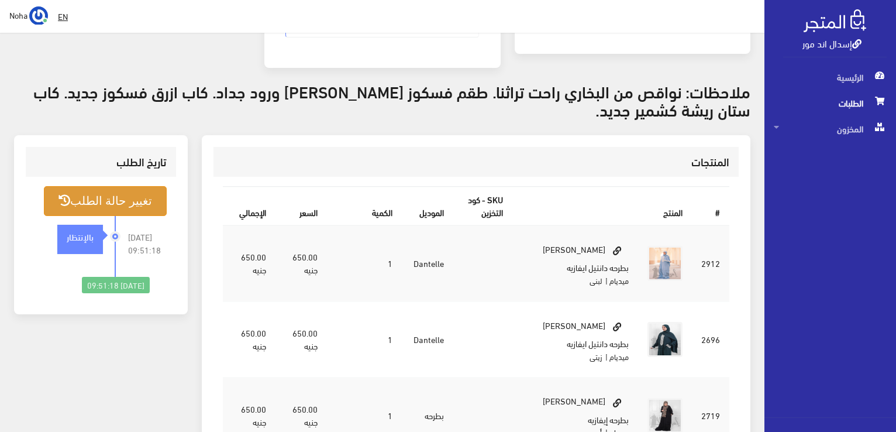
click at [132, 186] on button "تغيير حالة الطلب" at bounding box center [105, 201] width 123 height 30
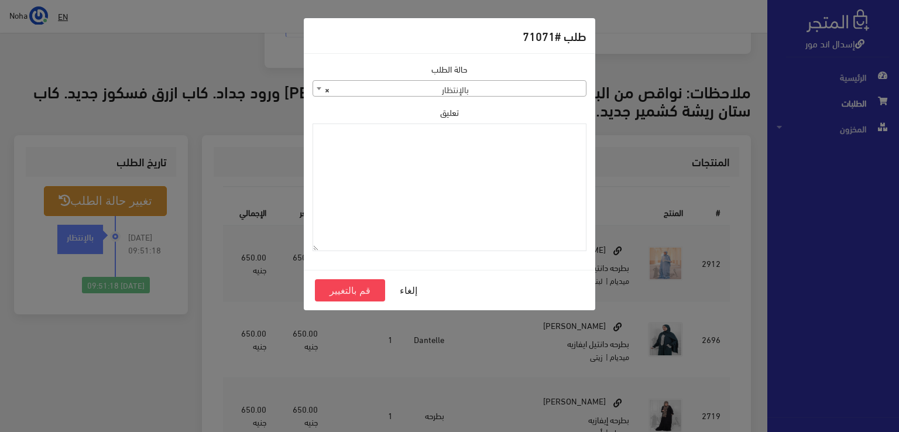
click at [318, 87] on b at bounding box center [319, 88] width 5 height 3
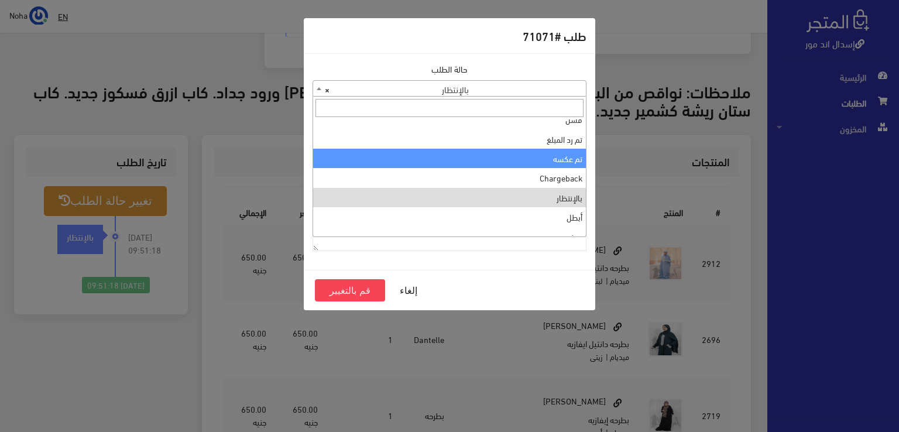
scroll to position [156, 0]
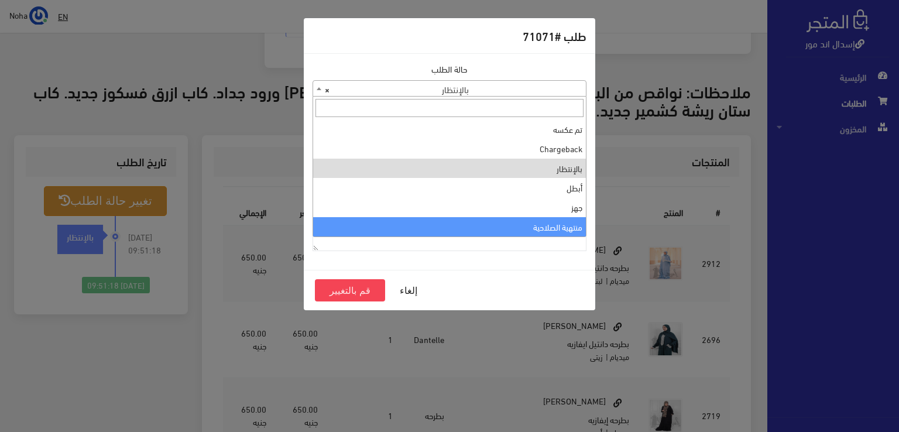
select select "14"
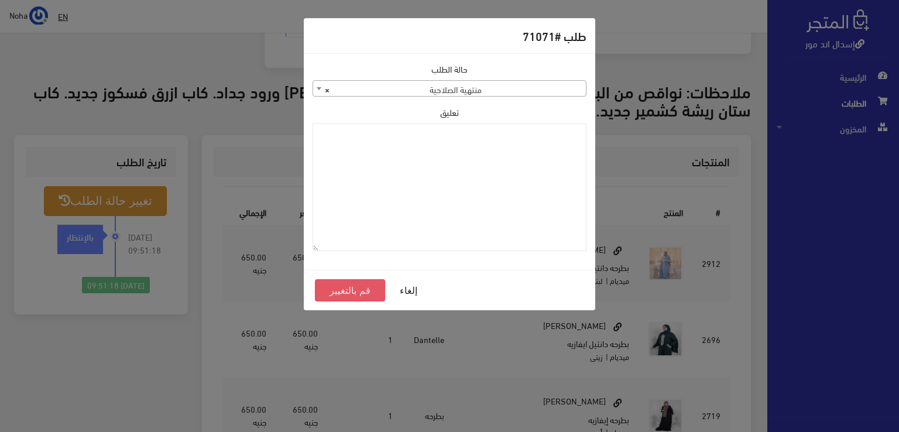
click at [351, 288] on button "قم بالتغيير" at bounding box center [350, 290] width 70 height 22
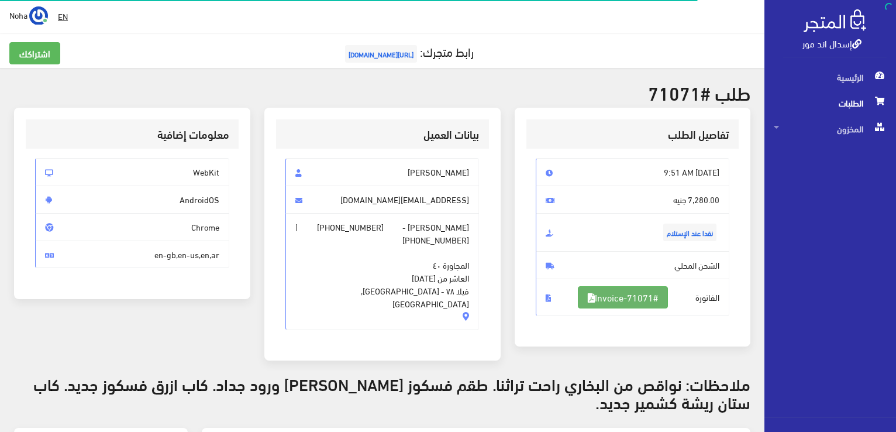
click at [639, 297] on link "#Invoice-71071" at bounding box center [623, 297] width 90 height 22
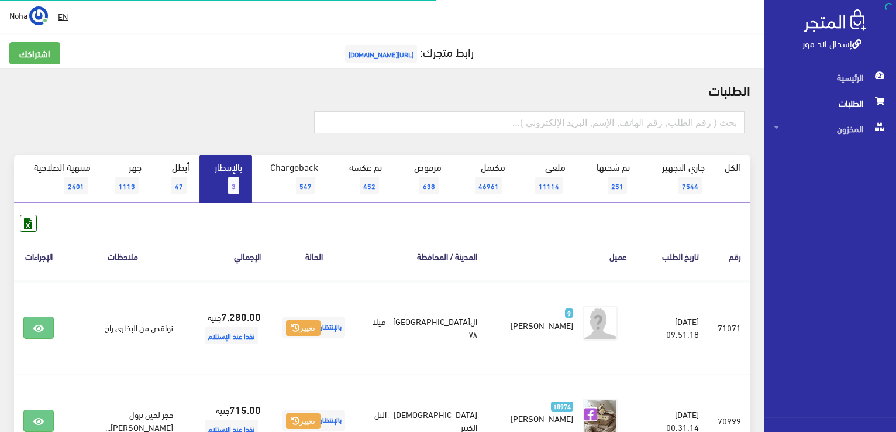
scroll to position [117, 0]
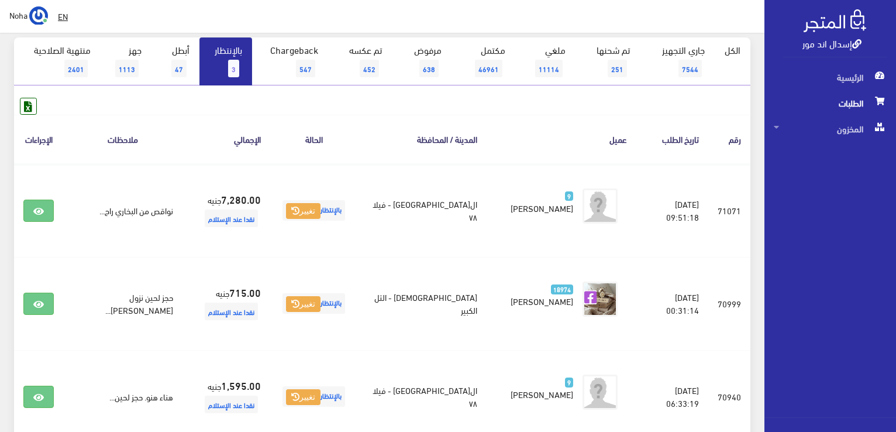
click at [240, 66] on link "بالإنتظار 3" at bounding box center [226, 61] width 53 height 48
